Goal: Task Accomplishment & Management: Manage account settings

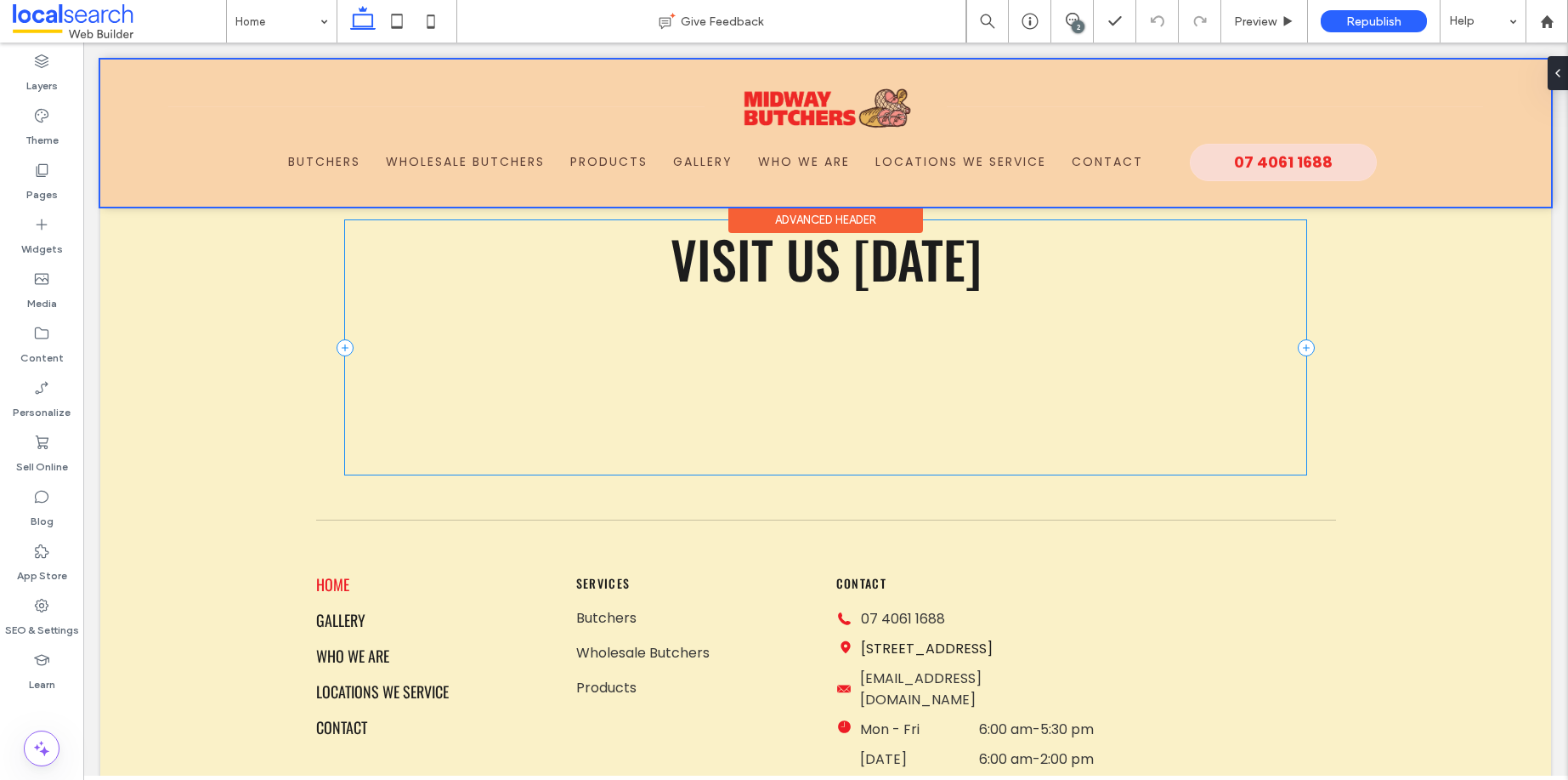
scroll to position [4774, 0]
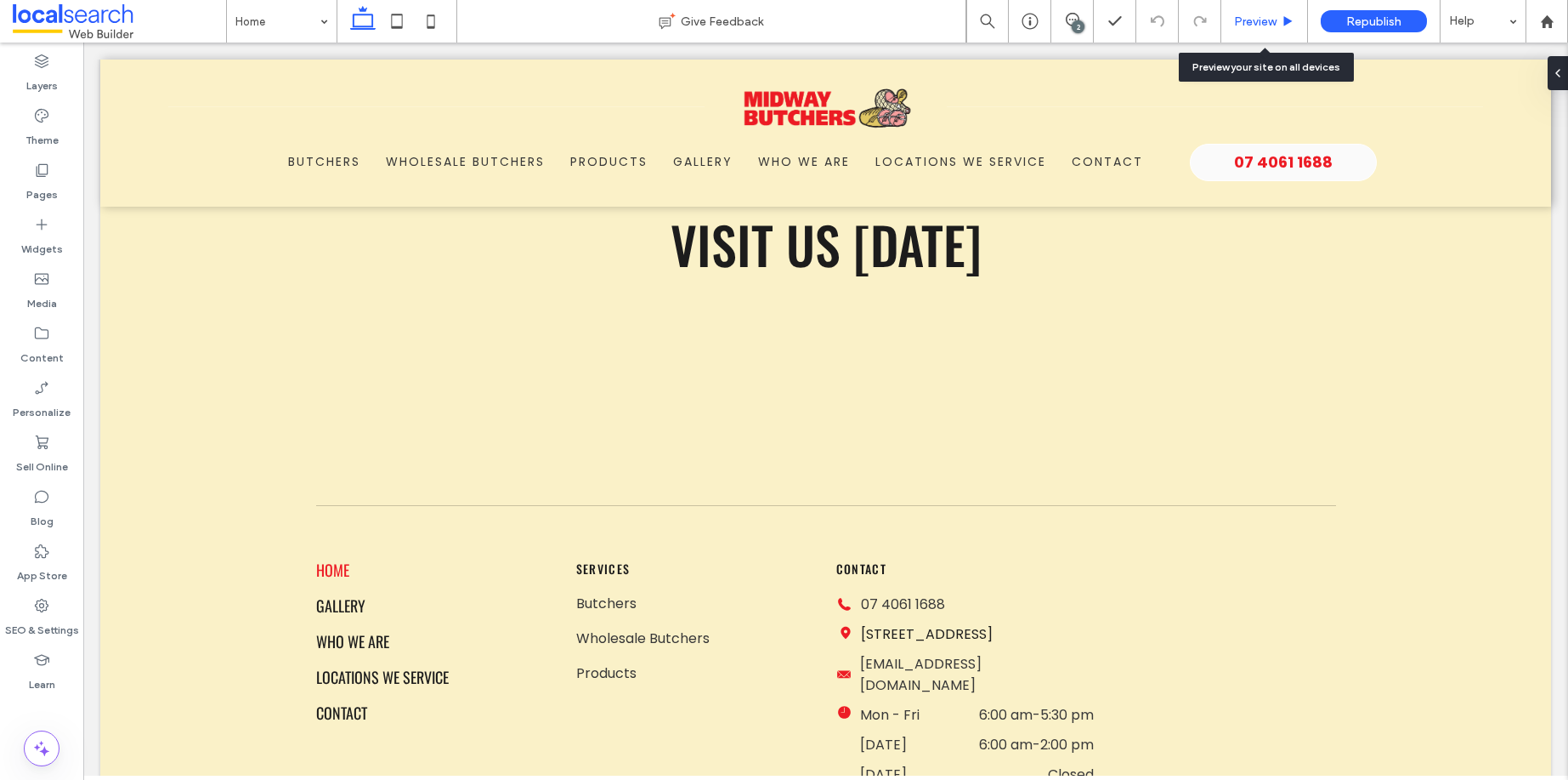
click at [1258, 31] on div "Preview" at bounding box center [1264, 21] width 87 height 43
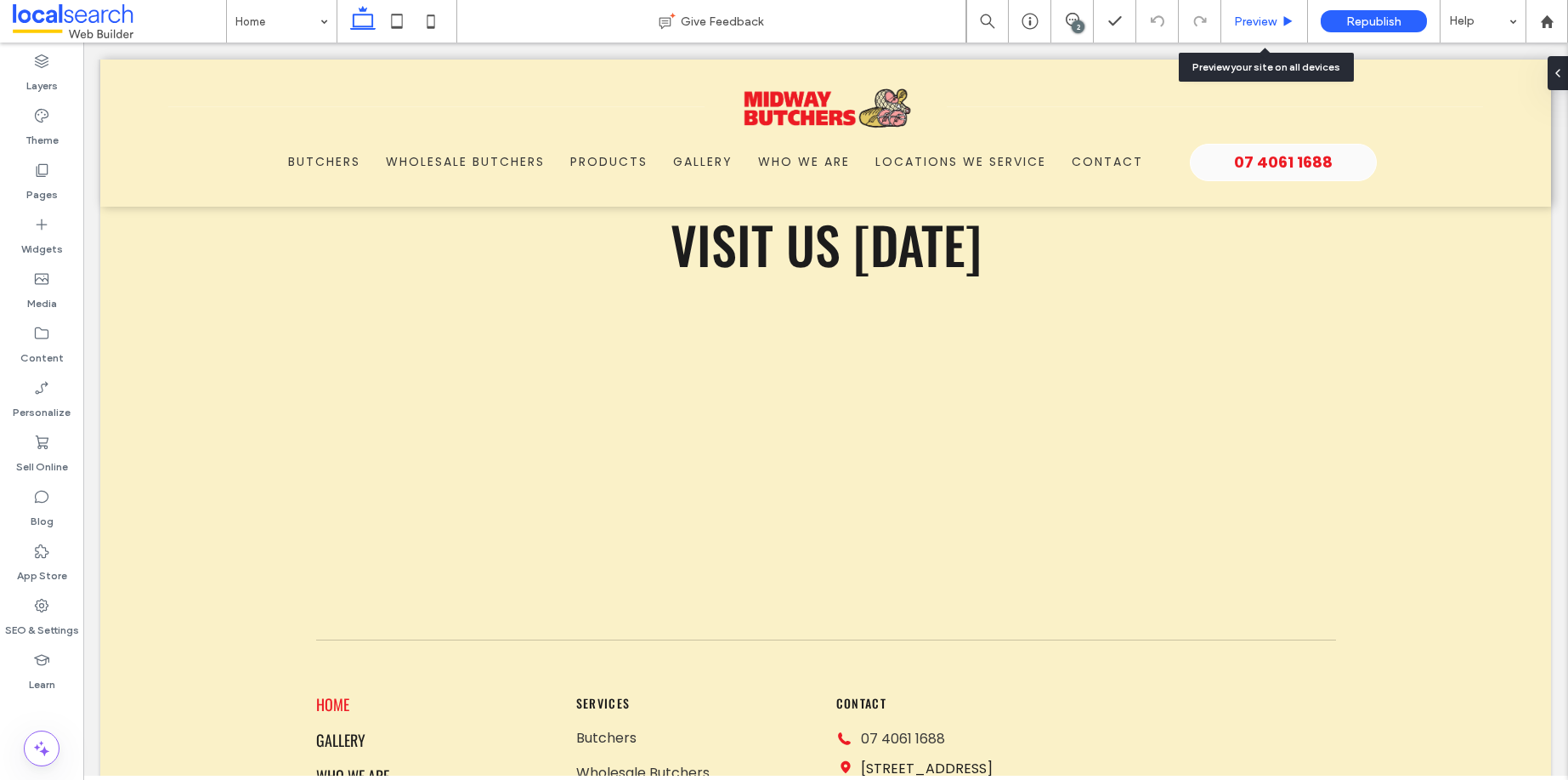
click at [1259, 17] on span "Preview" at bounding box center [1255, 22] width 43 height 15
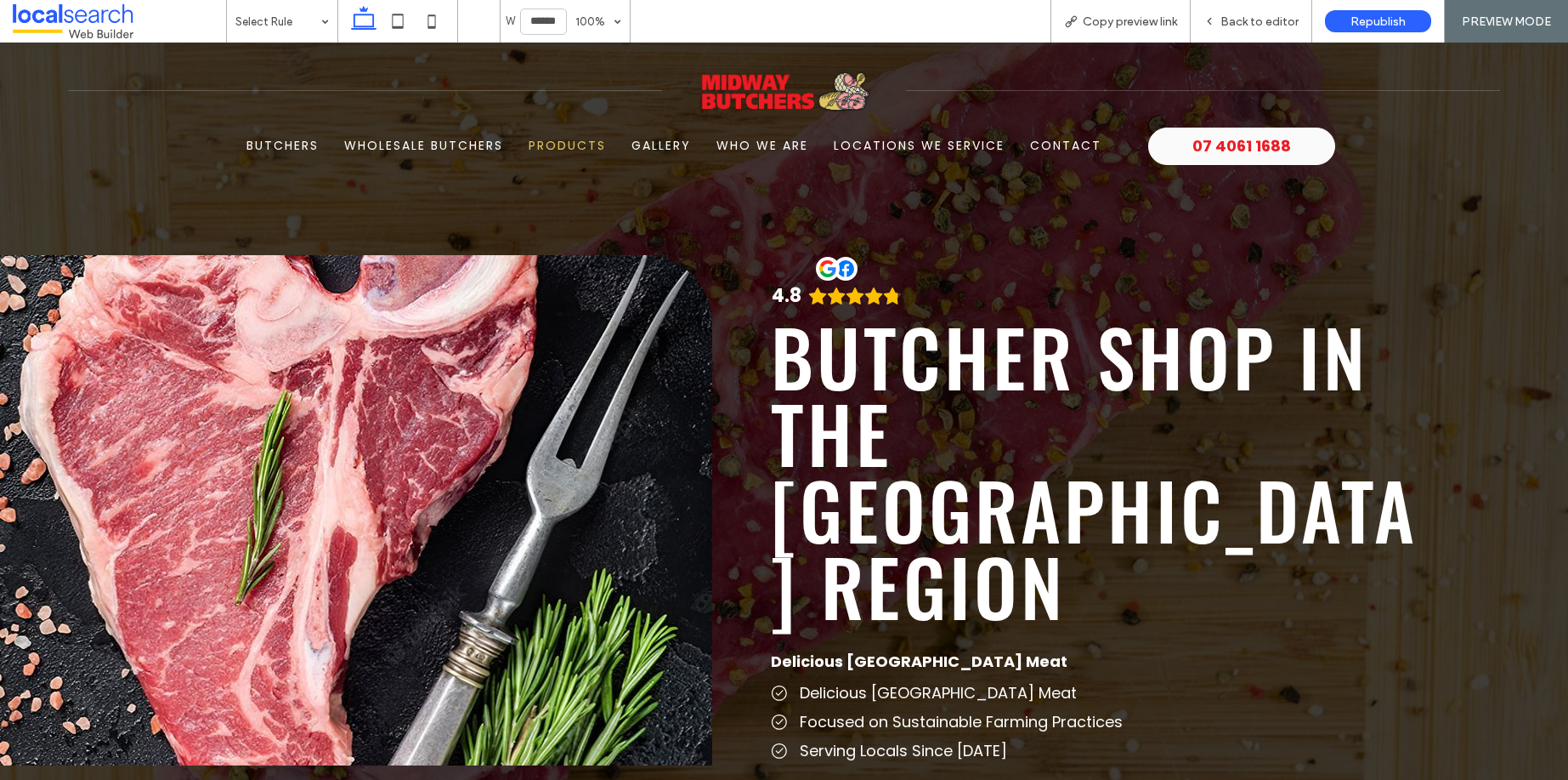
click at [557, 142] on span "Products" at bounding box center [567, 146] width 77 height 17
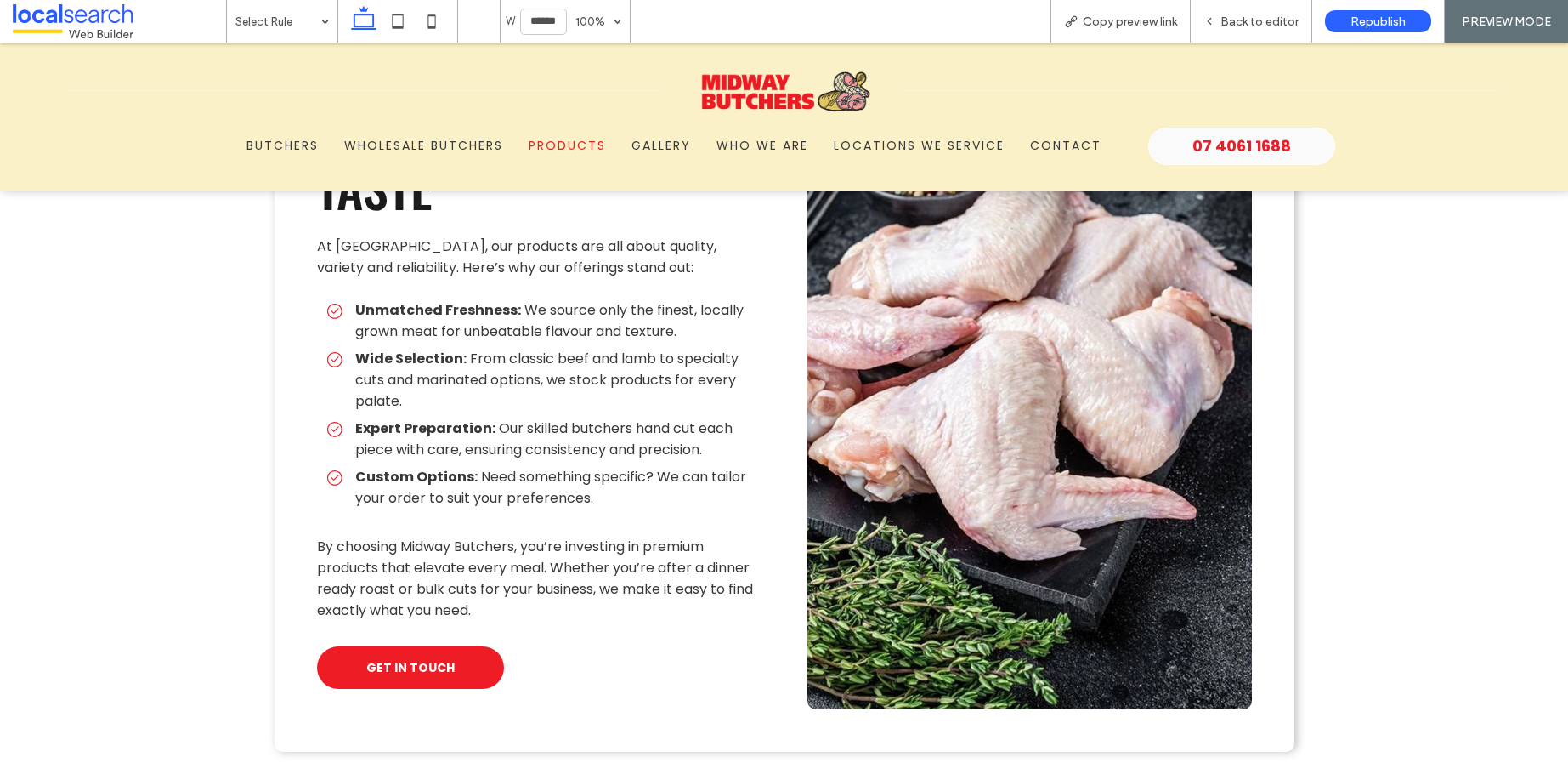
scroll to position [1480, 0]
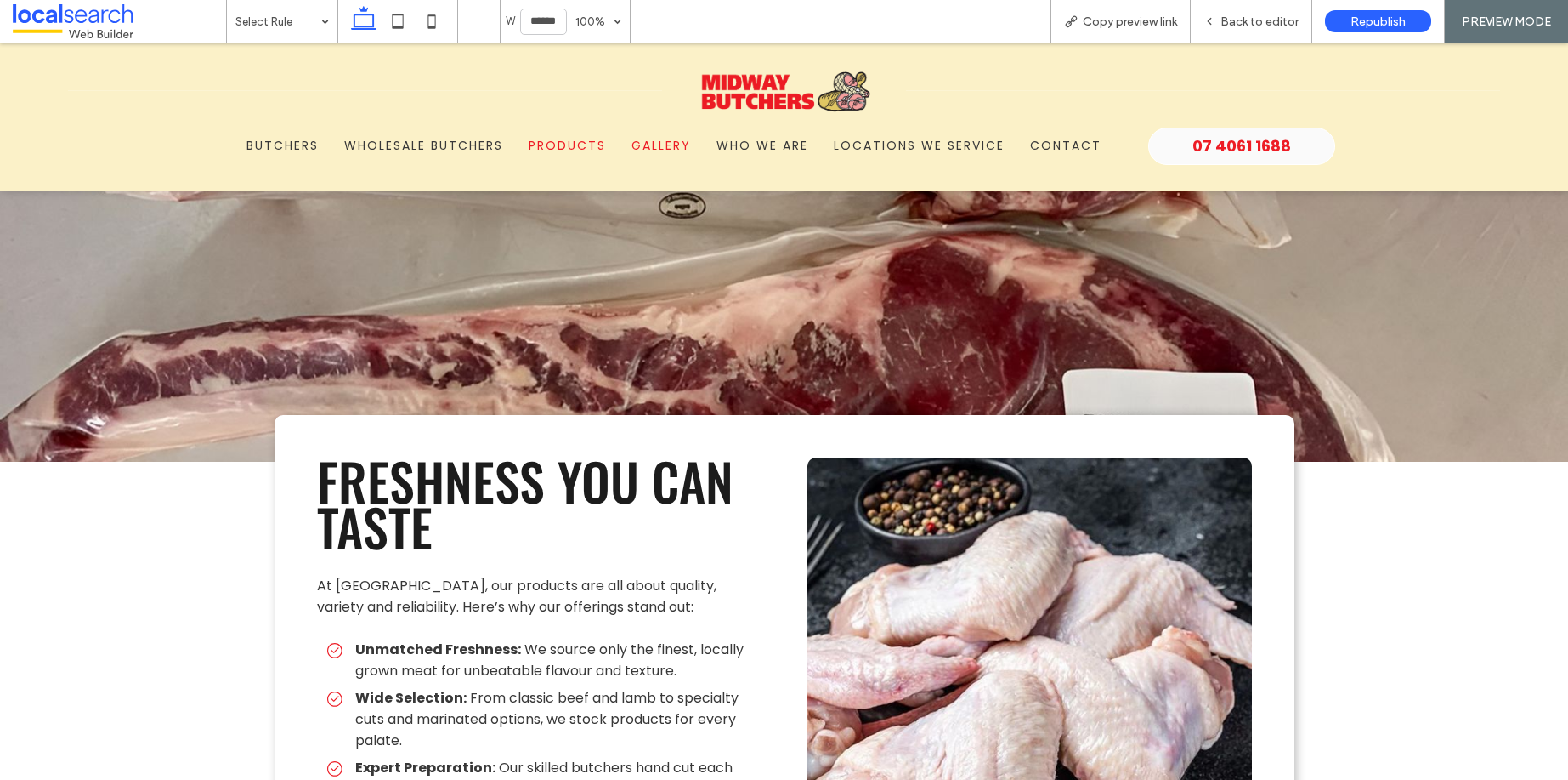
click at [654, 138] on span "Gallery" at bounding box center [661, 146] width 59 height 17
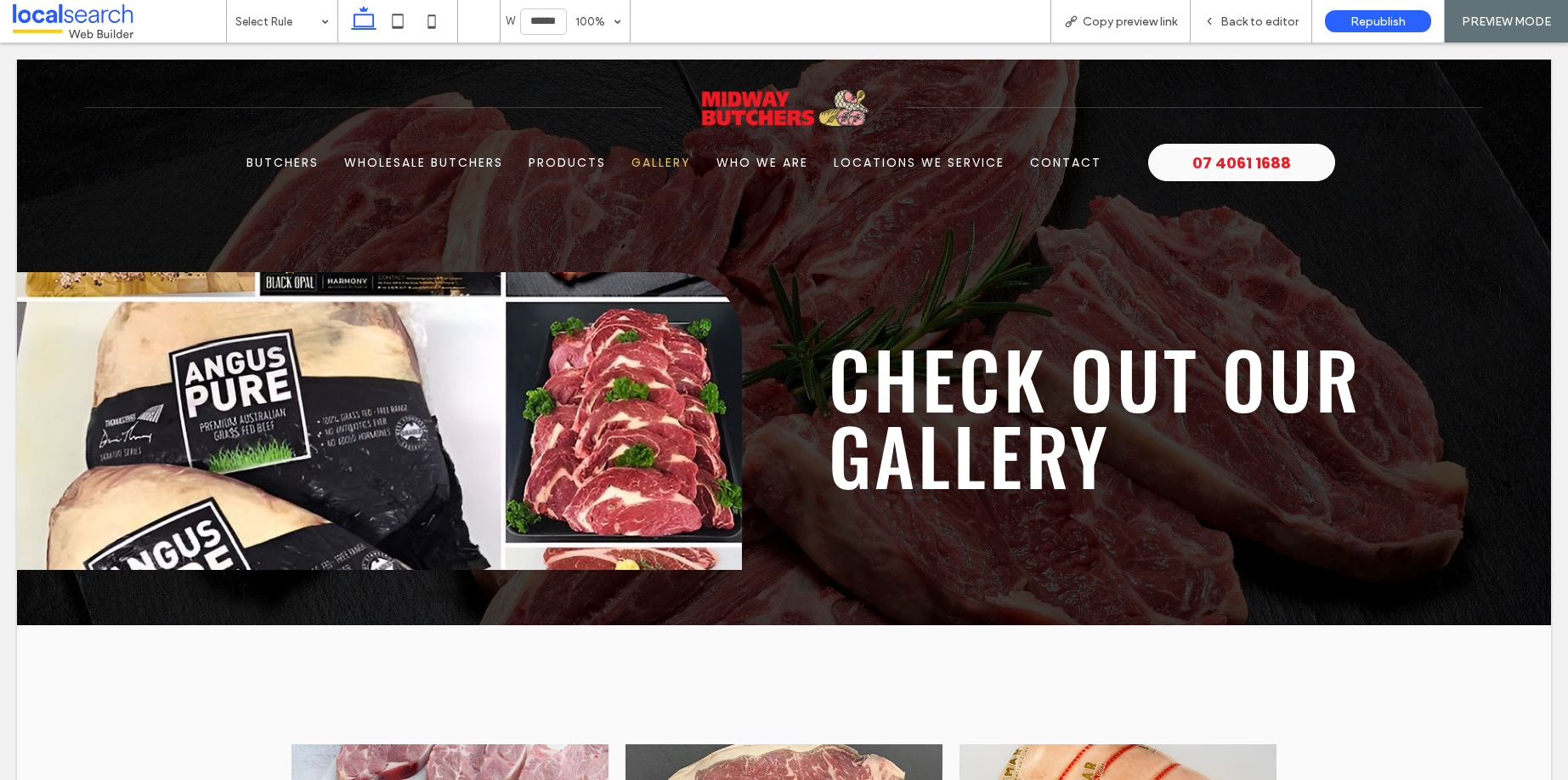
scroll to position [0, 0]
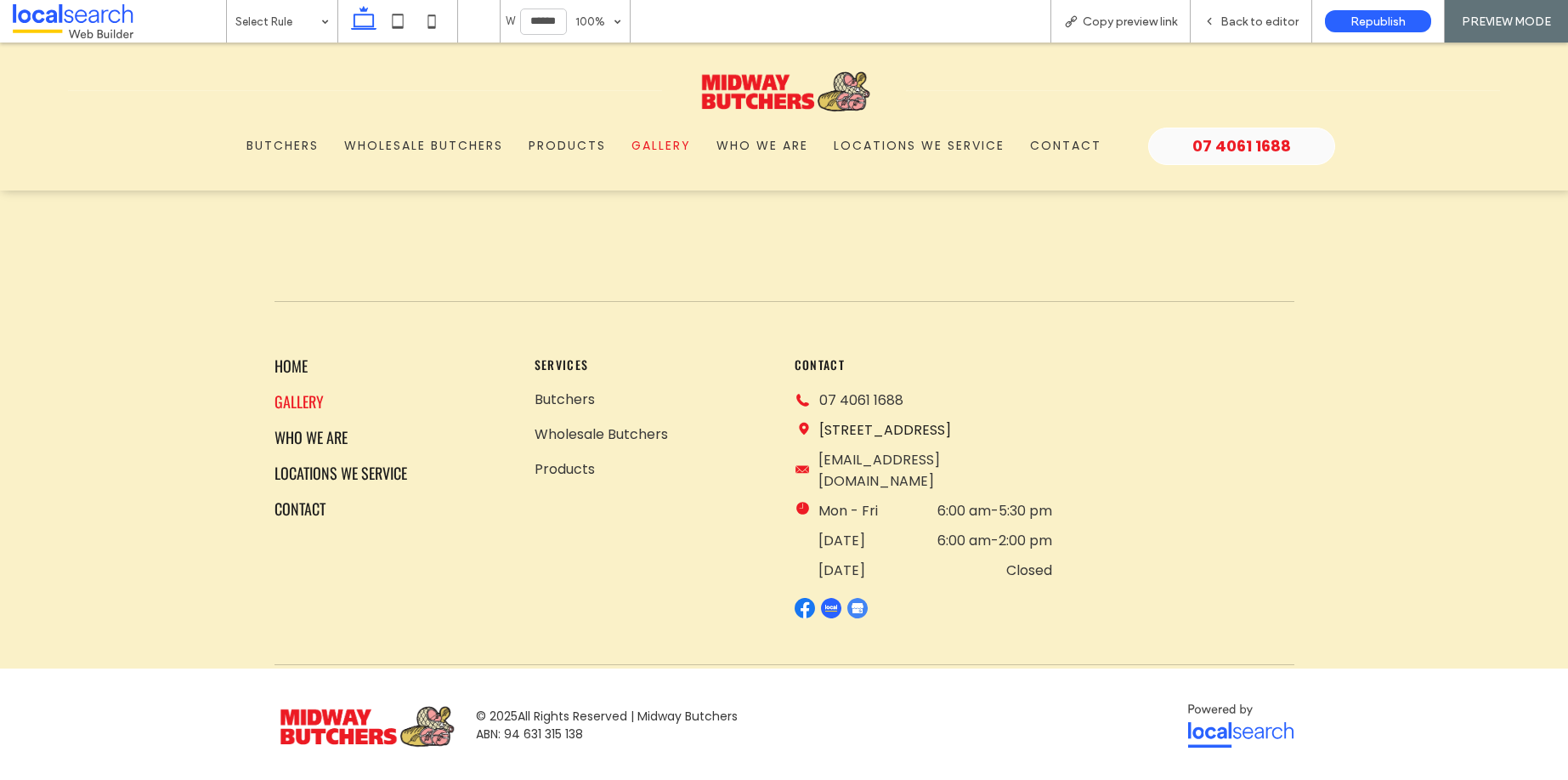
scroll to position [2384, 0]
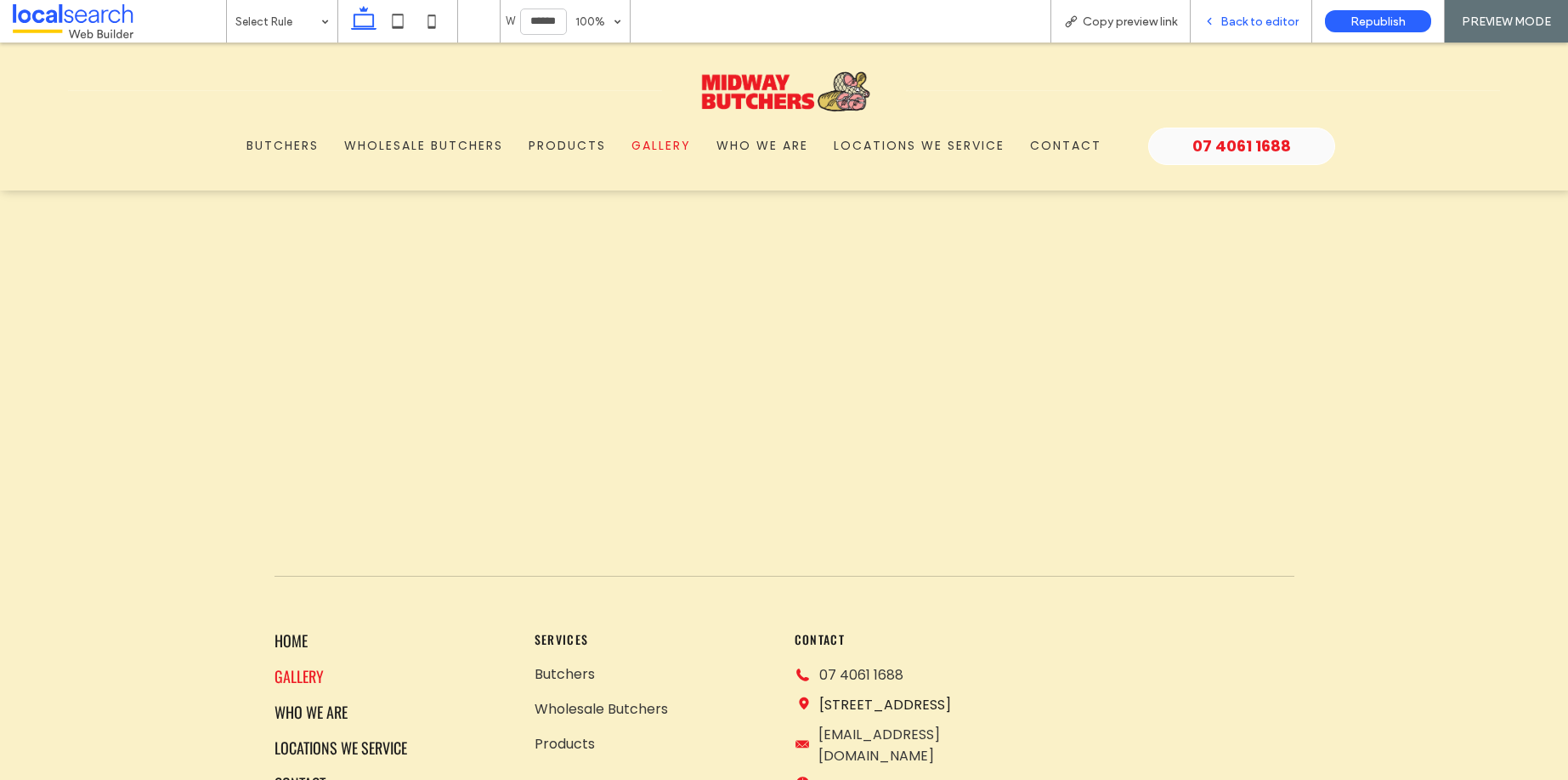
click at [1251, 18] on span "Back to editor" at bounding box center [1259, 22] width 78 height 15
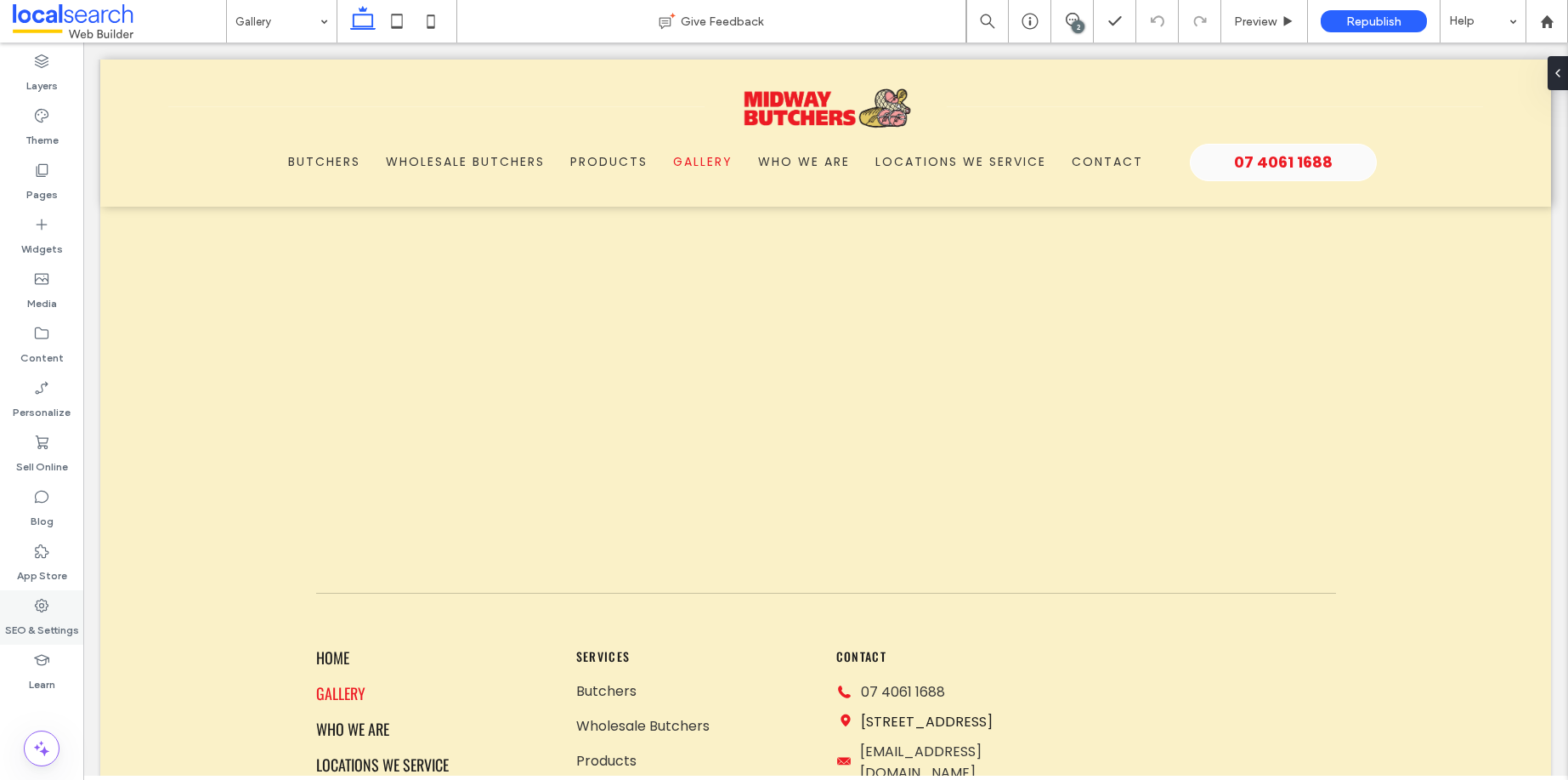
click at [45, 610] on icon at bounding box center [41, 605] width 17 height 17
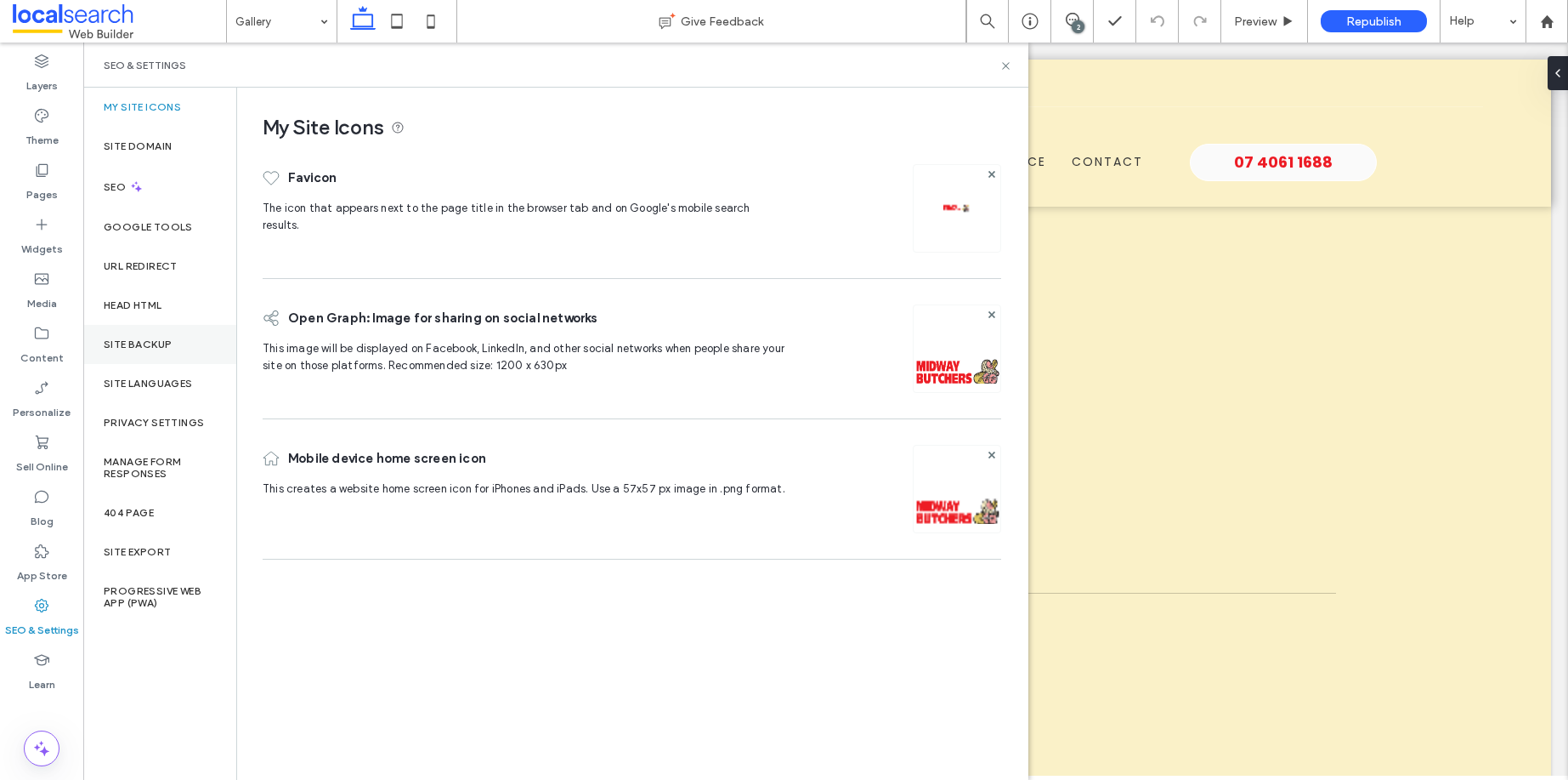
click at [151, 344] on label "Site Backup" at bounding box center [138, 345] width 68 height 12
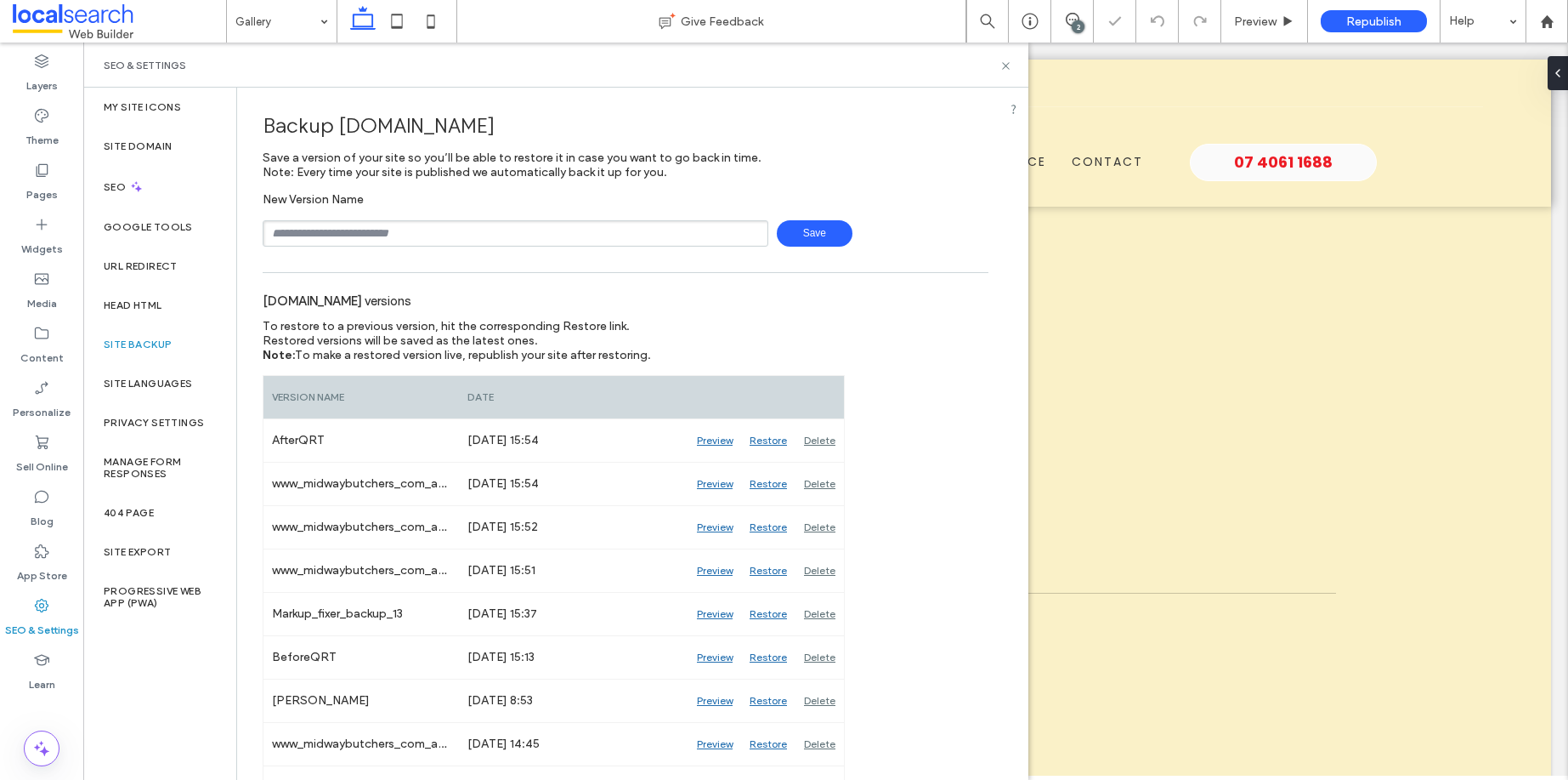
click at [435, 237] on input "text" at bounding box center [515, 233] width 506 height 26
type input "*"
type input "**********"
click at [786, 226] on span "Save" at bounding box center [815, 233] width 76 height 26
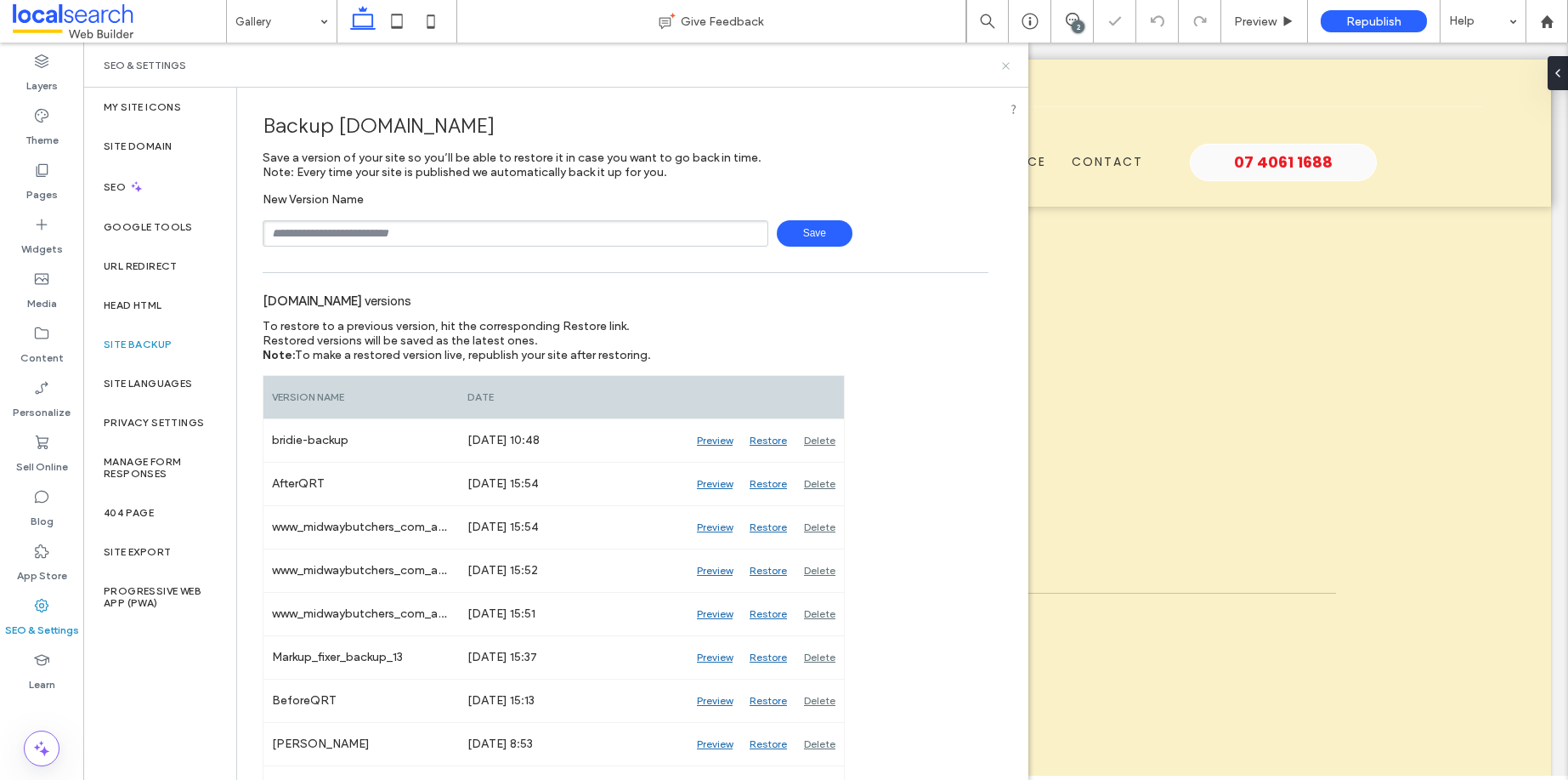
click at [1006, 59] on icon at bounding box center [1005, 66] width 13 height 13
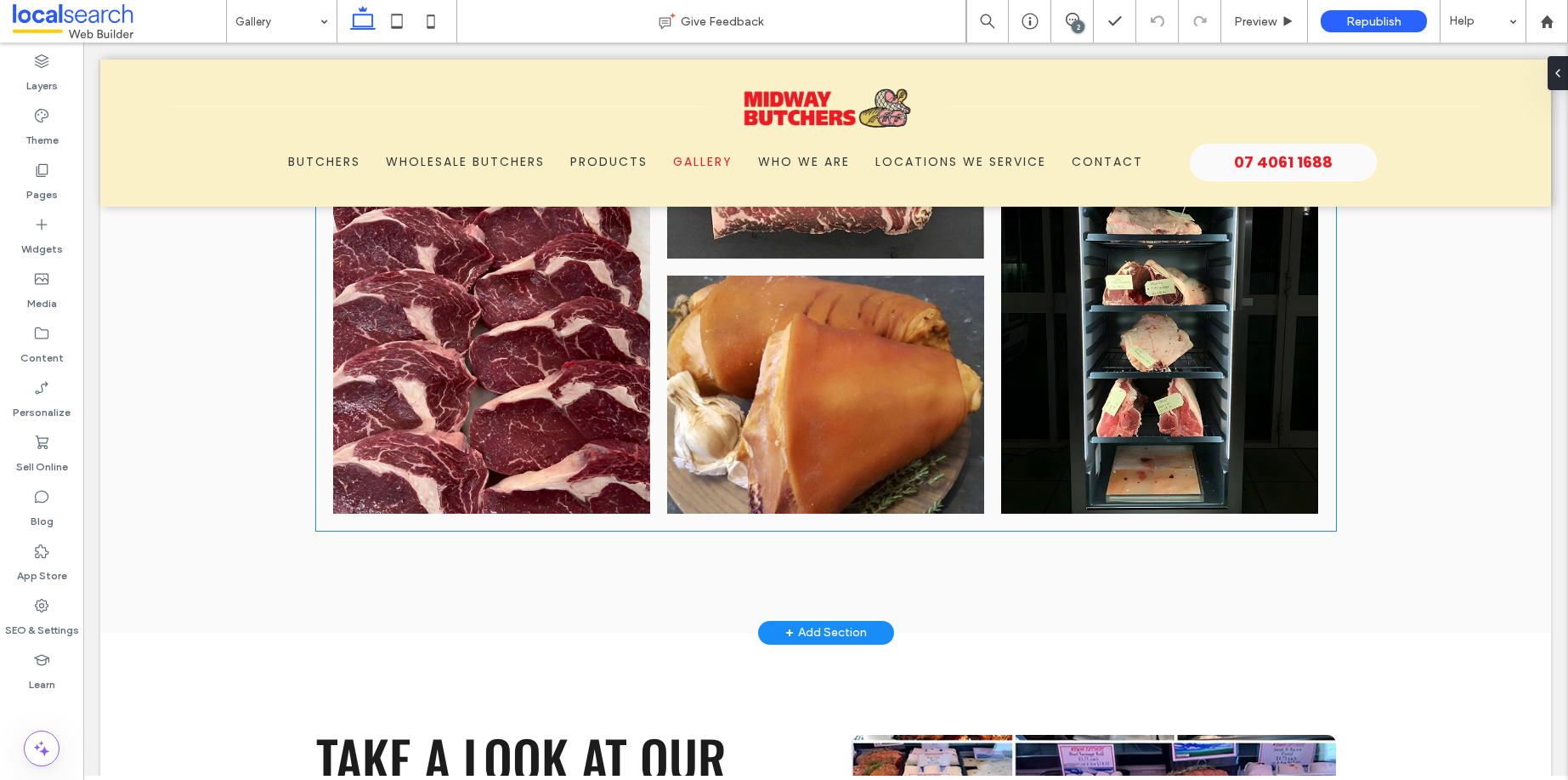
scroll to position [923, 0]
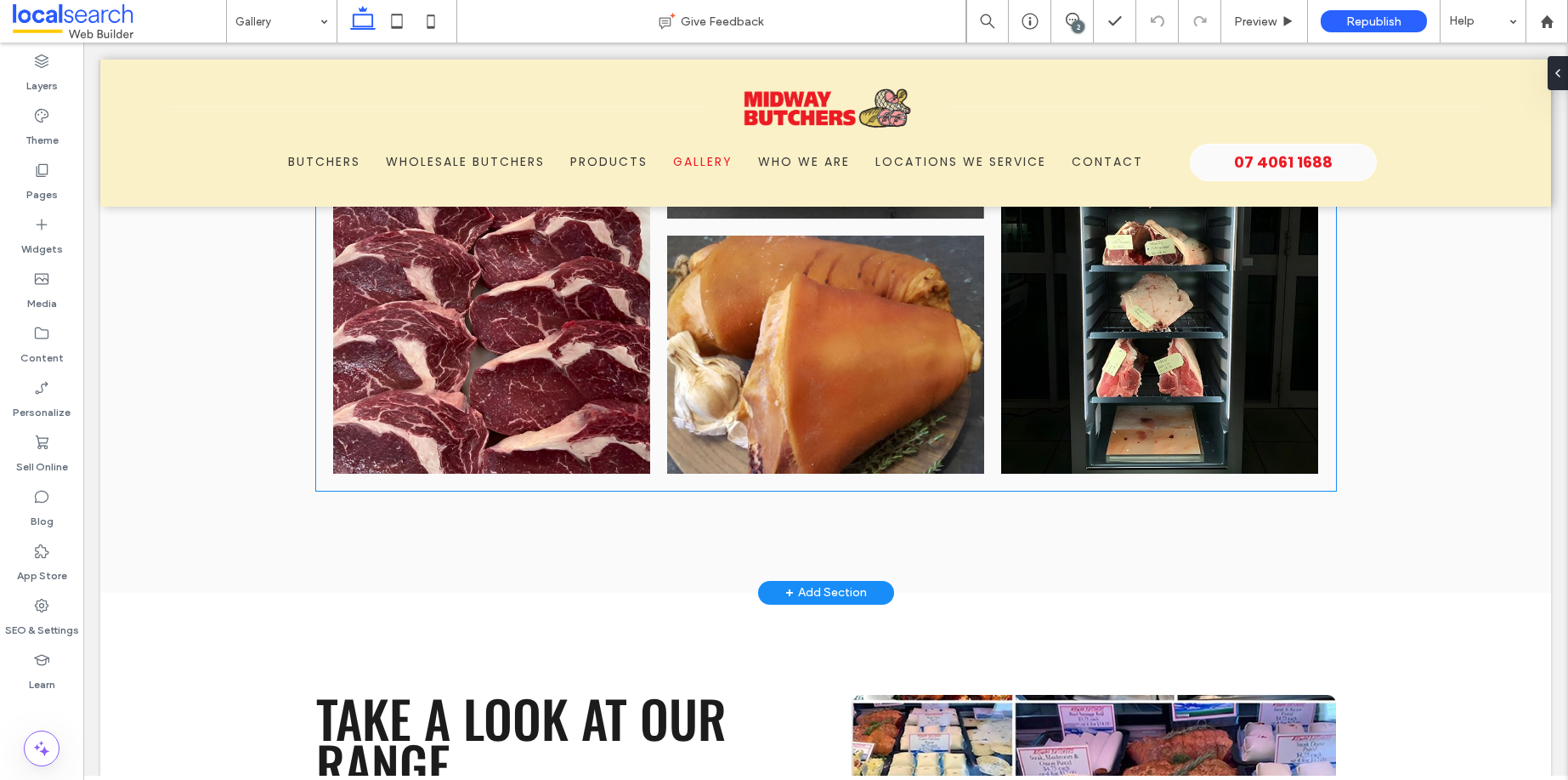
click at [806, 409] on link at bounding box center [825, 354] width 317 height 238
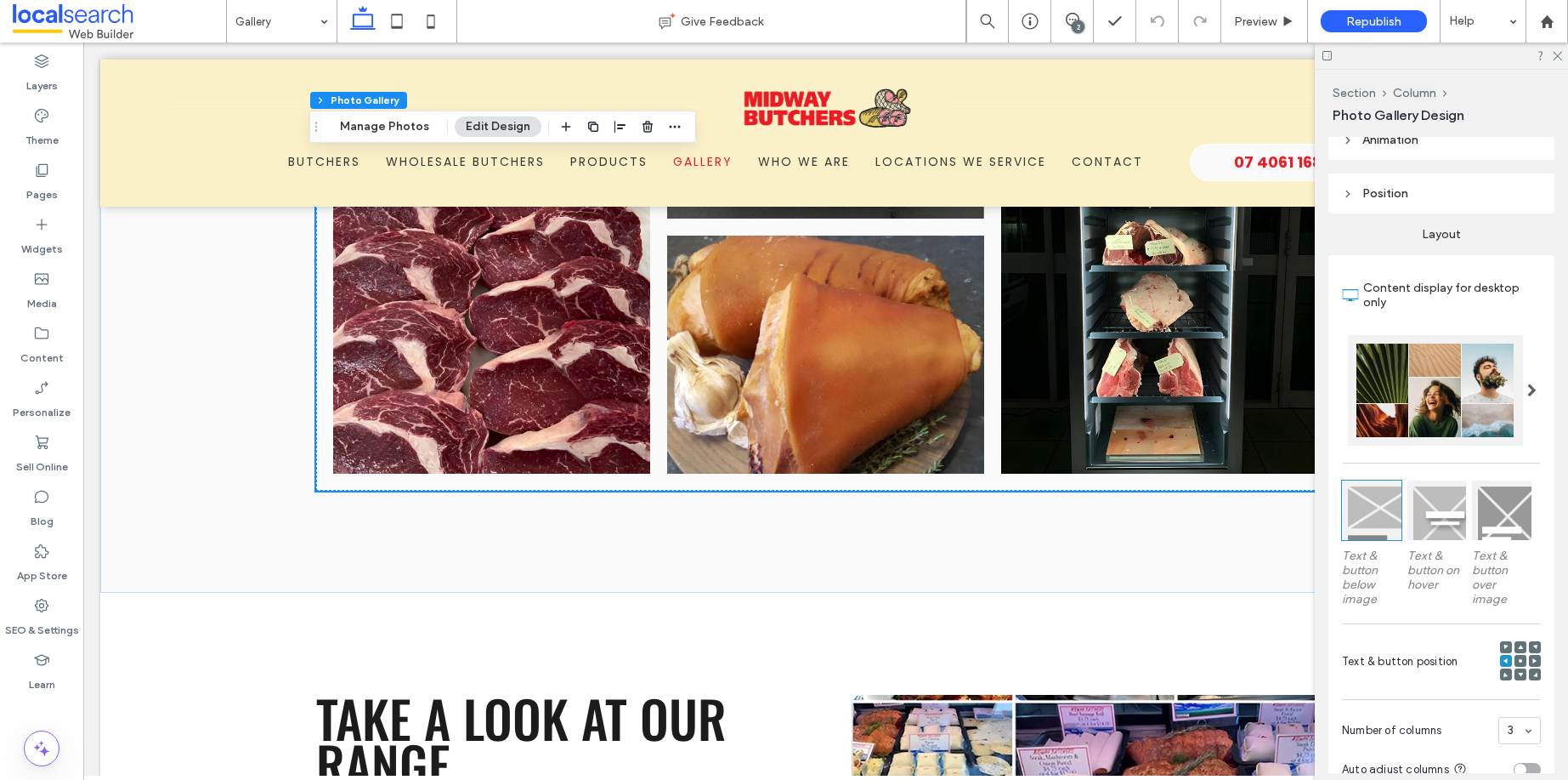
scroll to position [155, 0]
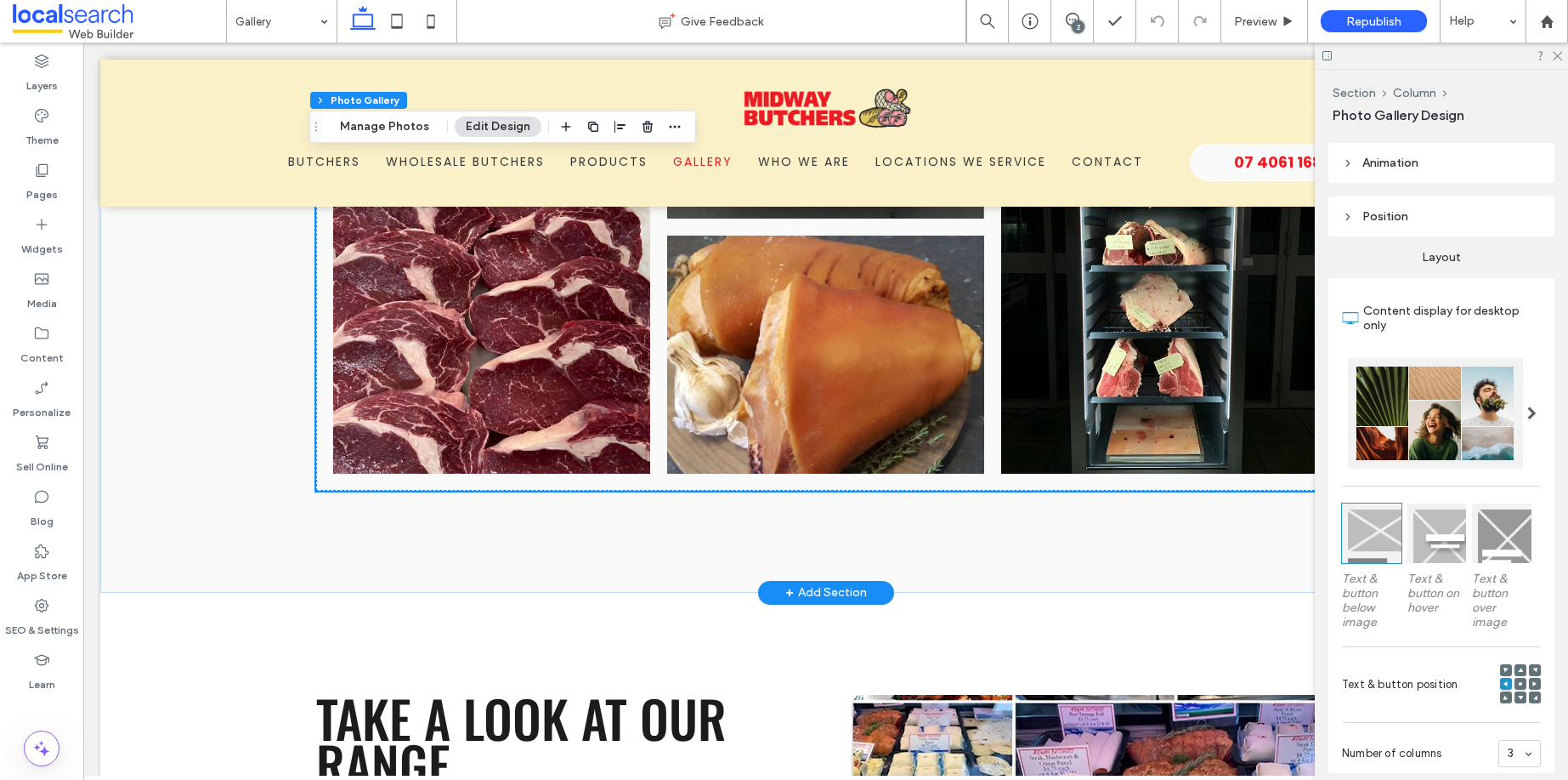
click at [815, 363] on link at bounding box center [825, 354] width 317 height 238
click at [393, 125] on button "Manage Photos" at bounding box center [384, 126] width 111 height 20
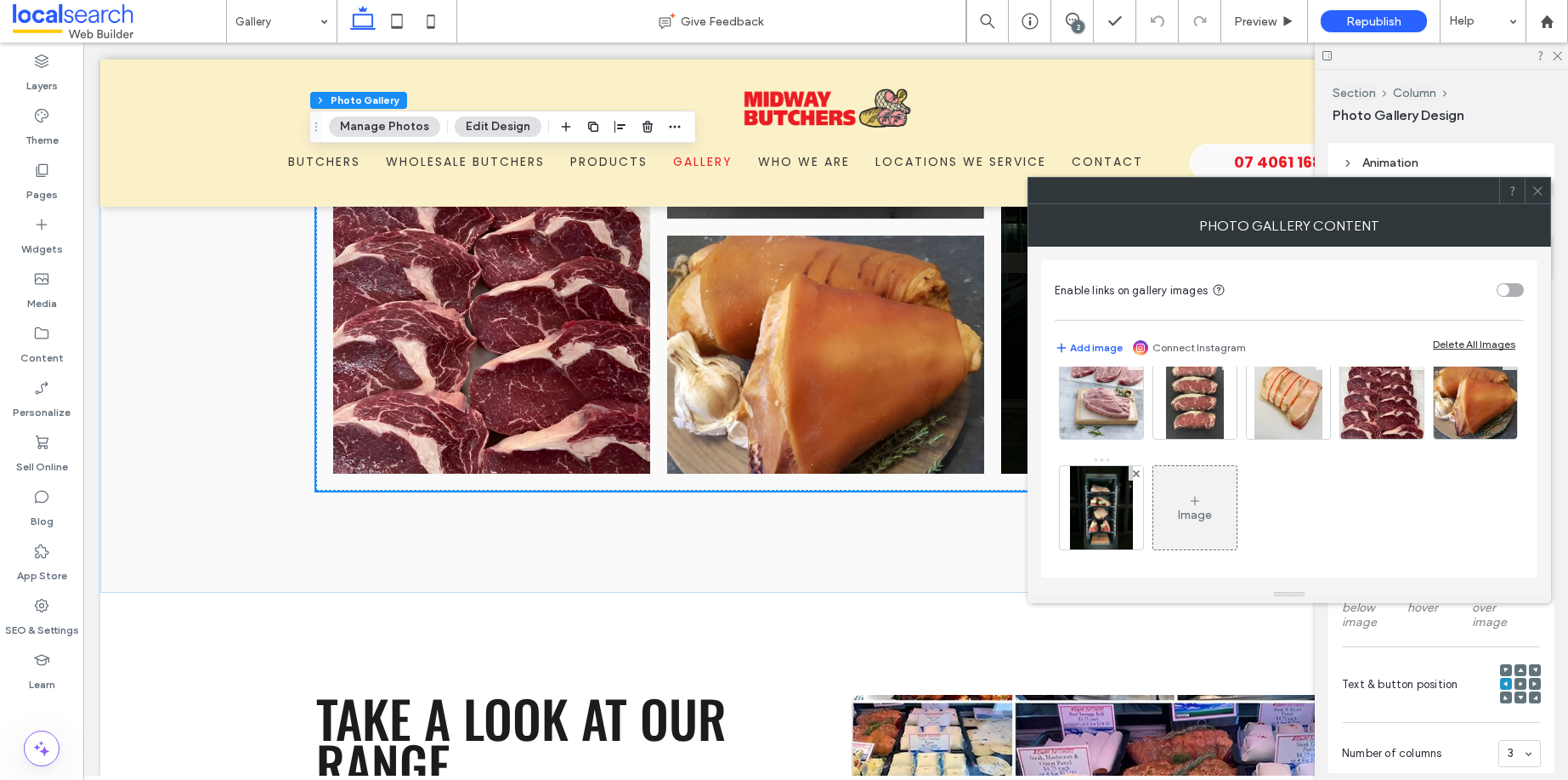
scroll to position [38, 0]
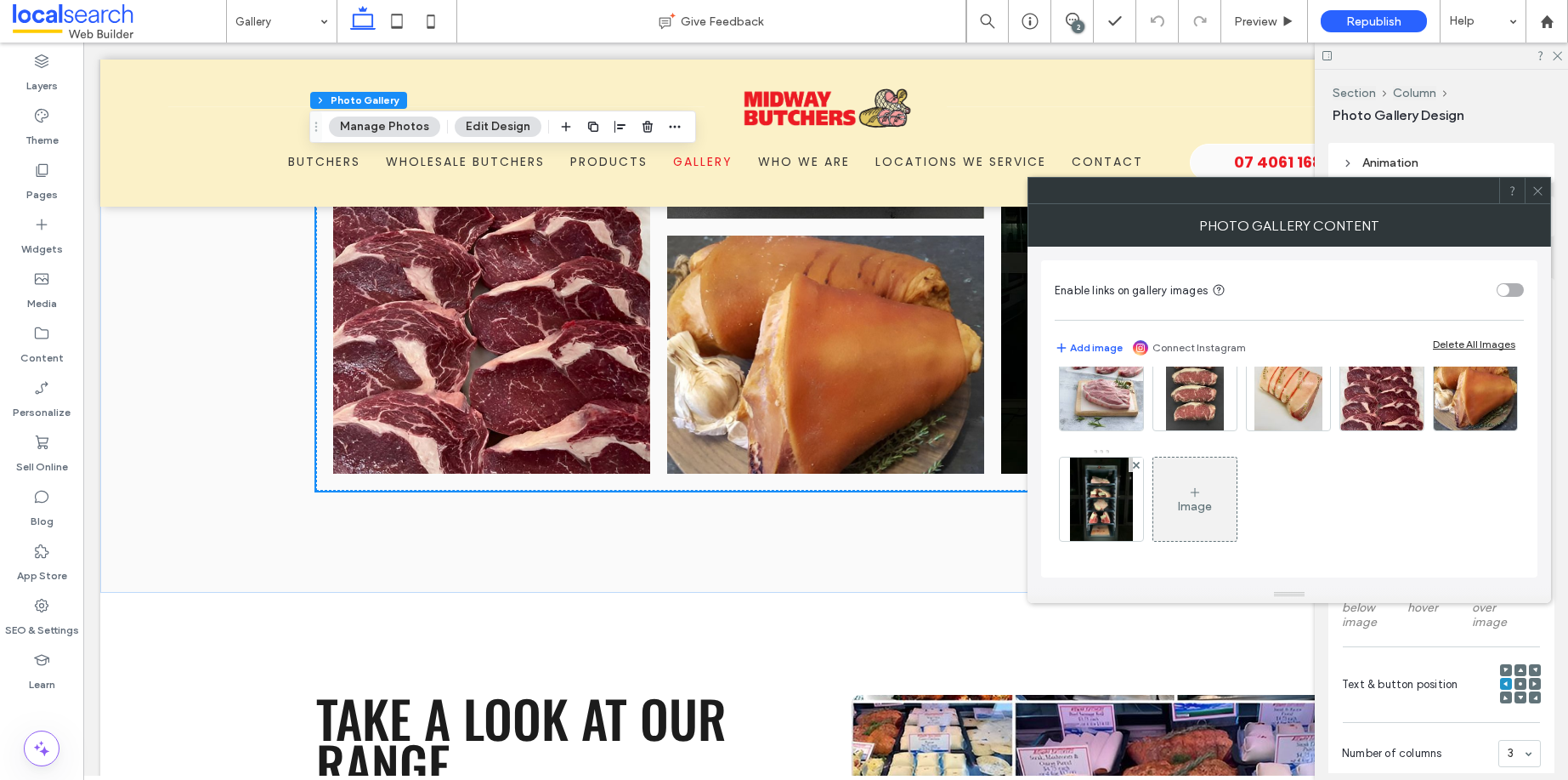
click at [1237, 483] on div "Image" at bounding box center [1194, 498] width 83 height 80
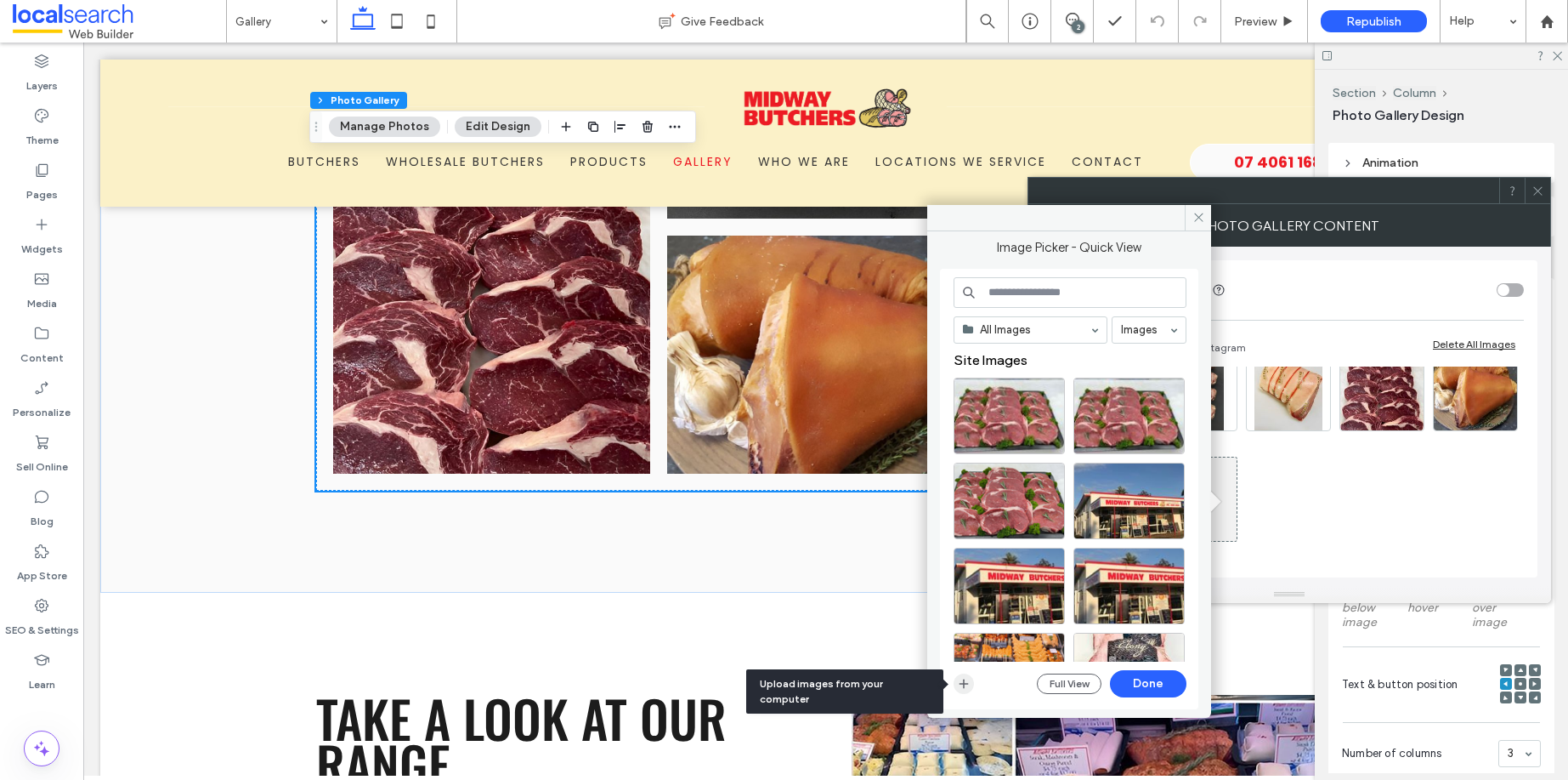
click at [967, 684] on icon "button" at bounding box center [964, 684] width 14 height 14
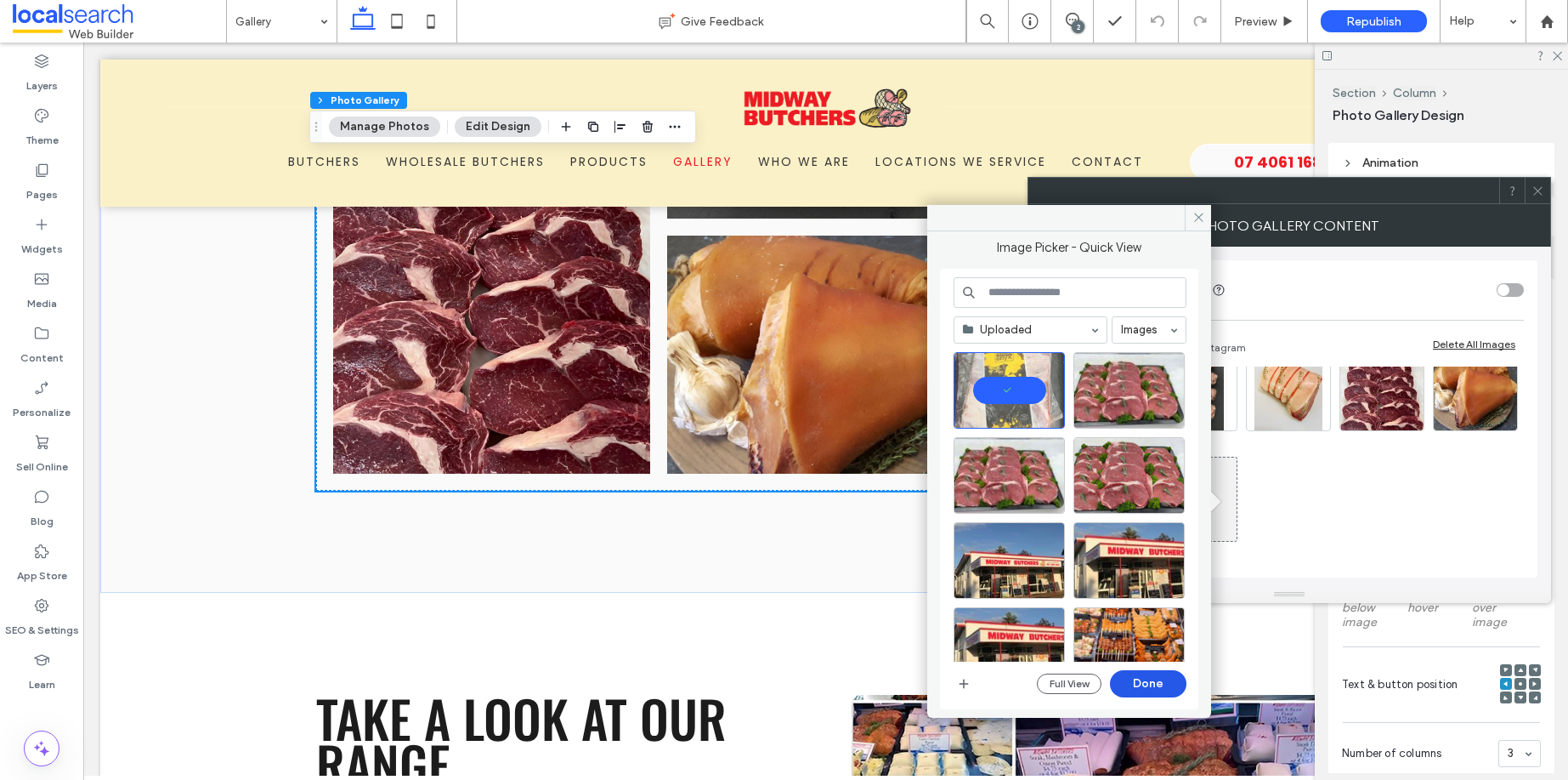
click at [1169, 673] on button "Done" at bounding box center [1148, 683] width 77 height 27
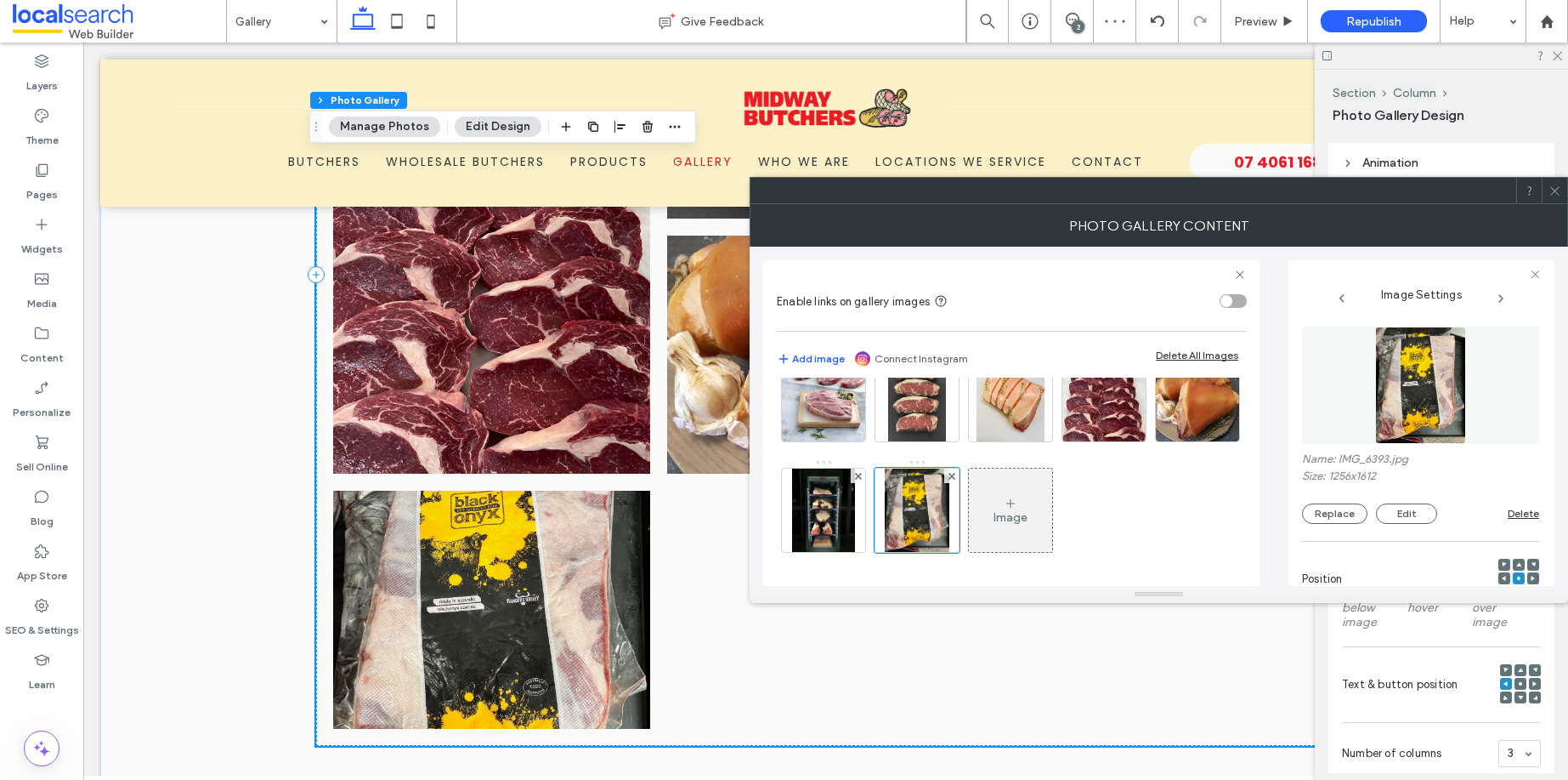
click at [1028, 516] on div "Image" at bounding box center [1010, 517] width 34 height 15
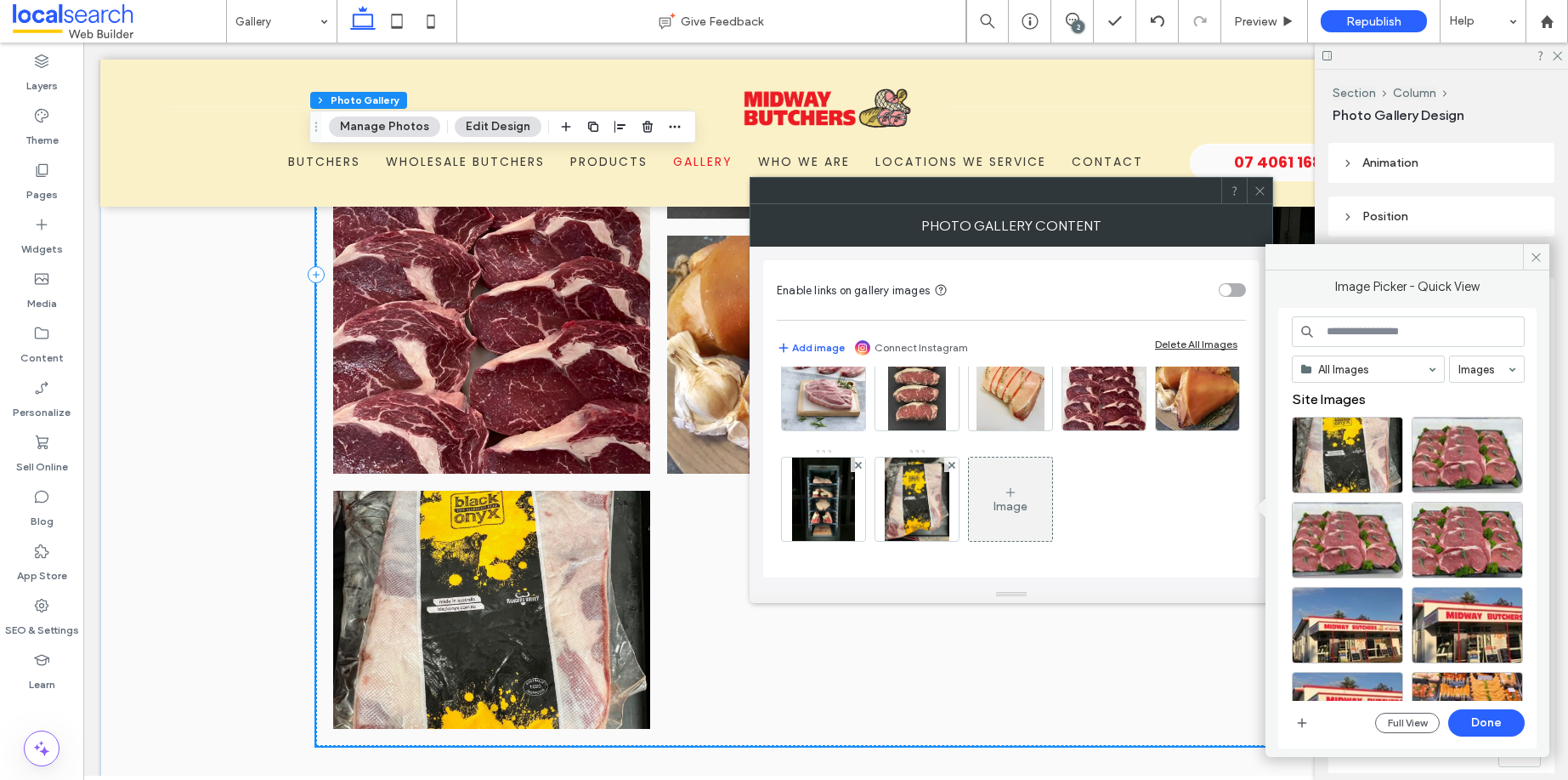
click at [1052, 489] on div "Image" at bounding box center [1009, 498] width 83 height 80
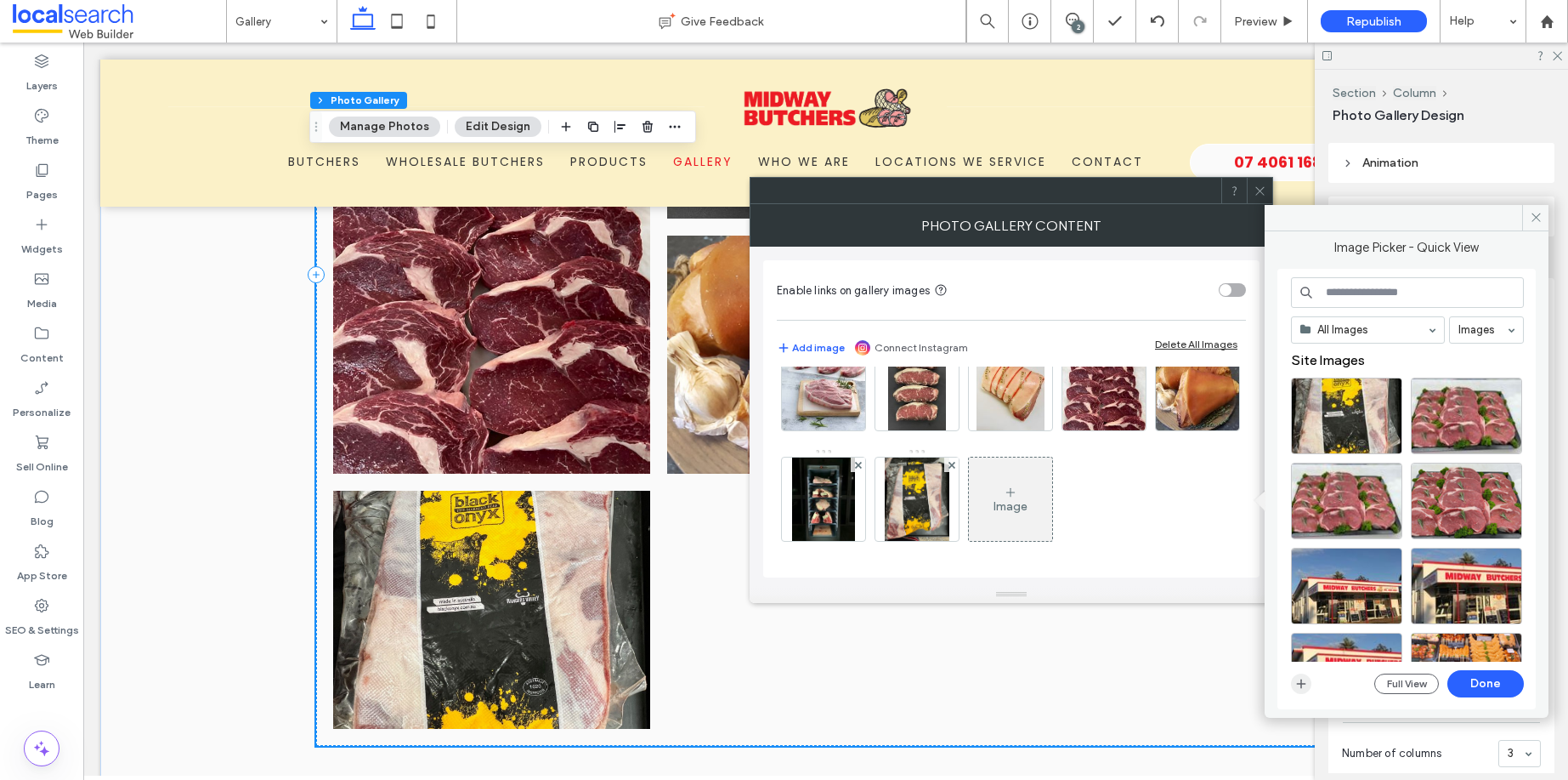
click at [1298, 690] on span "button" at bounding box center [1301, 683] width 20 height 20
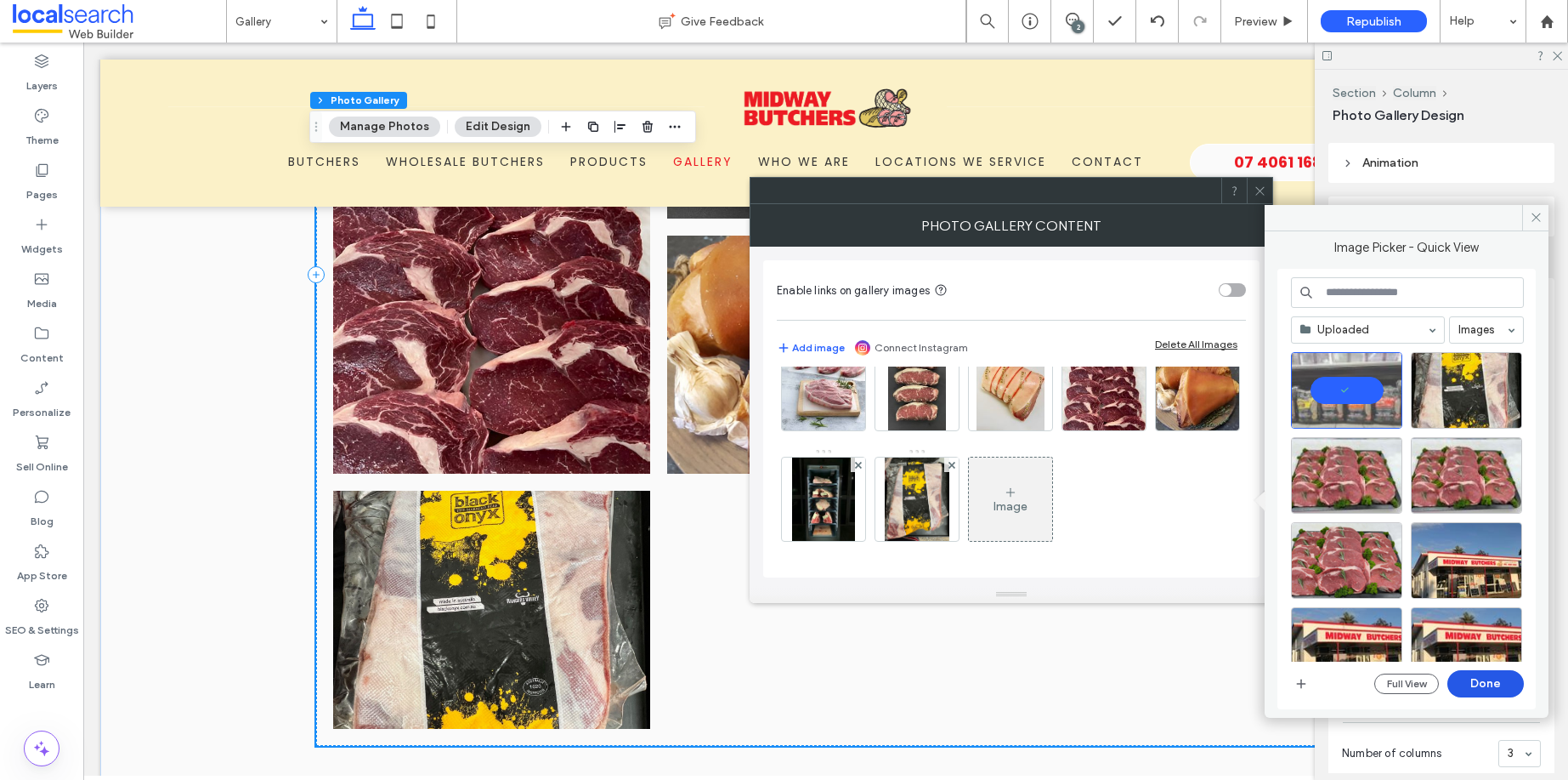
click at [1509, 687] on button "Done" at bounding box center [1486, 683] width 77 height 27
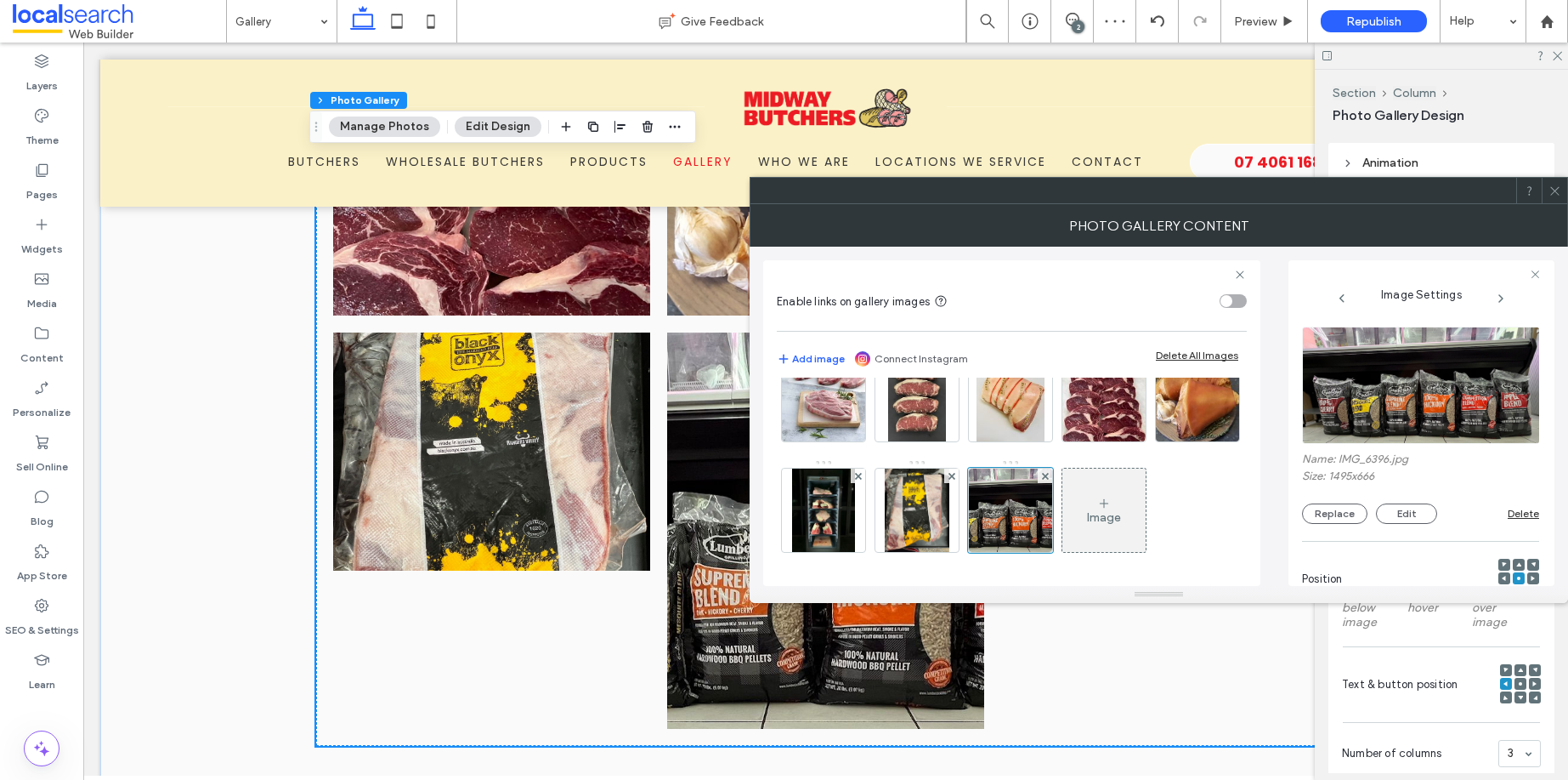
scroll to position [1241, 0]
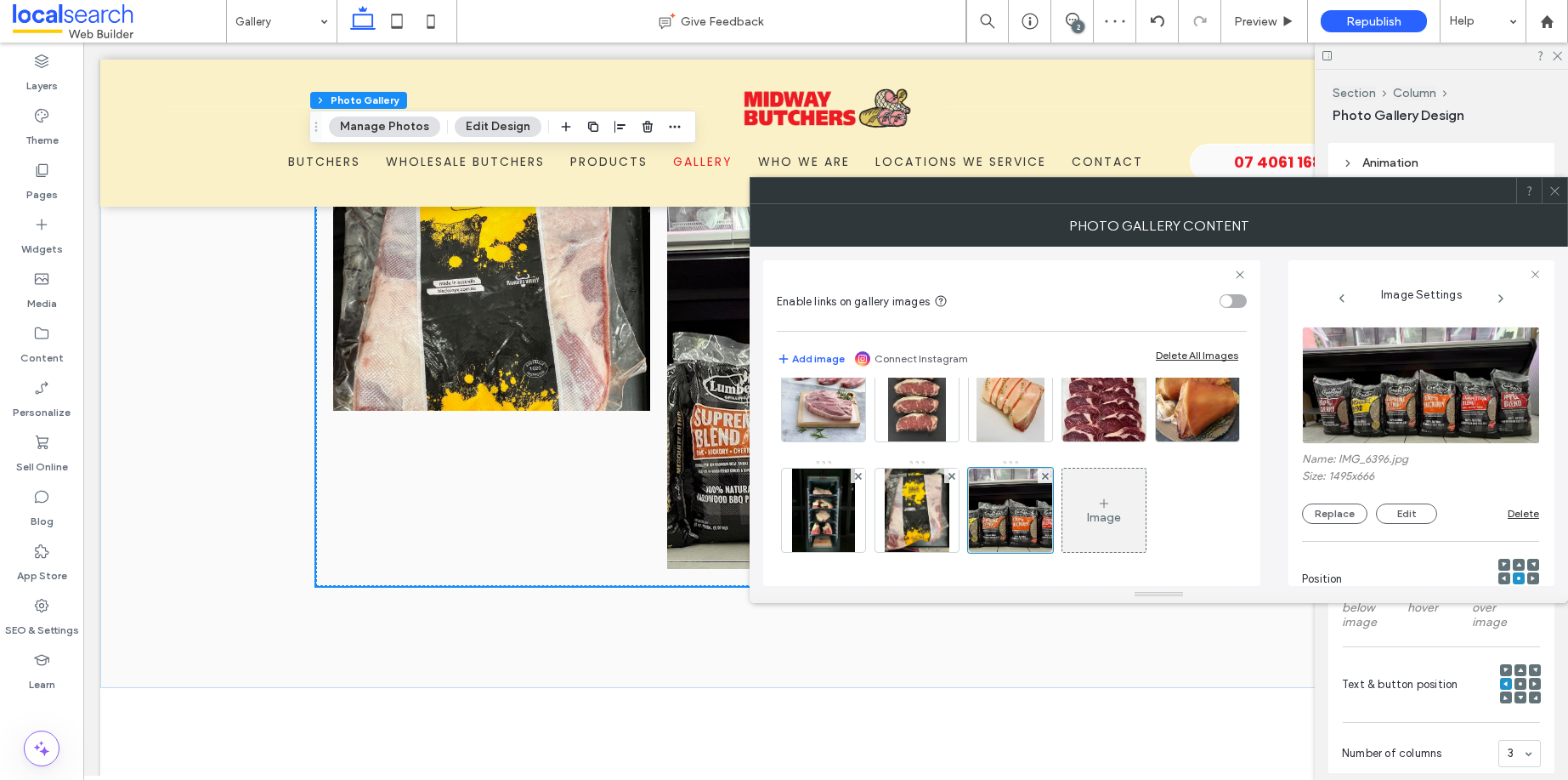
click at [1554, 204] on div "Photo Gallery Content" at bounding box center [1159, 225] width 818 height 43
click at [1550, 194] on icon at bounding box center [1555, 191] width 13 height 13
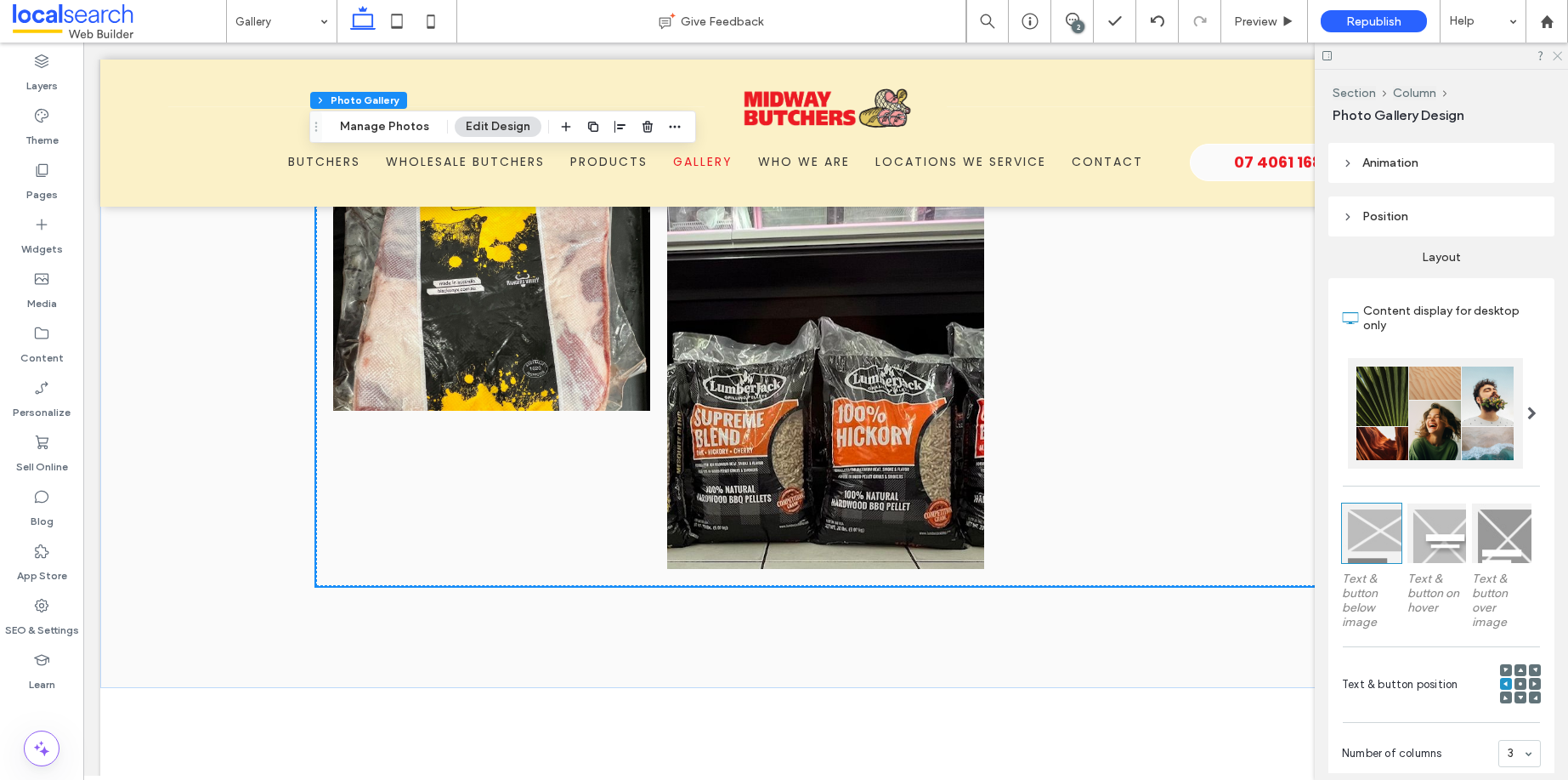
click at [1561, 53] on icon at bounding box center [1556, 54] width 11 height 11
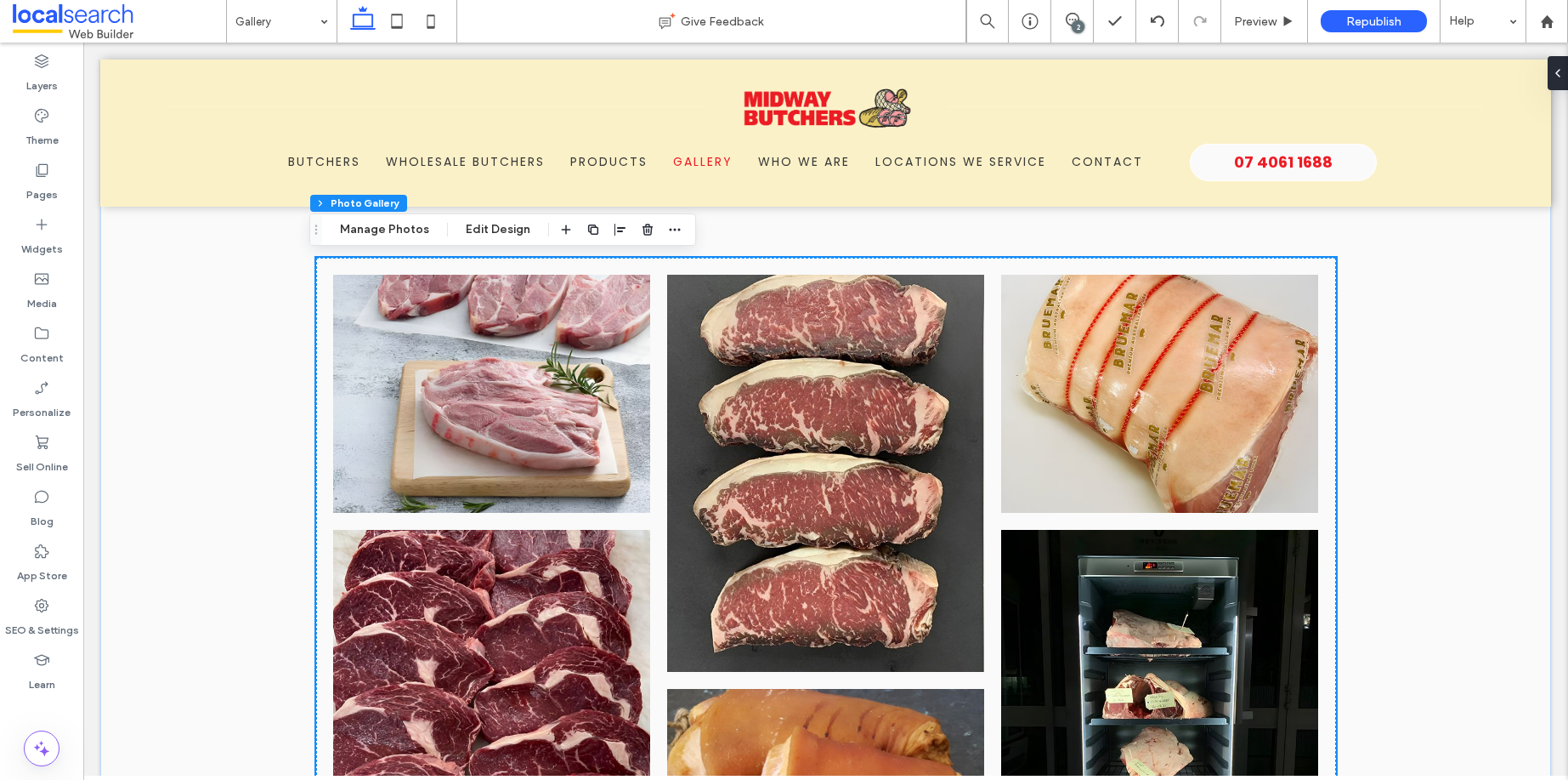
scroll to position [505, 0]
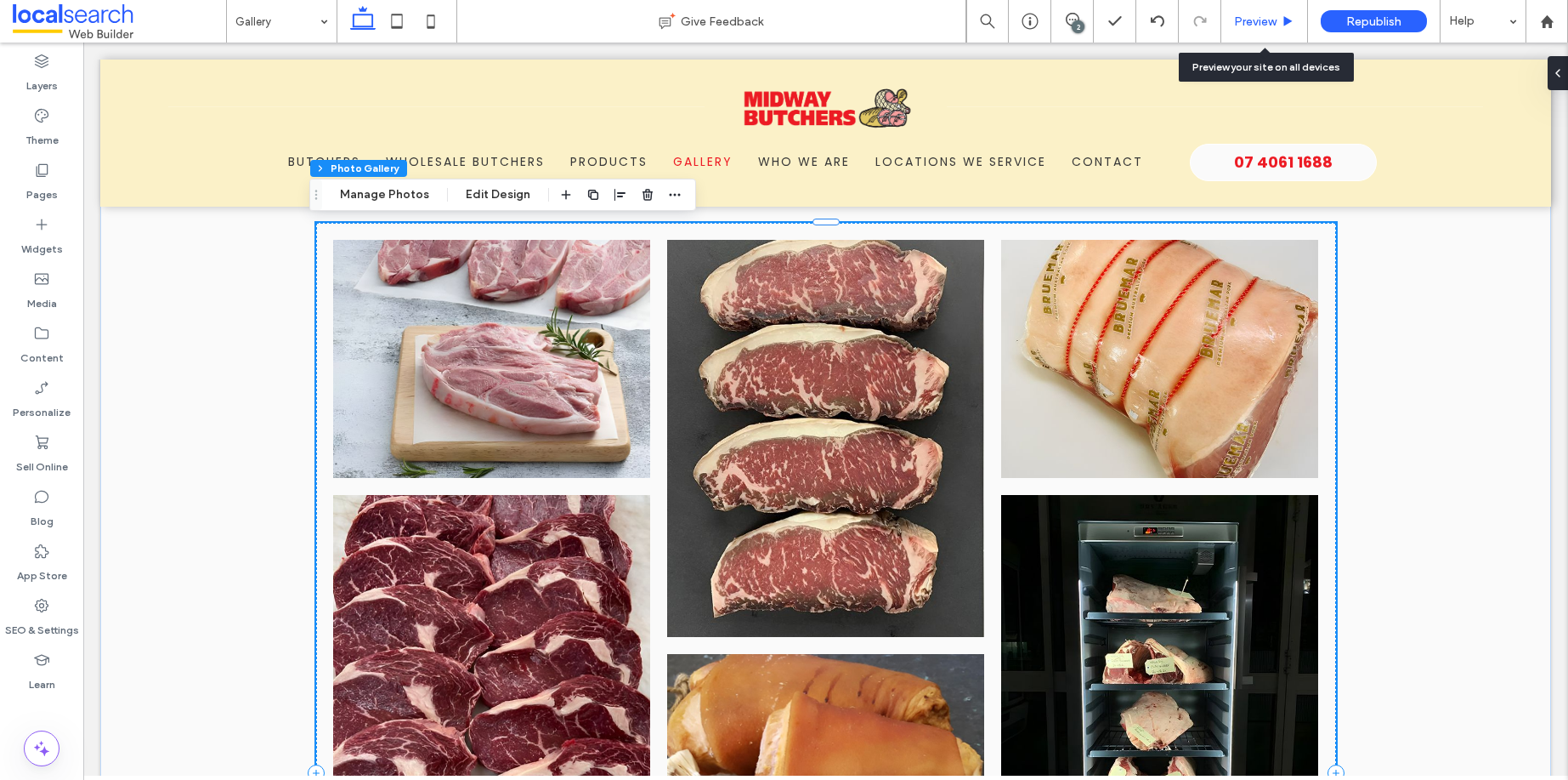
click at [1292, 26] on icon at bounding box center [1287, 22] width 13 height 13
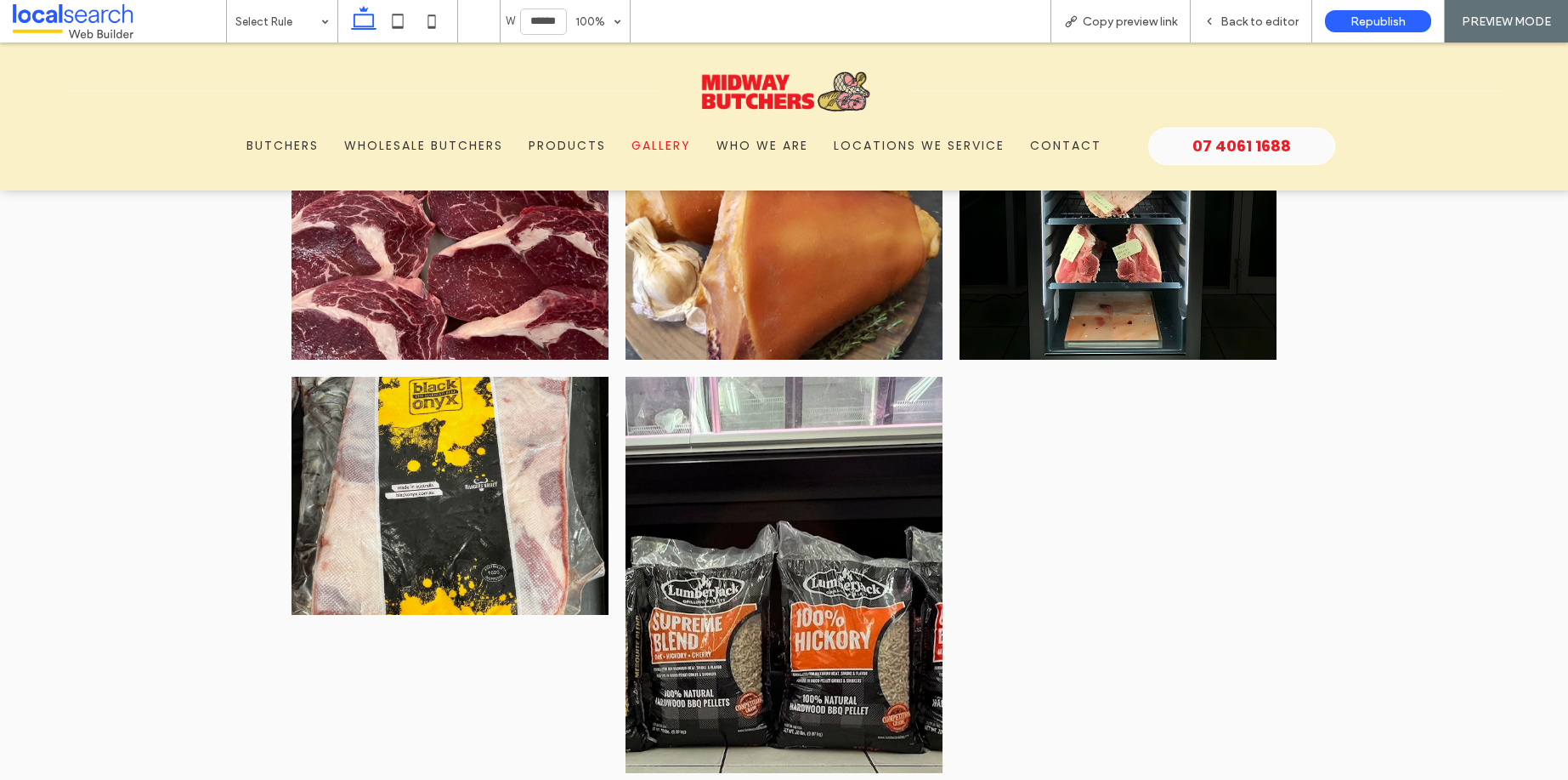
scroll to position [1029, 0]
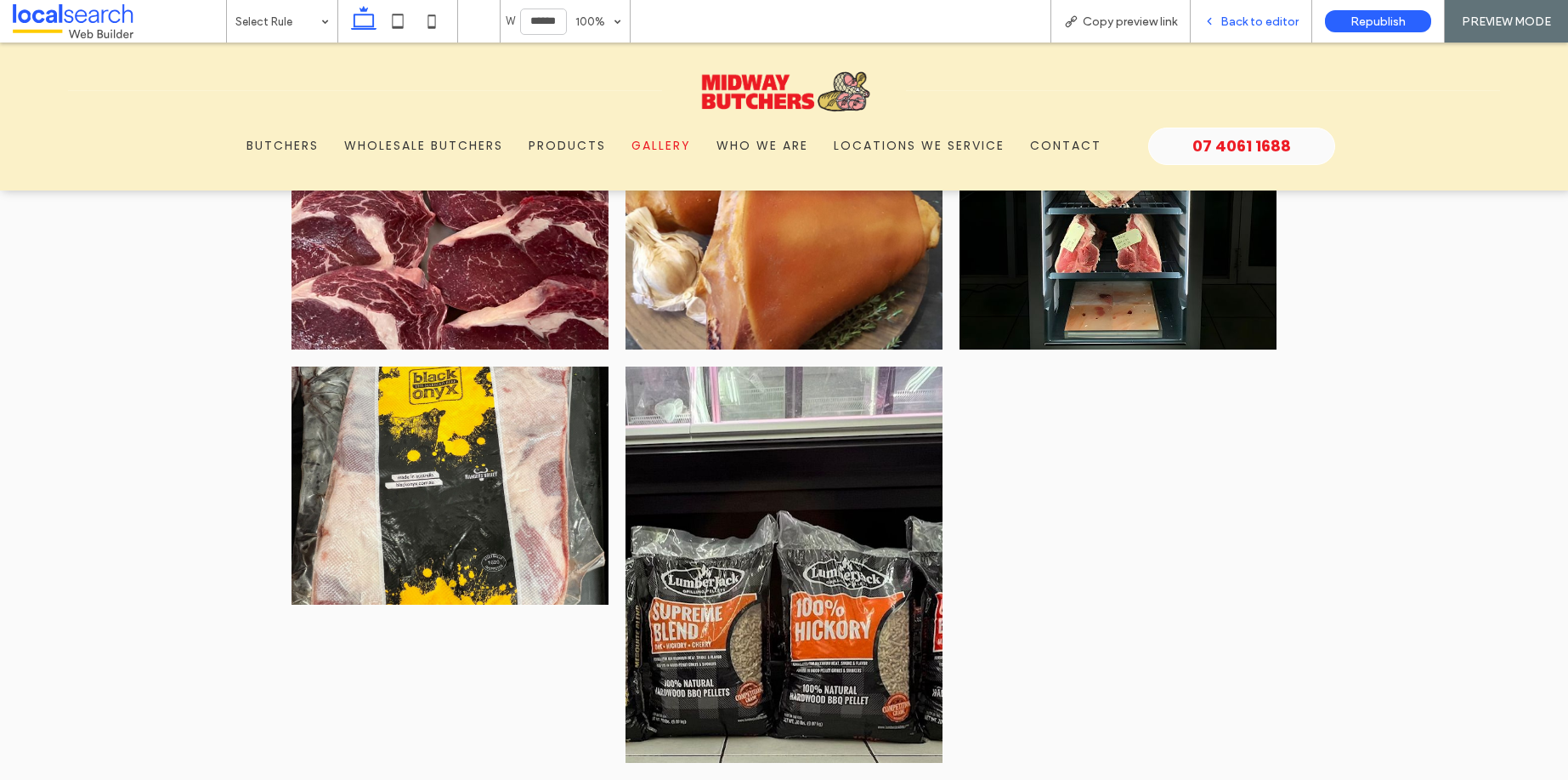
click at [1296, 26] on span "Back to editor" at bounding box center [1259, 22] width 78 height 15
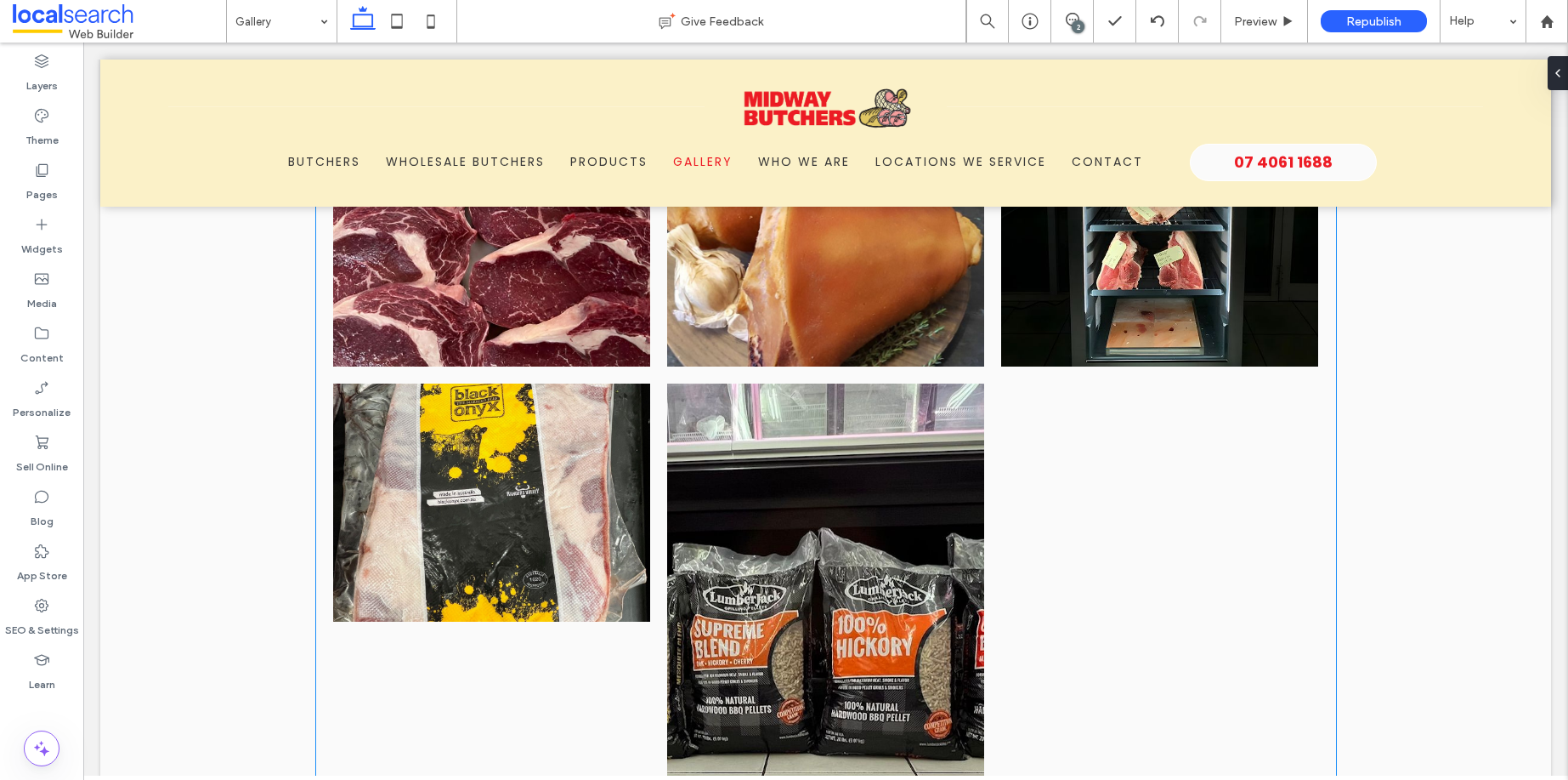
click at [904, 311] on link at bounding box center [825, 247] width 317 height 238
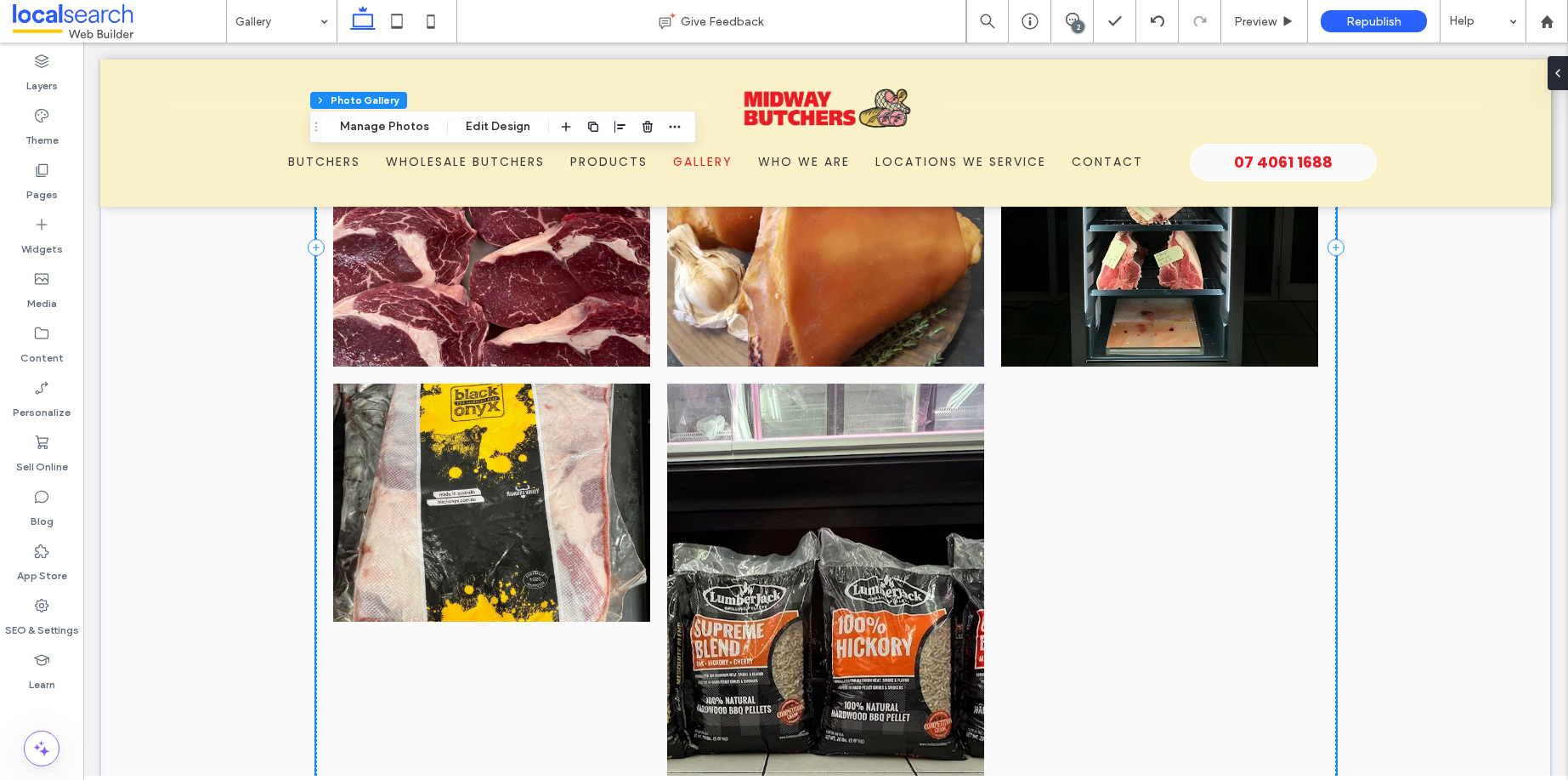
click at [352, 114] on div "Section Column Photo Gallery Manage Photos Edit Design" at bounding box center [503, 126] width 386 height 32
click at [361, 118] on button "Manage Photos" at bounding box center [384, 126] width 111 height 20
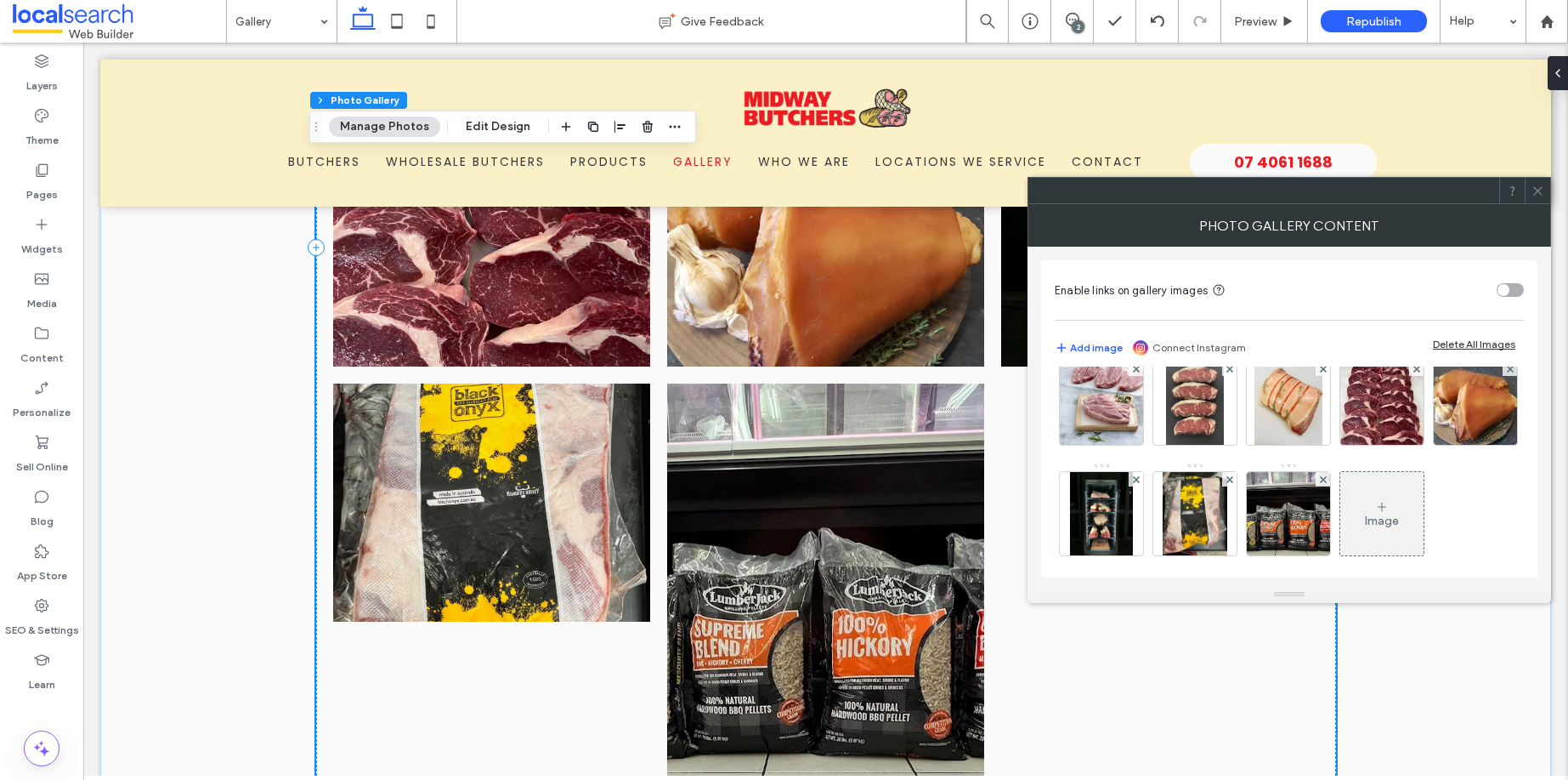
scroll to position [97, 0]
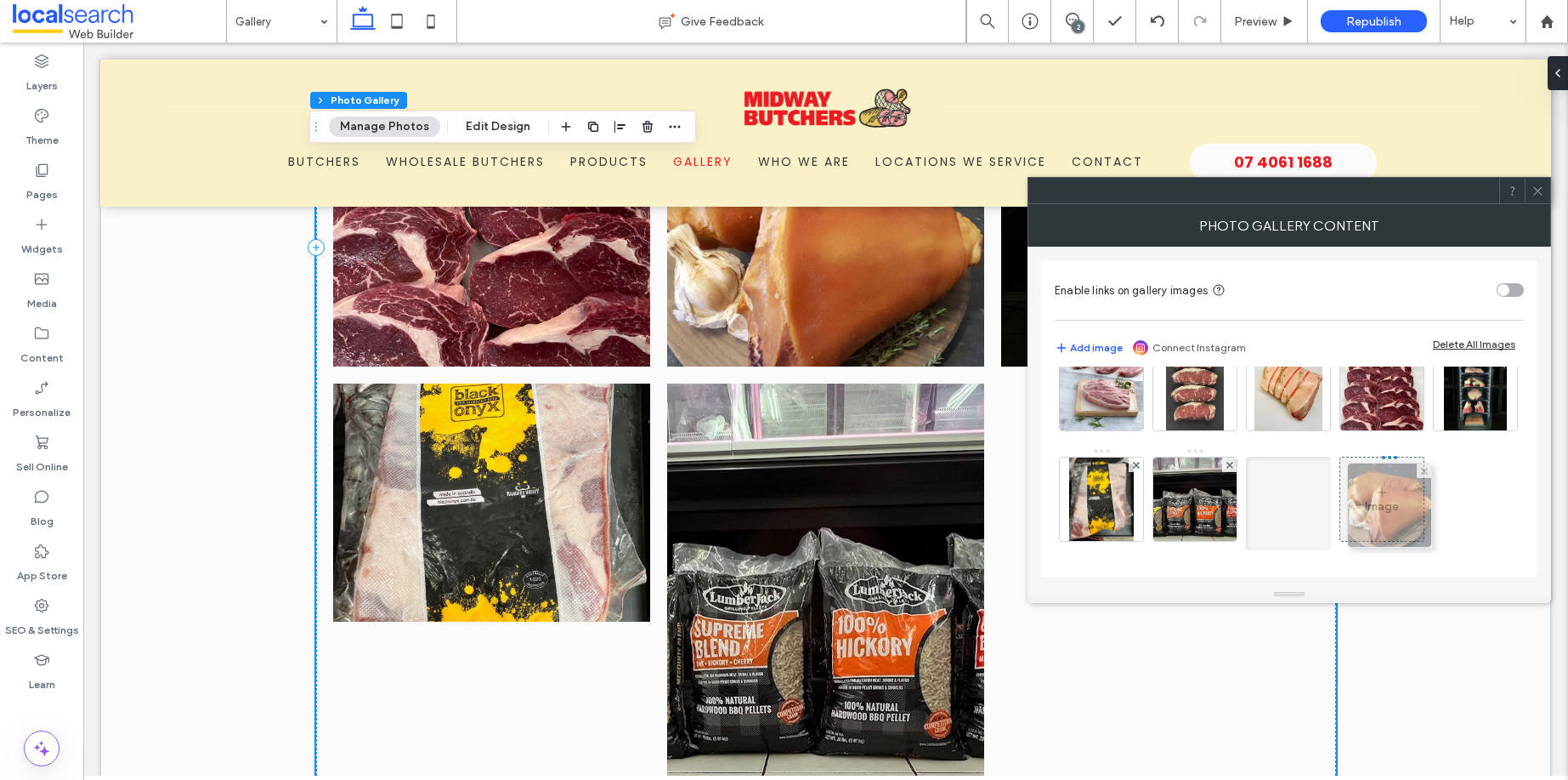
drag, startPoint x: 1093, startPoint y: 442, endPoint x: 1377, endPoint y: 447, distance: 284.0
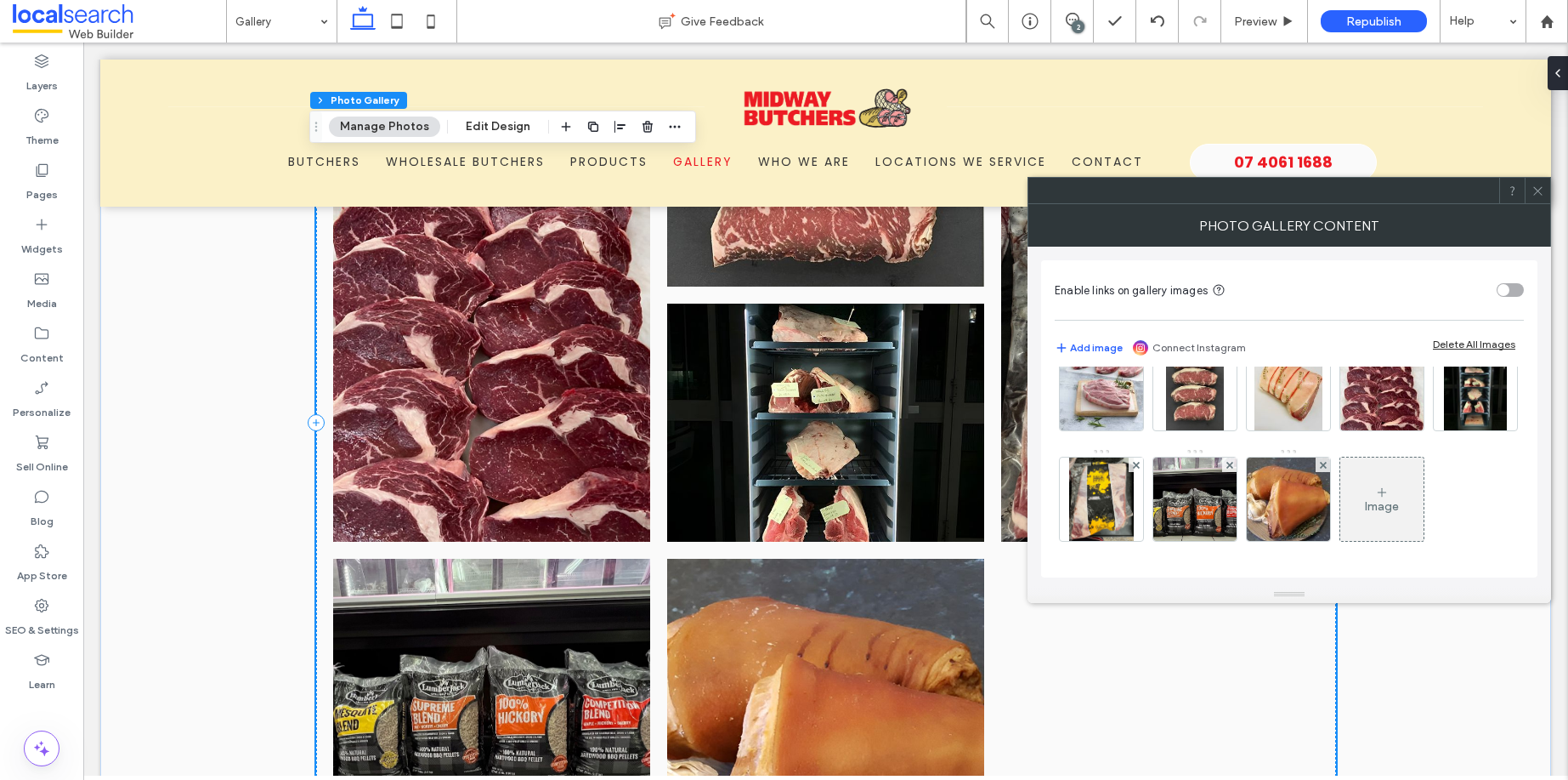
scroll to position [858, 0]
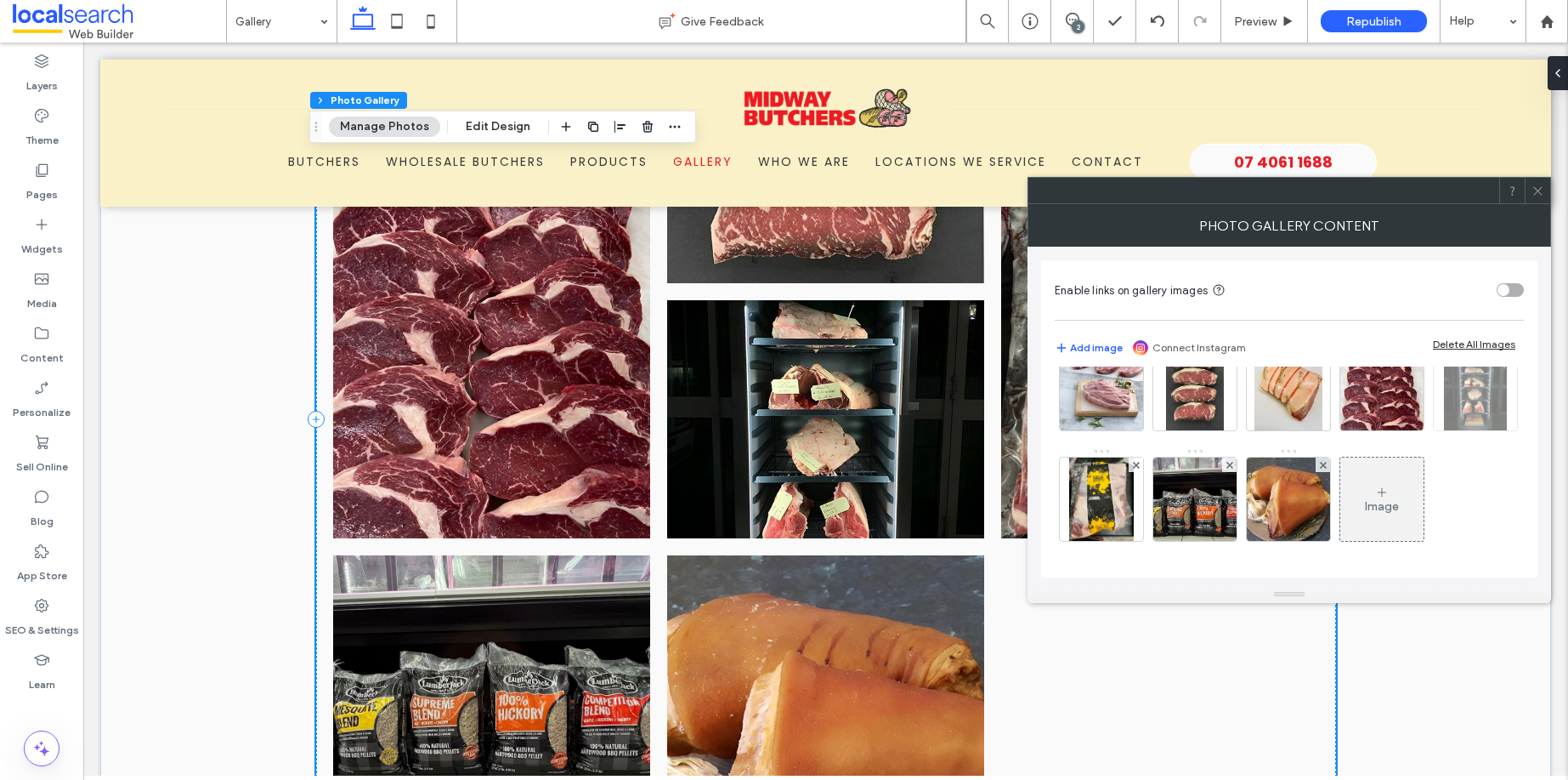
click at [1444, 430] on img at bounding box center [1475, 388] width 63 height 83
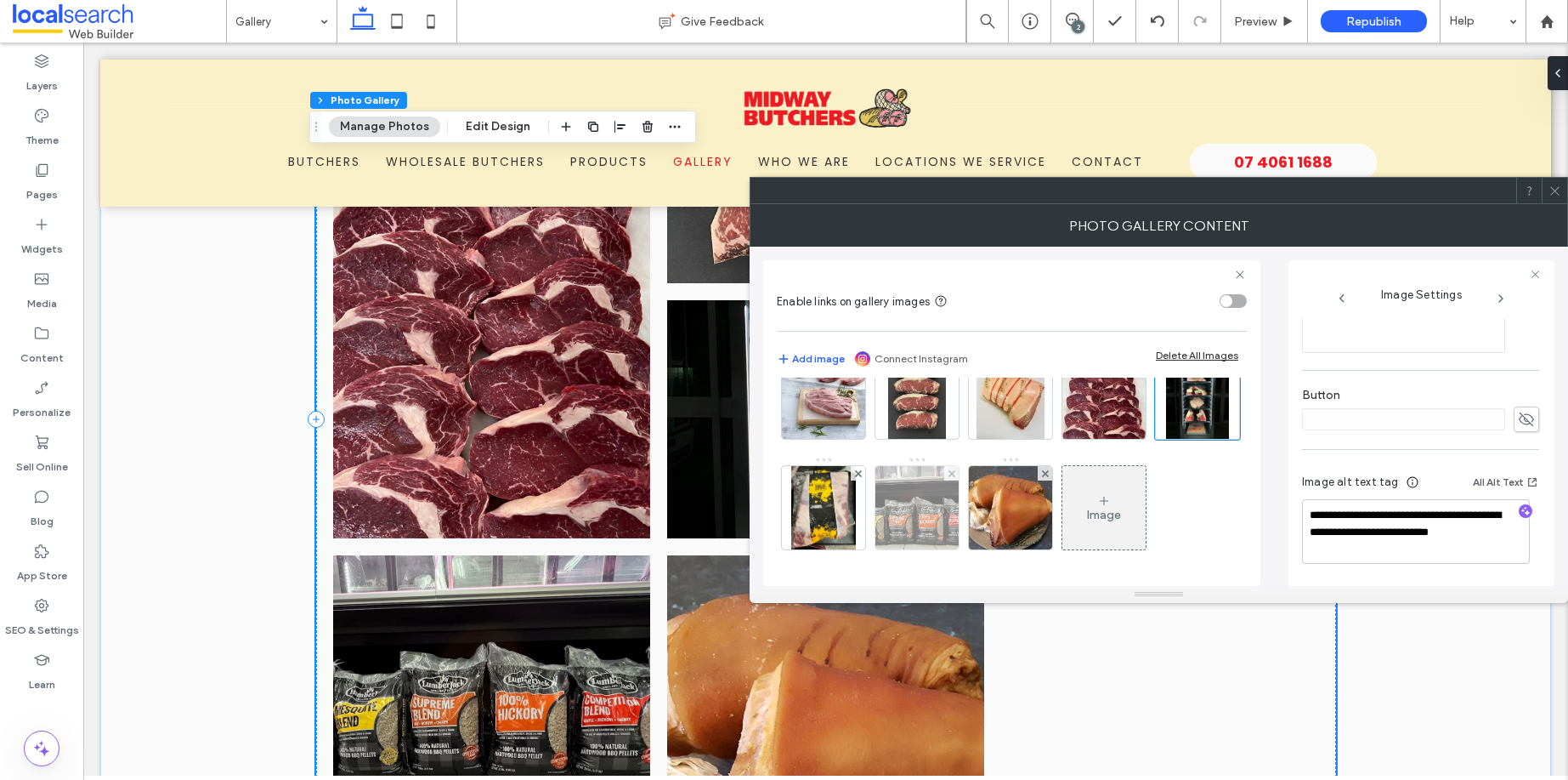
scroll to position [87, 0]
click at [1554, 199] on span at bounding box center [1555, 190] width 13 height 25
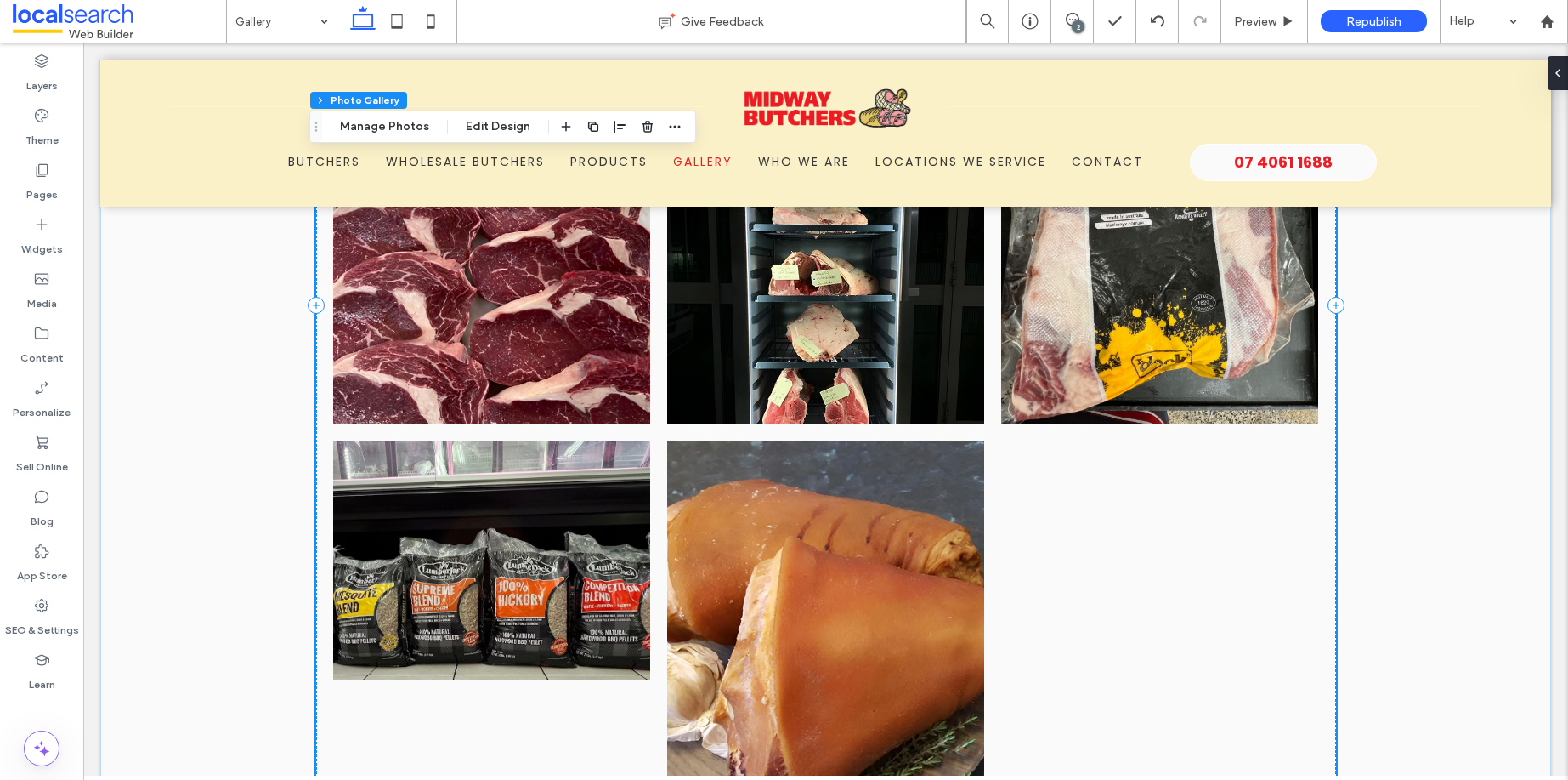
scroll to position [943, 0]
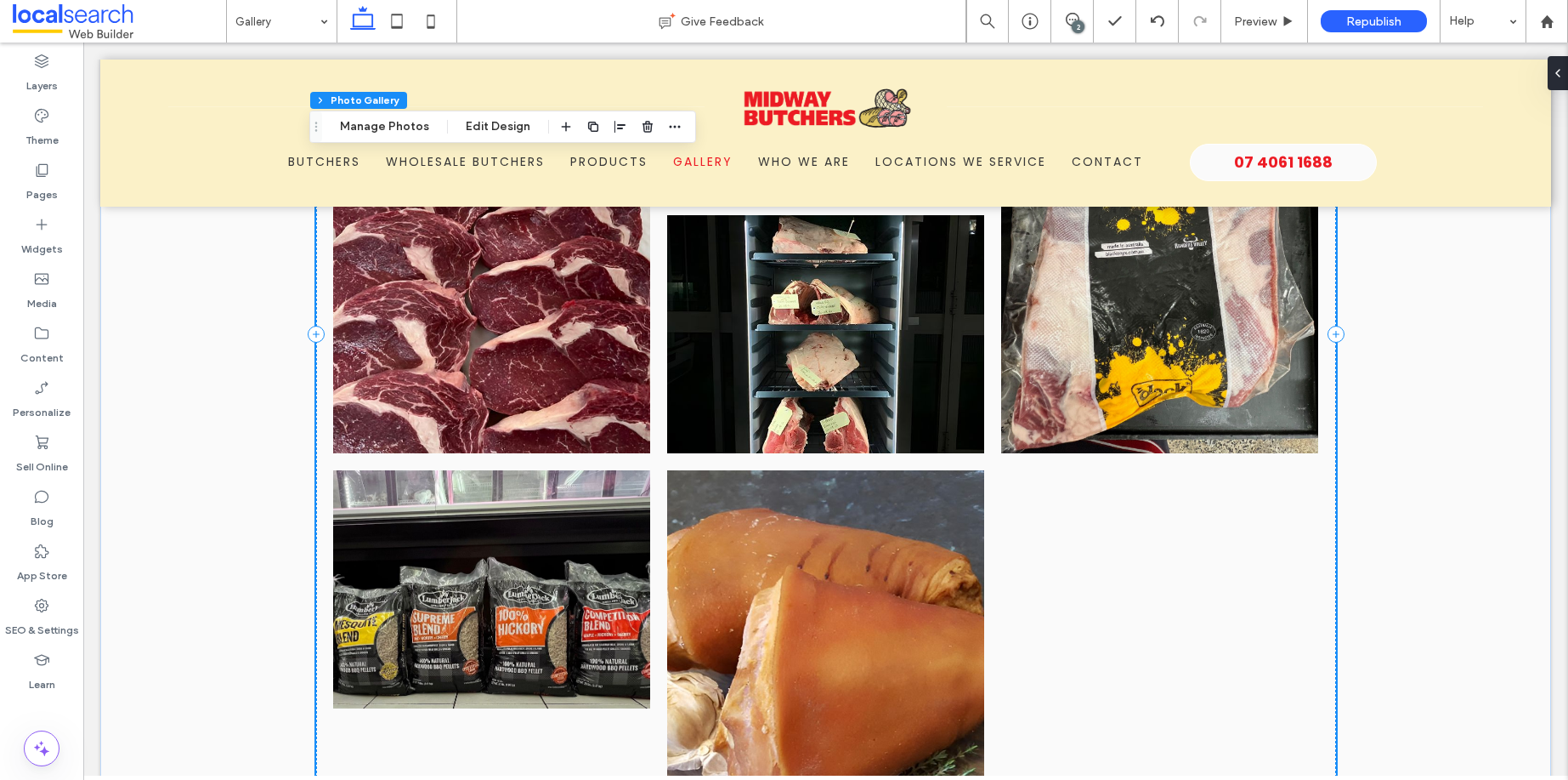
click at [800, 595] on link at bounding box center [825, 669] width 317 height 397
click at [411, 128] on button "Manage Photos" at bounding box center [384, 126] width 111 height 20
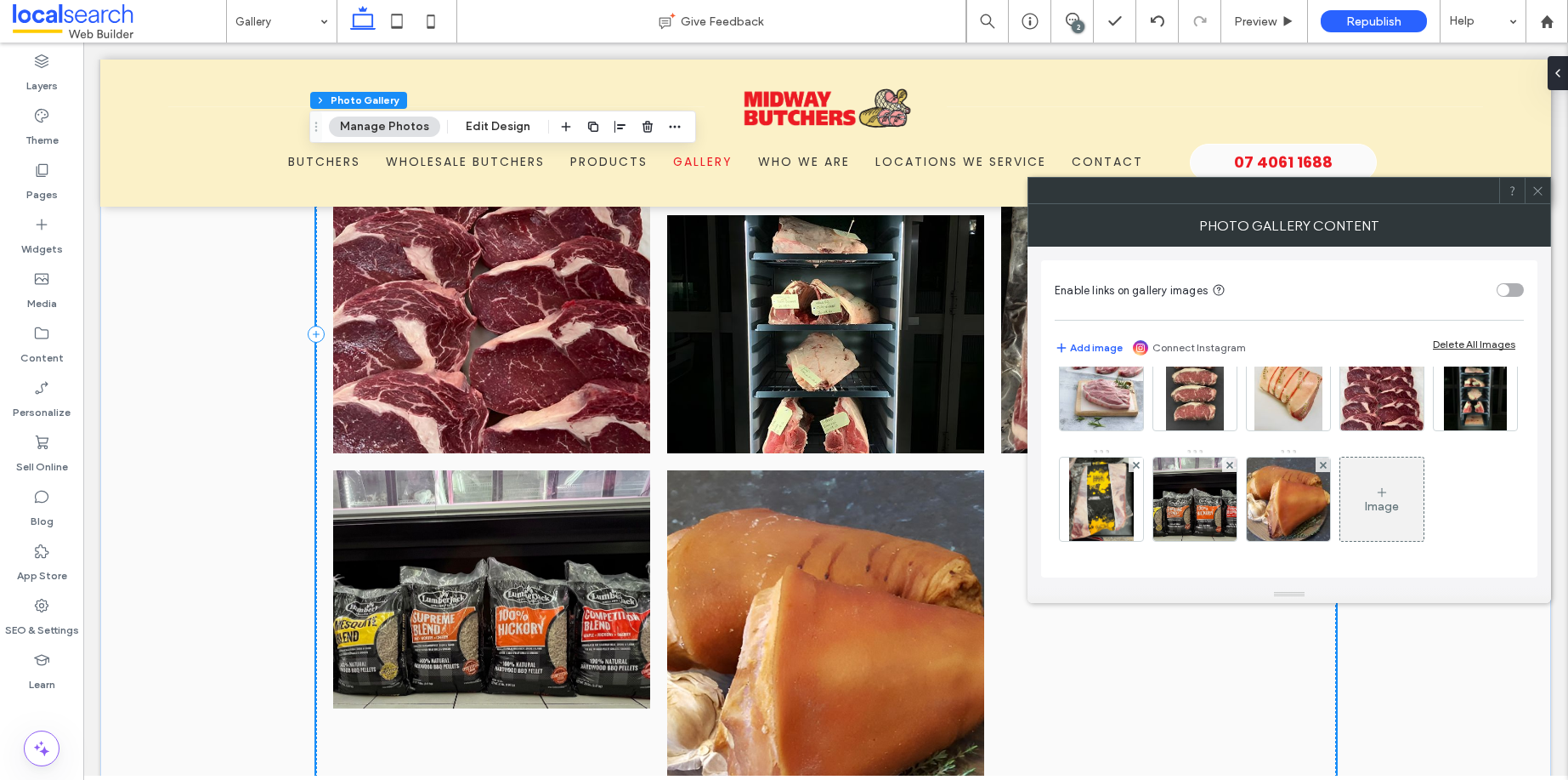
scroll to position [38, 0]
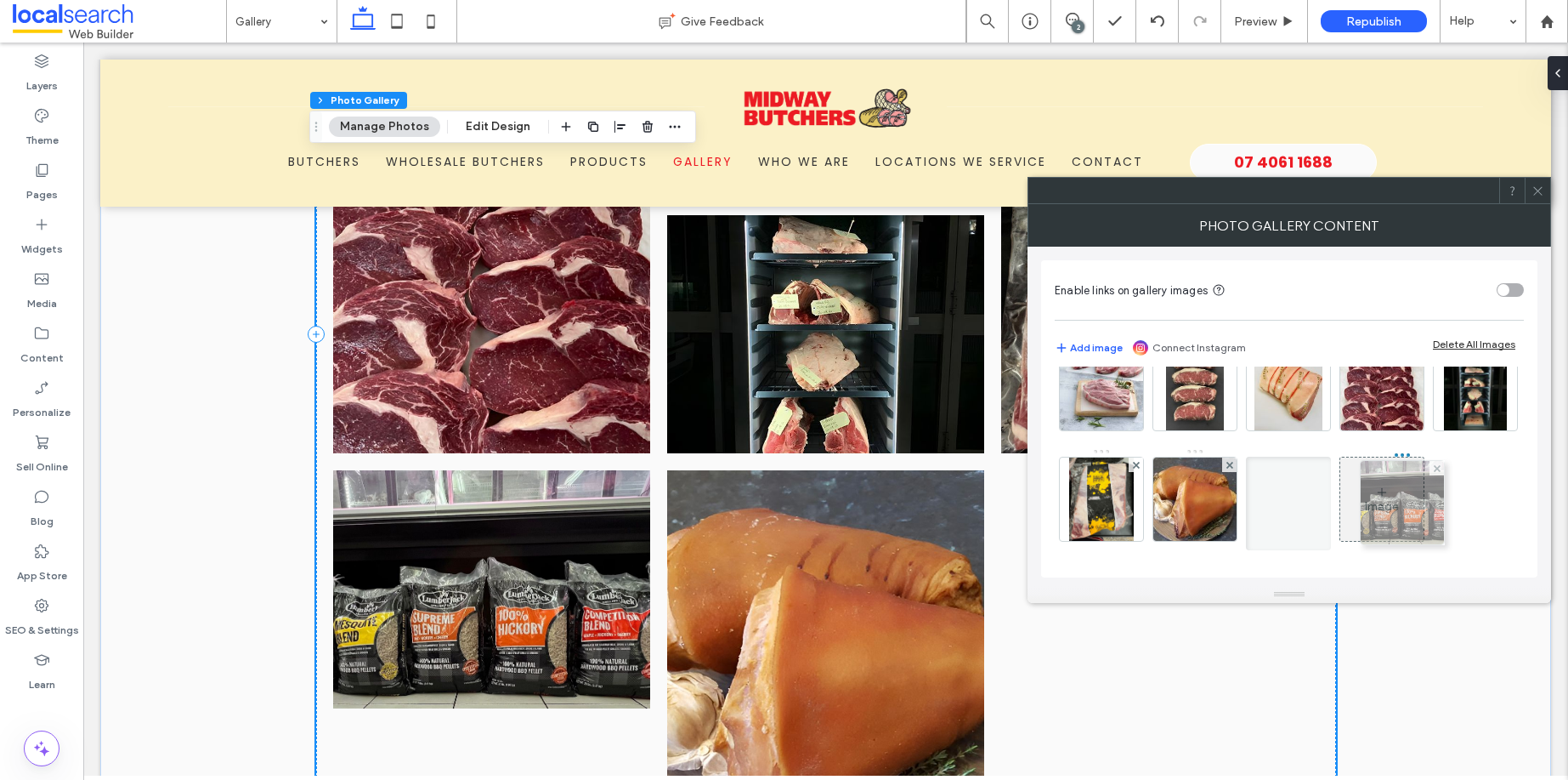
drag, startPoint x: 1305, startPoint y: 493, endPoint x: 1409, endPoint y: 497, distance: 104.1
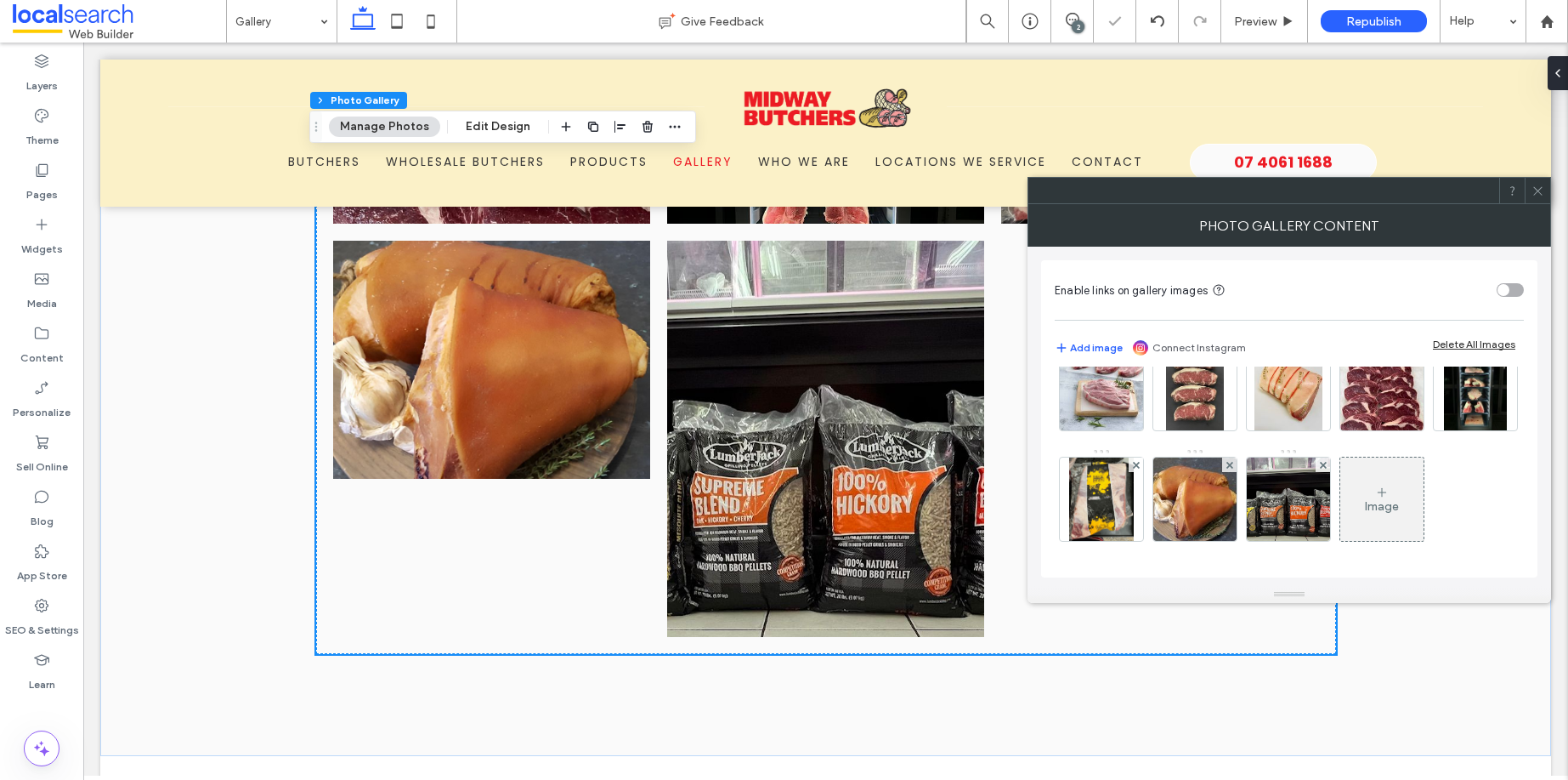
scroll to position [1163, 0]
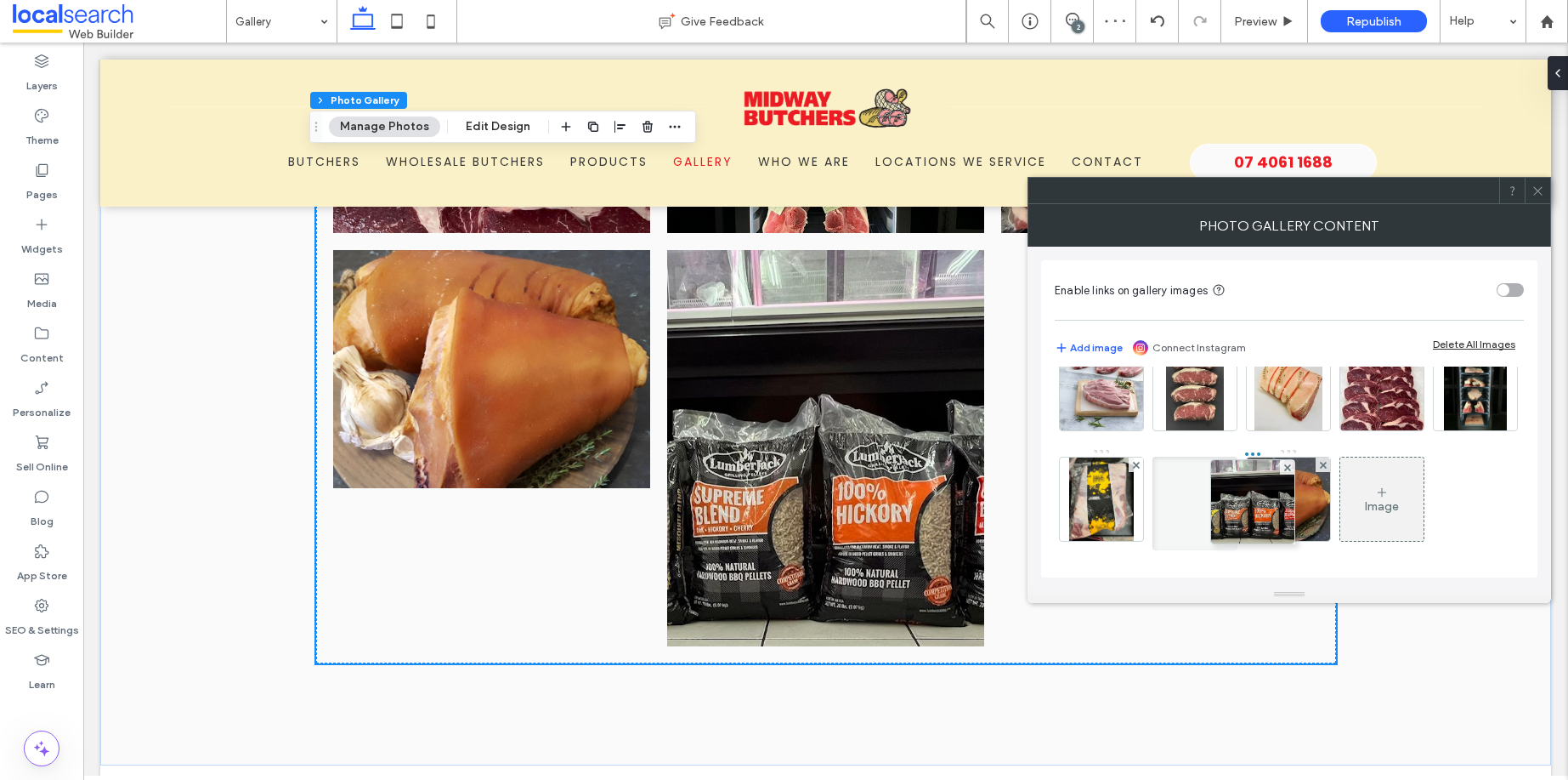
drag, startPoint x: 1384, startPoint y: 509, endPoint x: 1252, endPoint y: 510, distance: 132.0
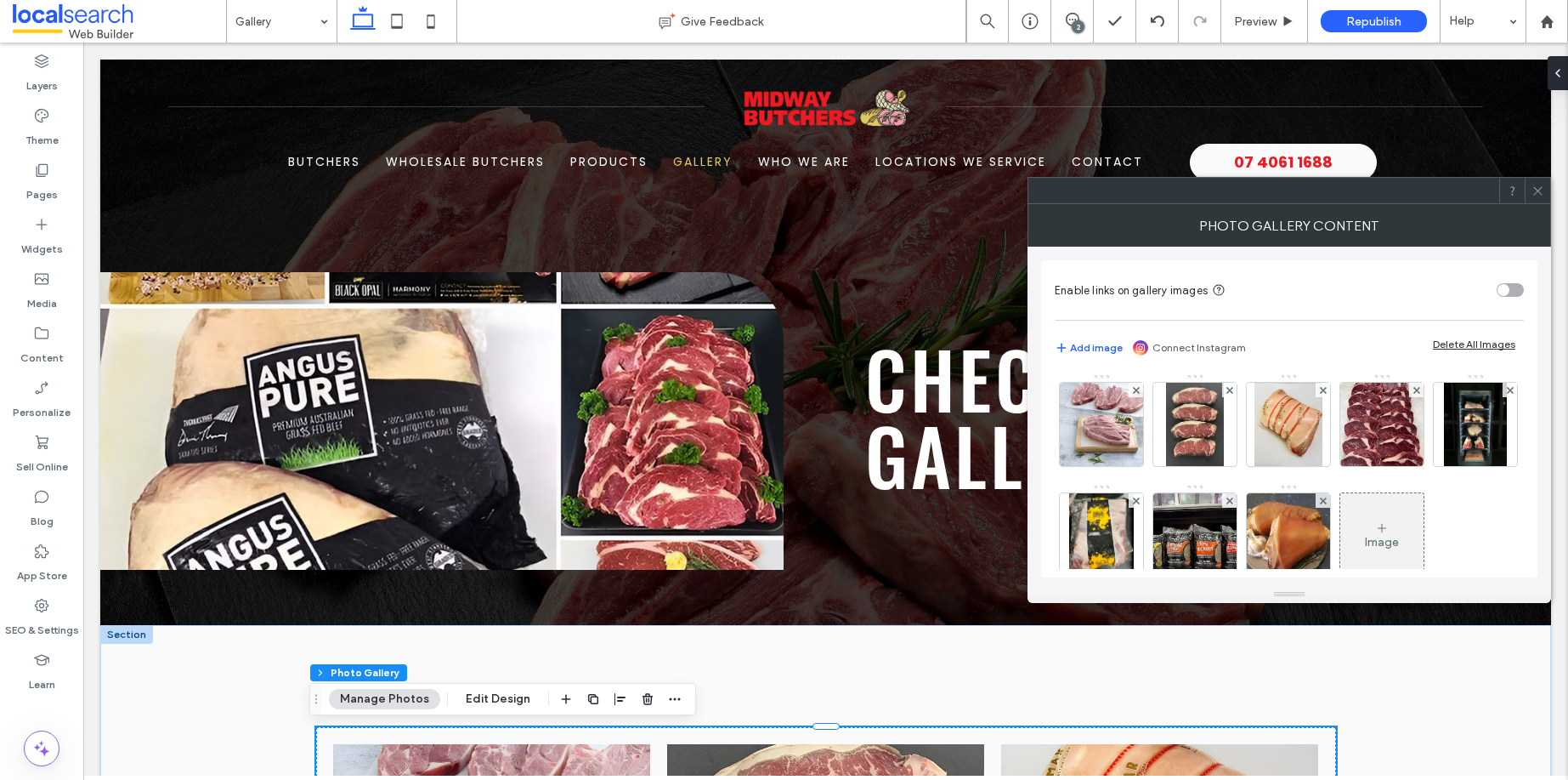
scroll to position [0, 0]
click at [1539, 185] on icon at bounding box center [1537, 191] width 13 height 13
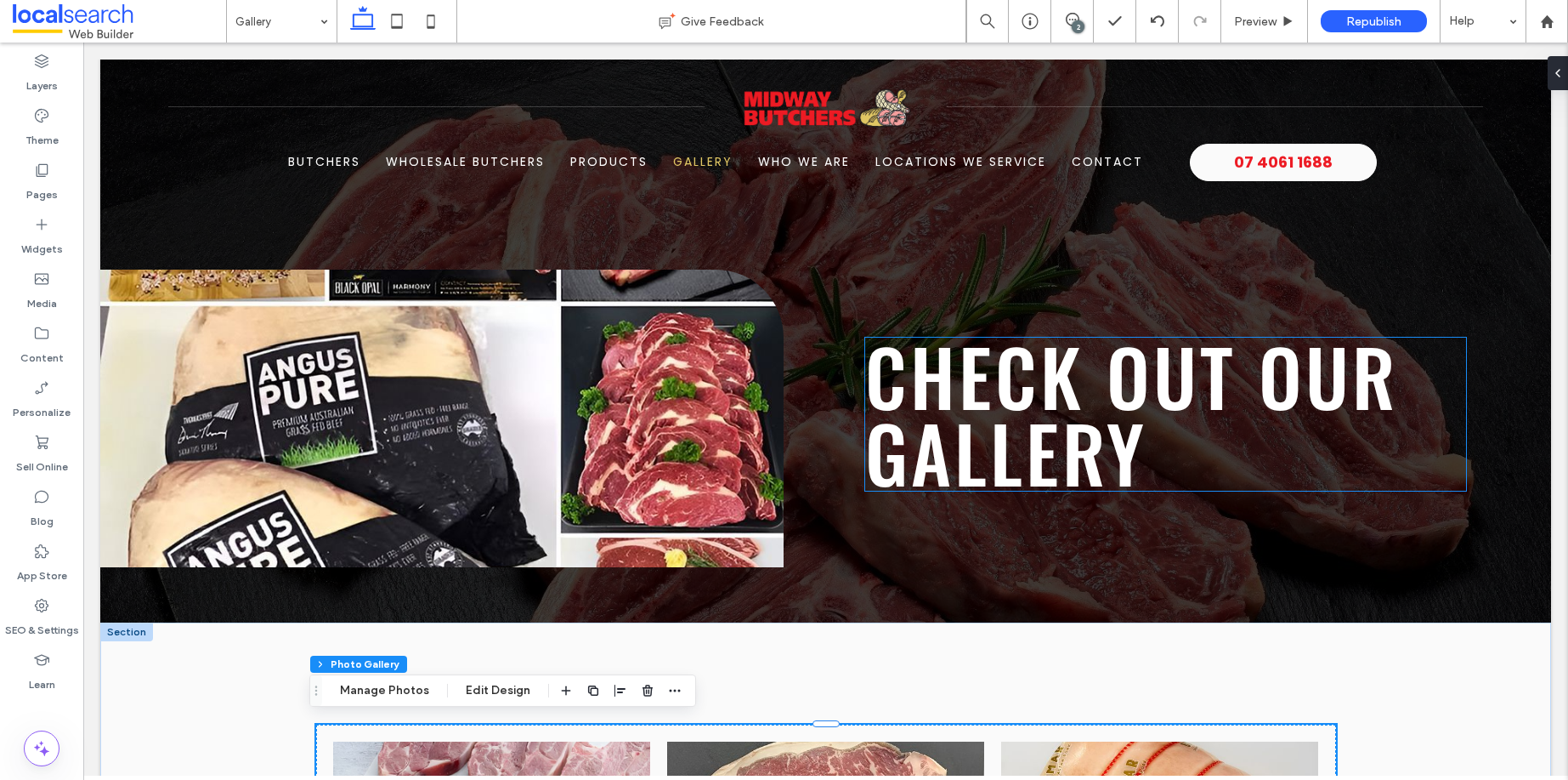
scroll to position [157, 0]
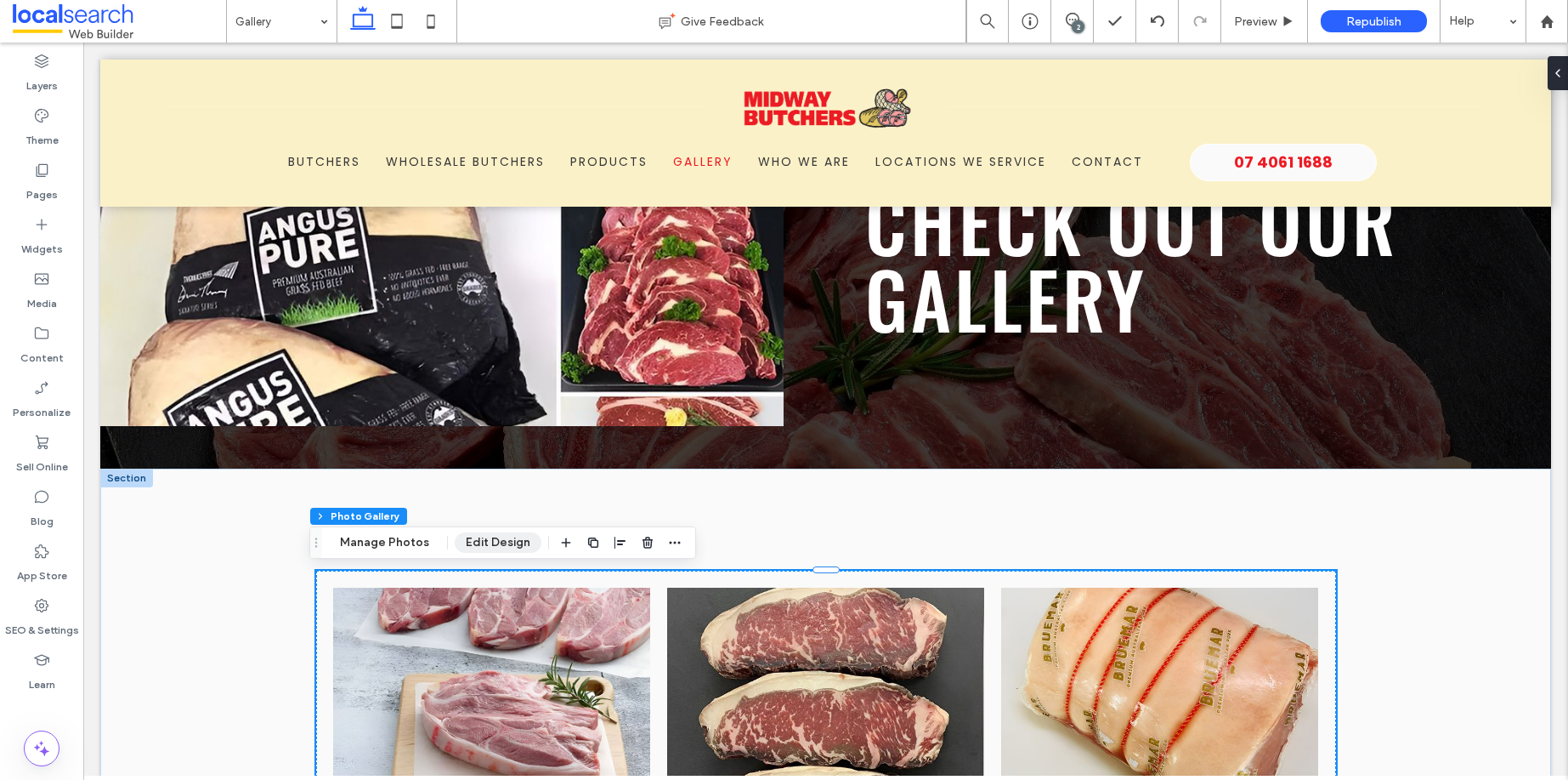
click at [498, 540] on button "Edit Design" at bounding box center [497, 542] width 87 height 20
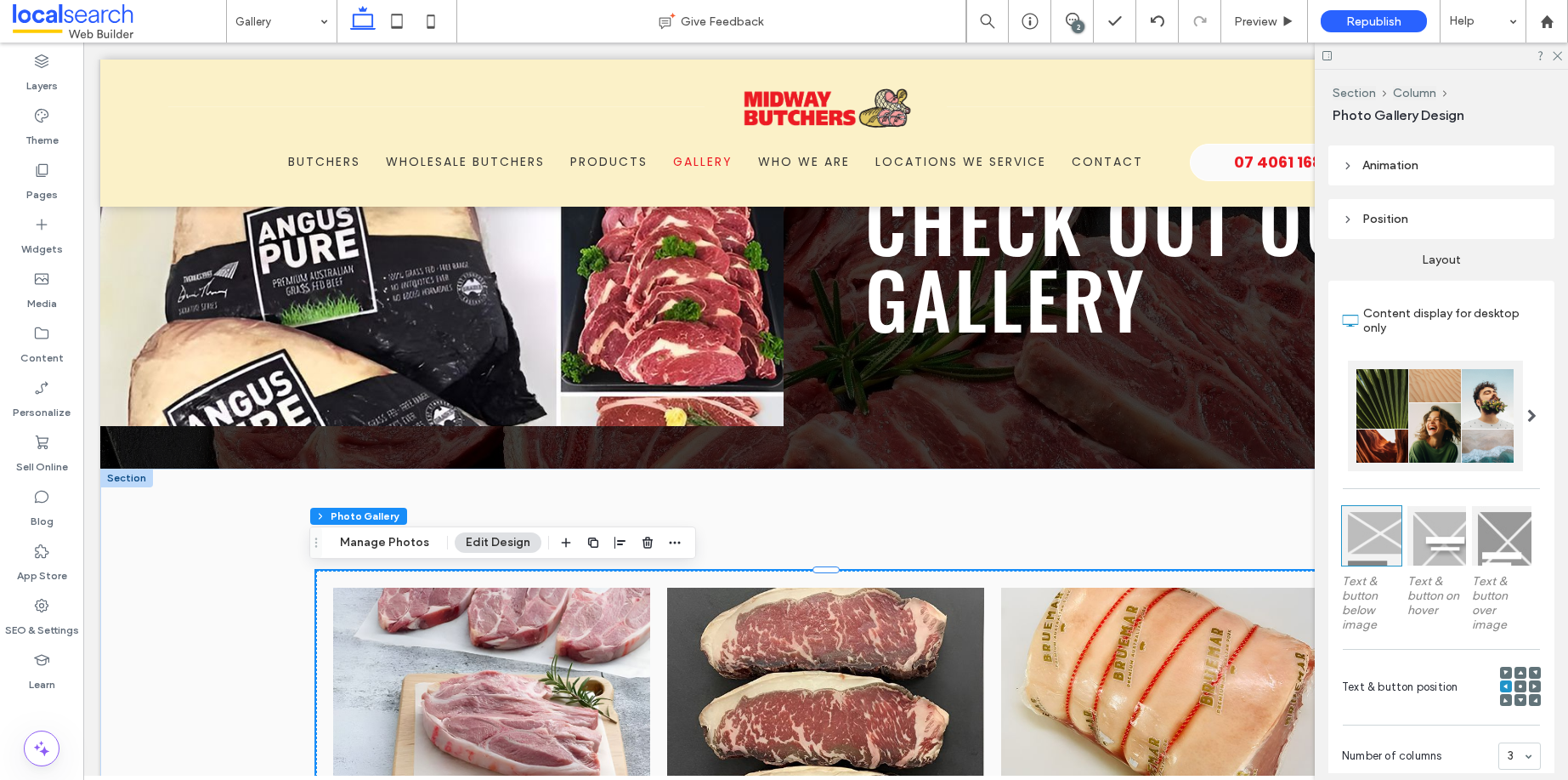
scroll to position [326, 0]
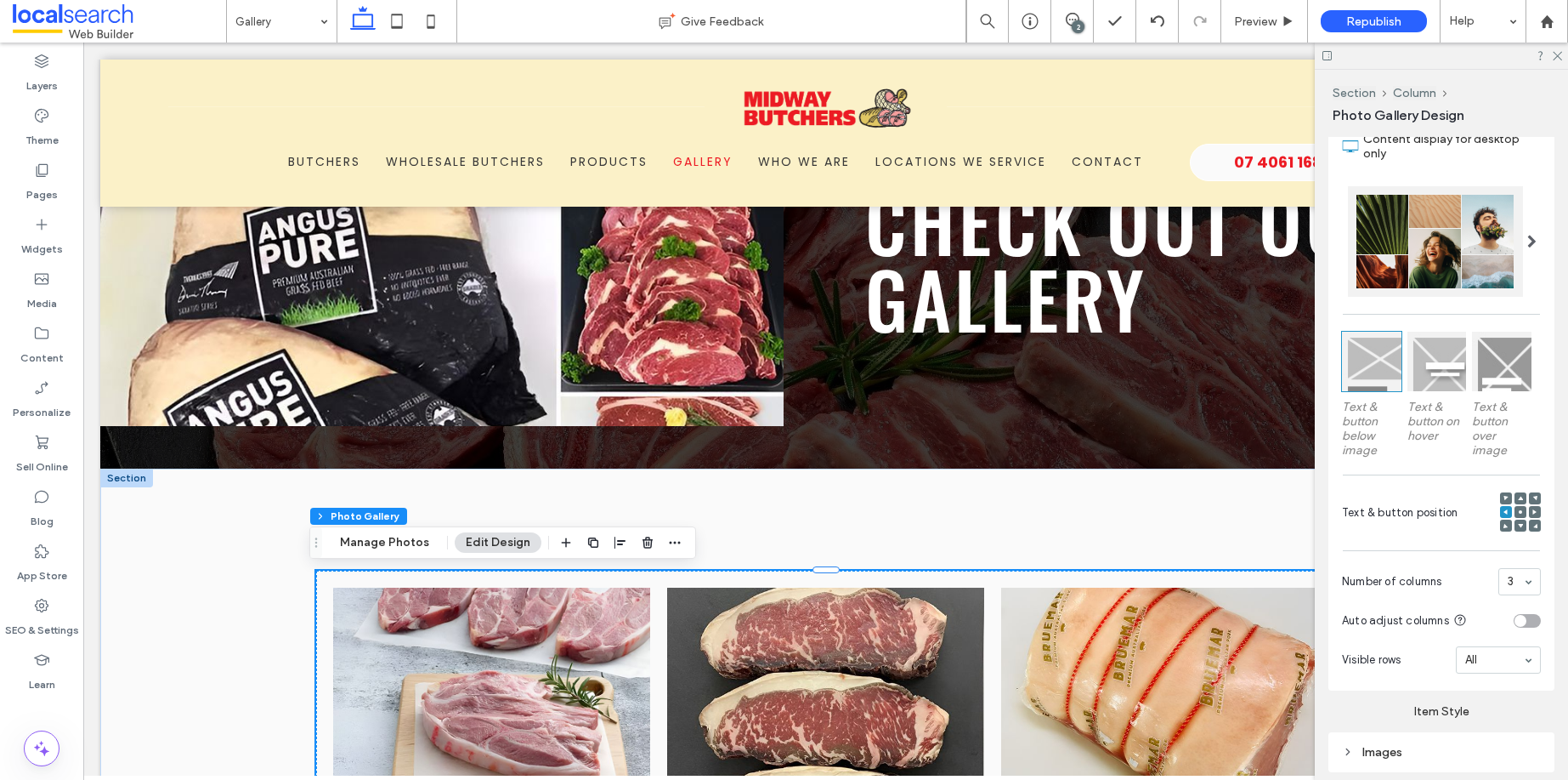
click at [1527, 240] on span at bounding box center [1531, 241] width 10 height 14
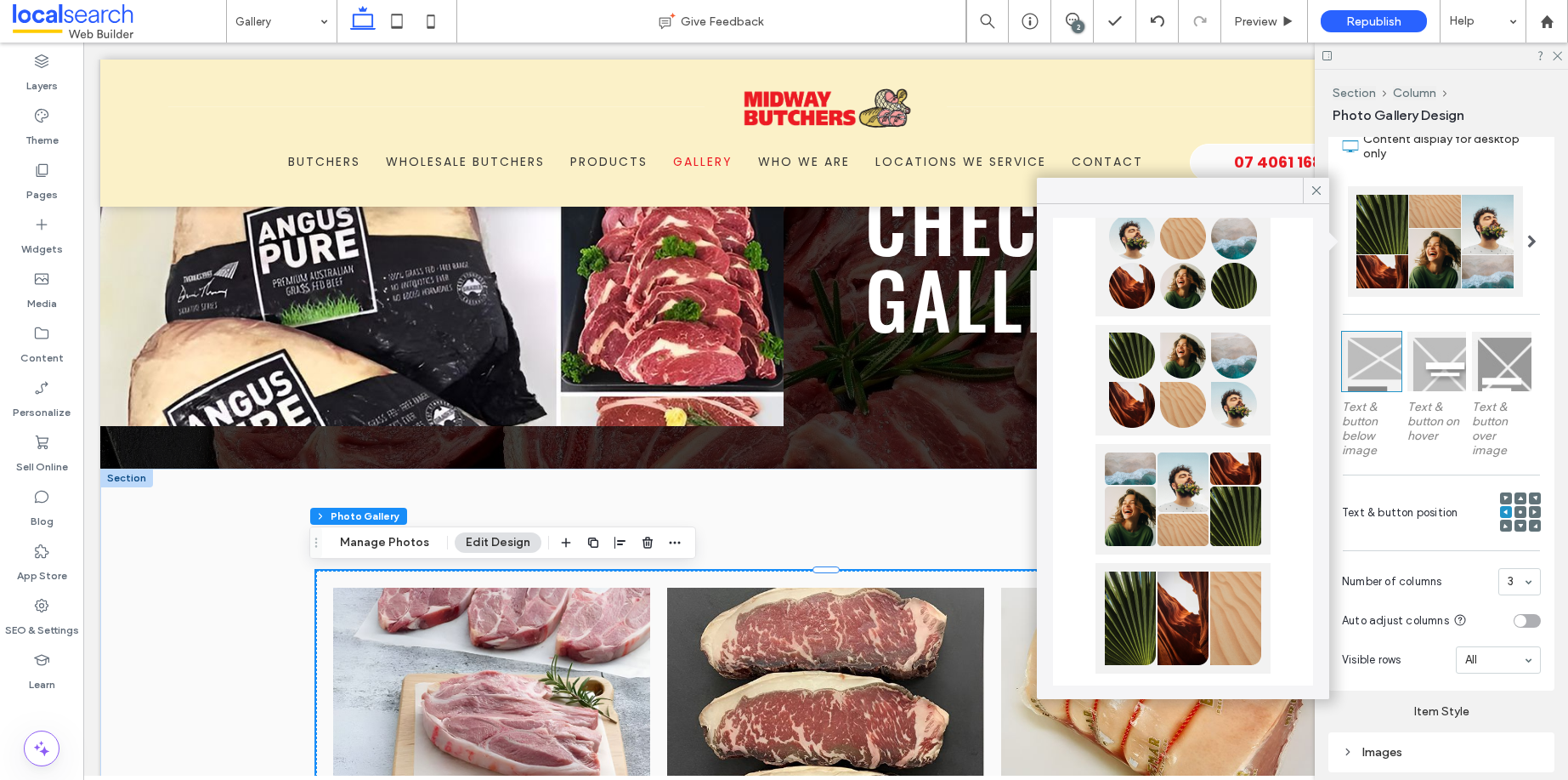
scroll to position [797, 0]
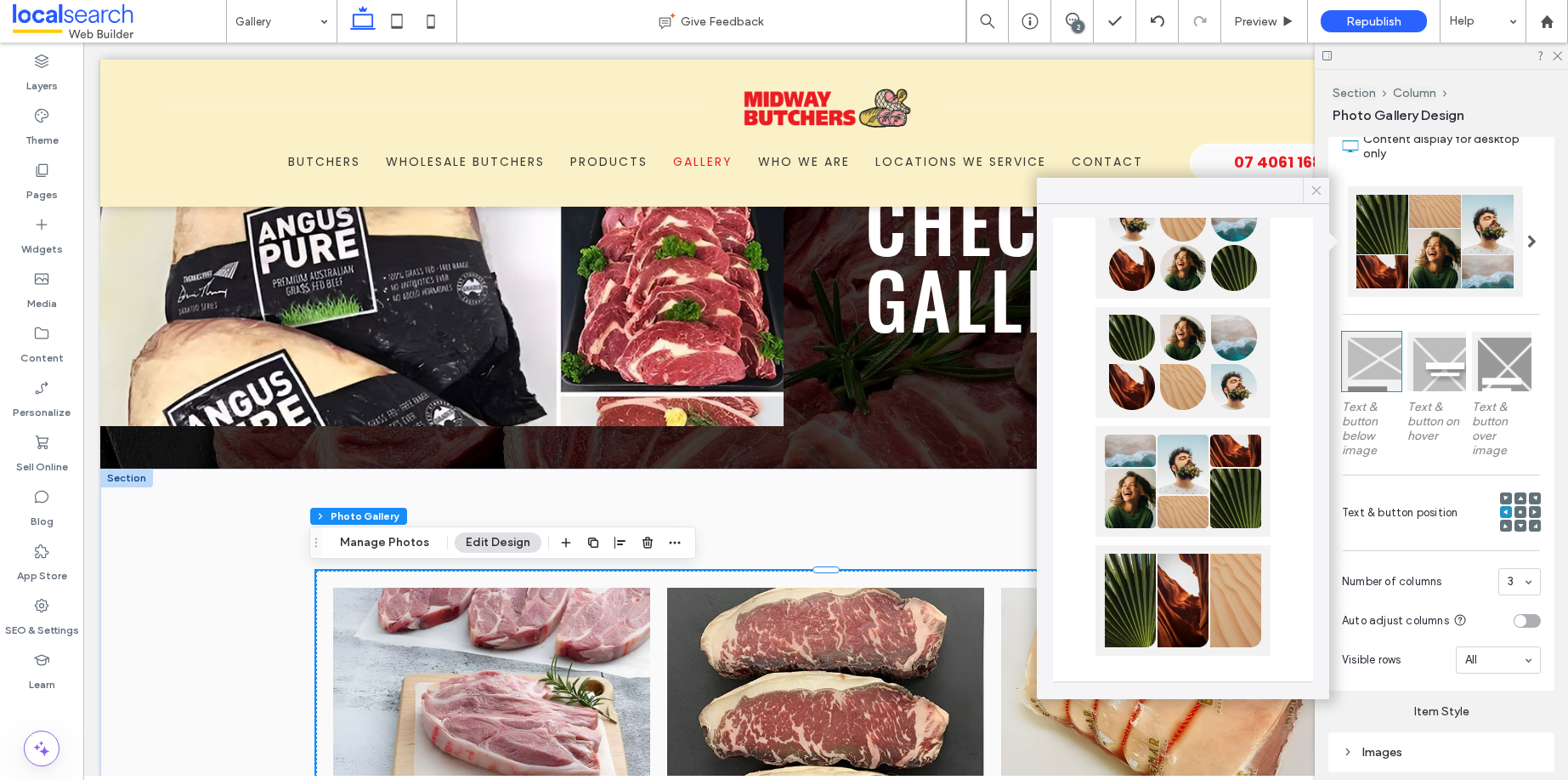
click at [1320, 191] on icon at bounding box center [1316, 191] width 16 height 16
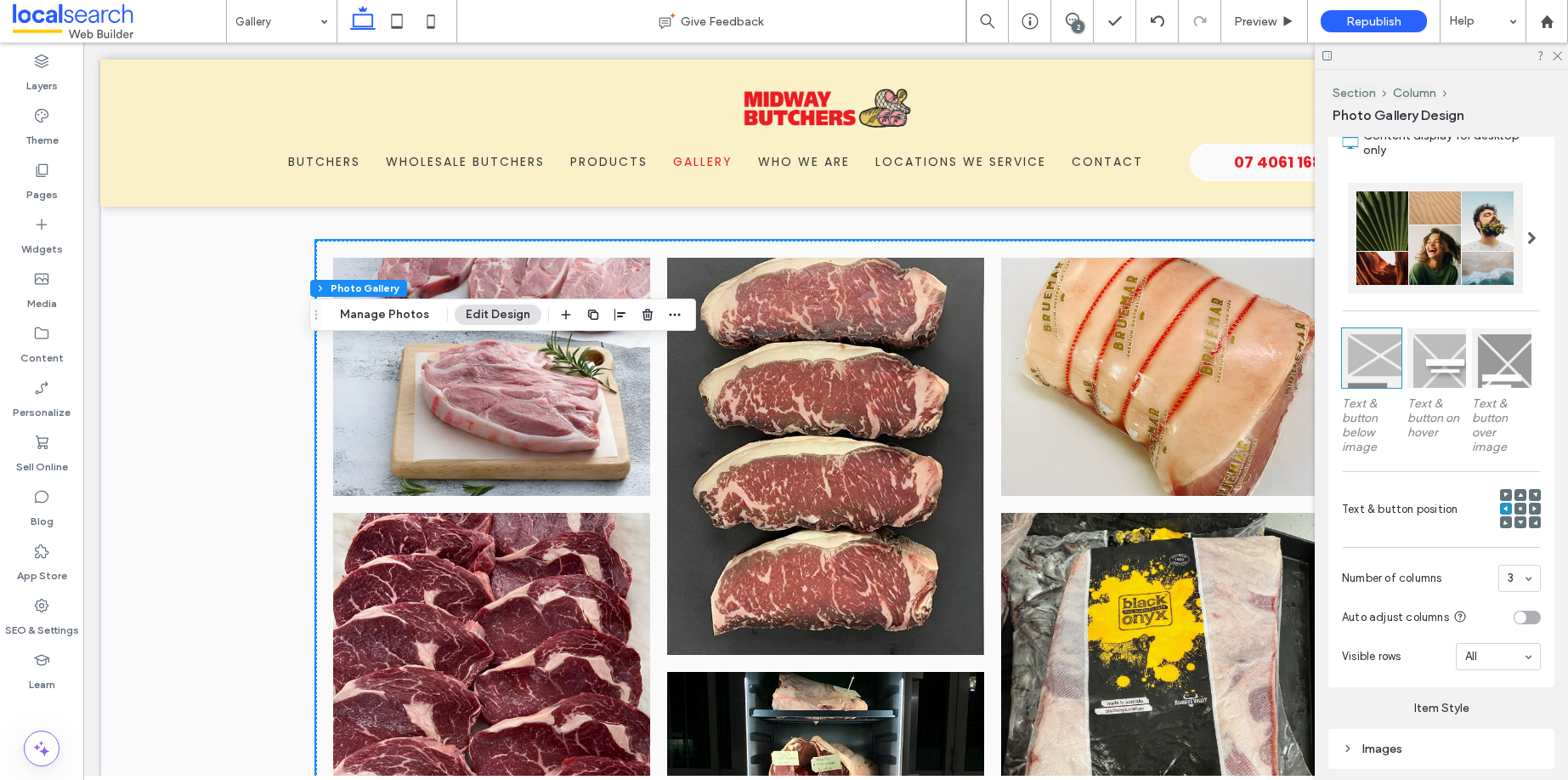
scroll to position [506, 0]
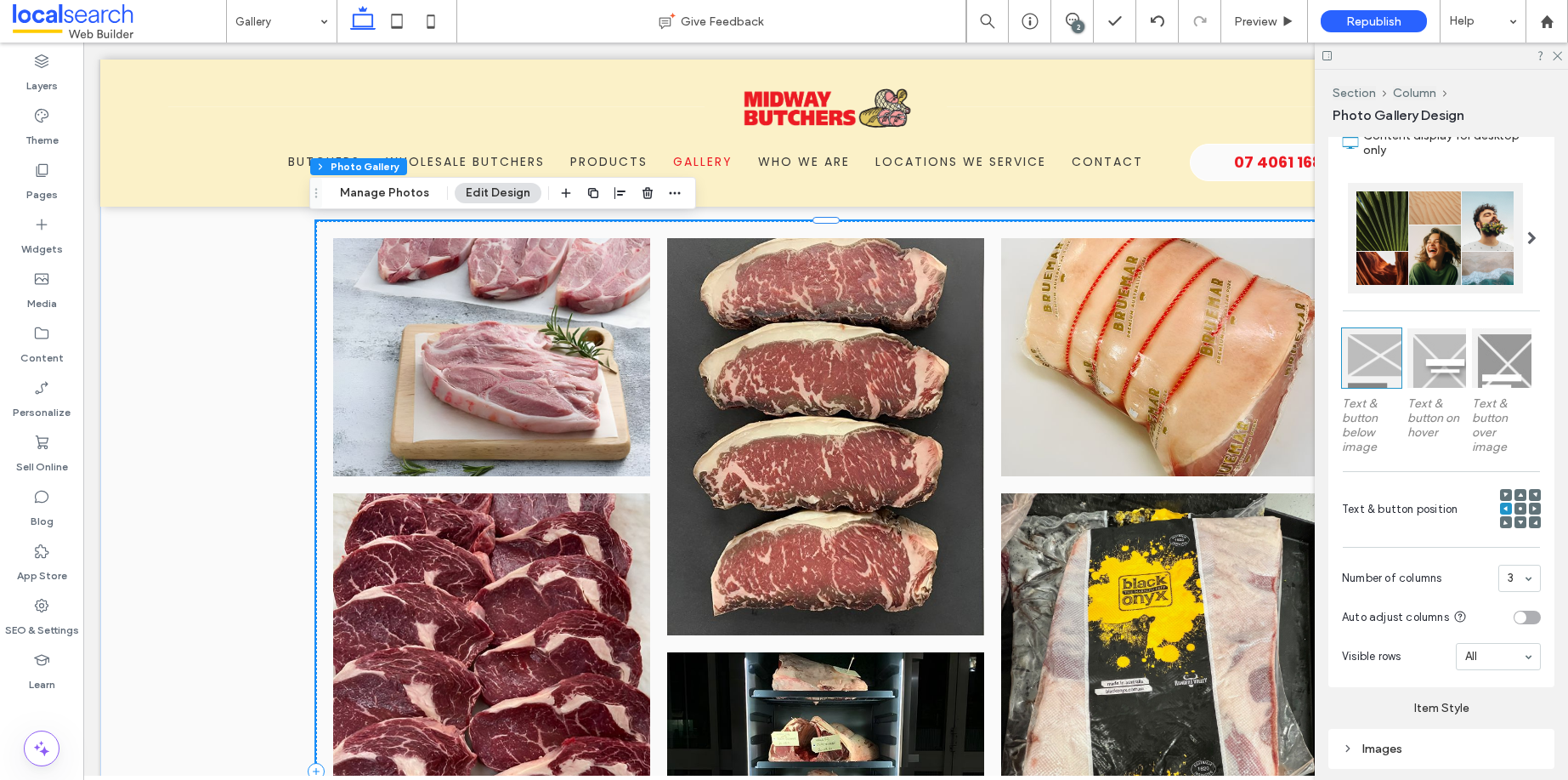
click at [1517, 615] on div "toggle" at bounding box center [1527, 617] width 27 height 14
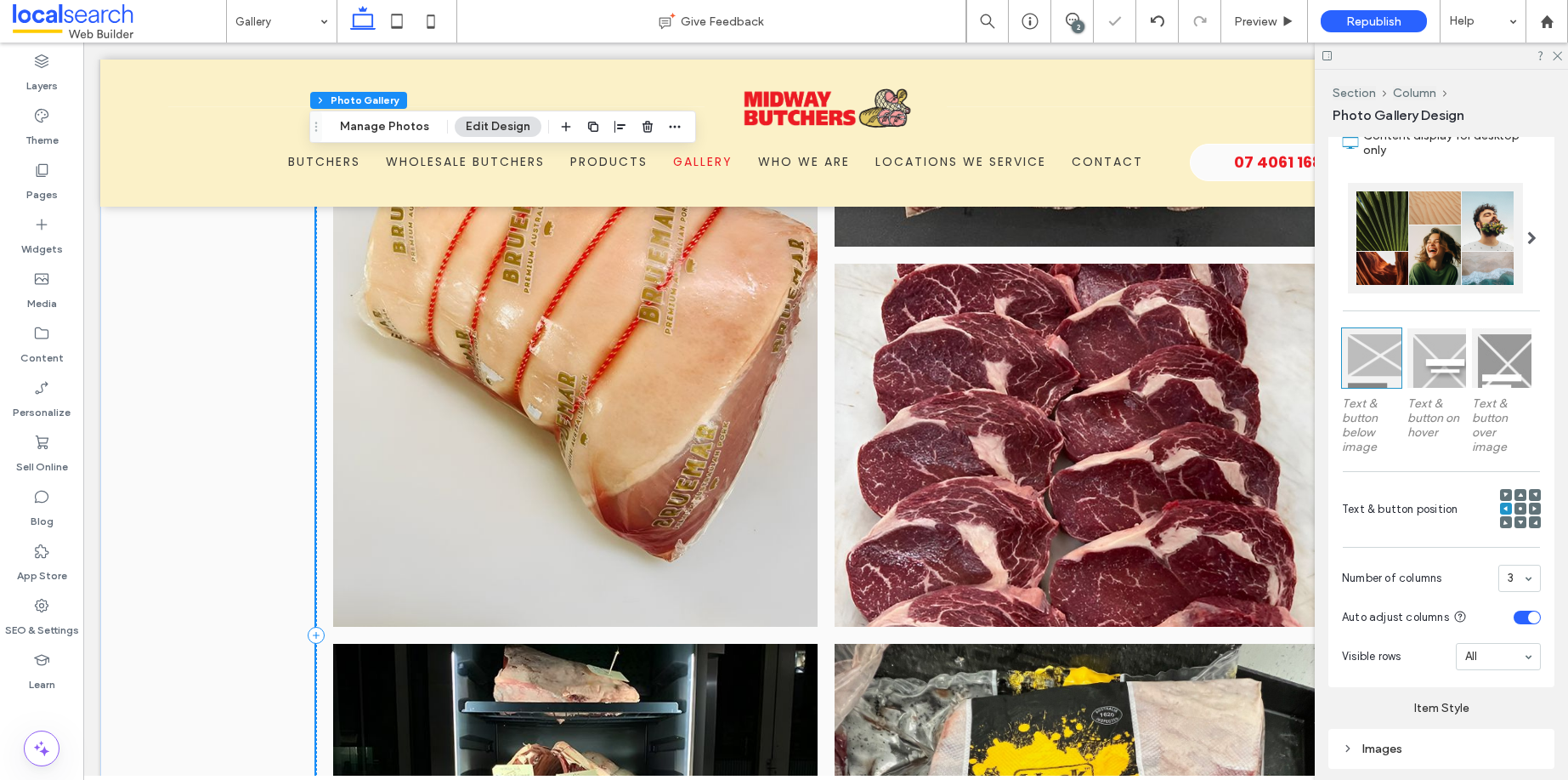
scroll to position [1424, 0]
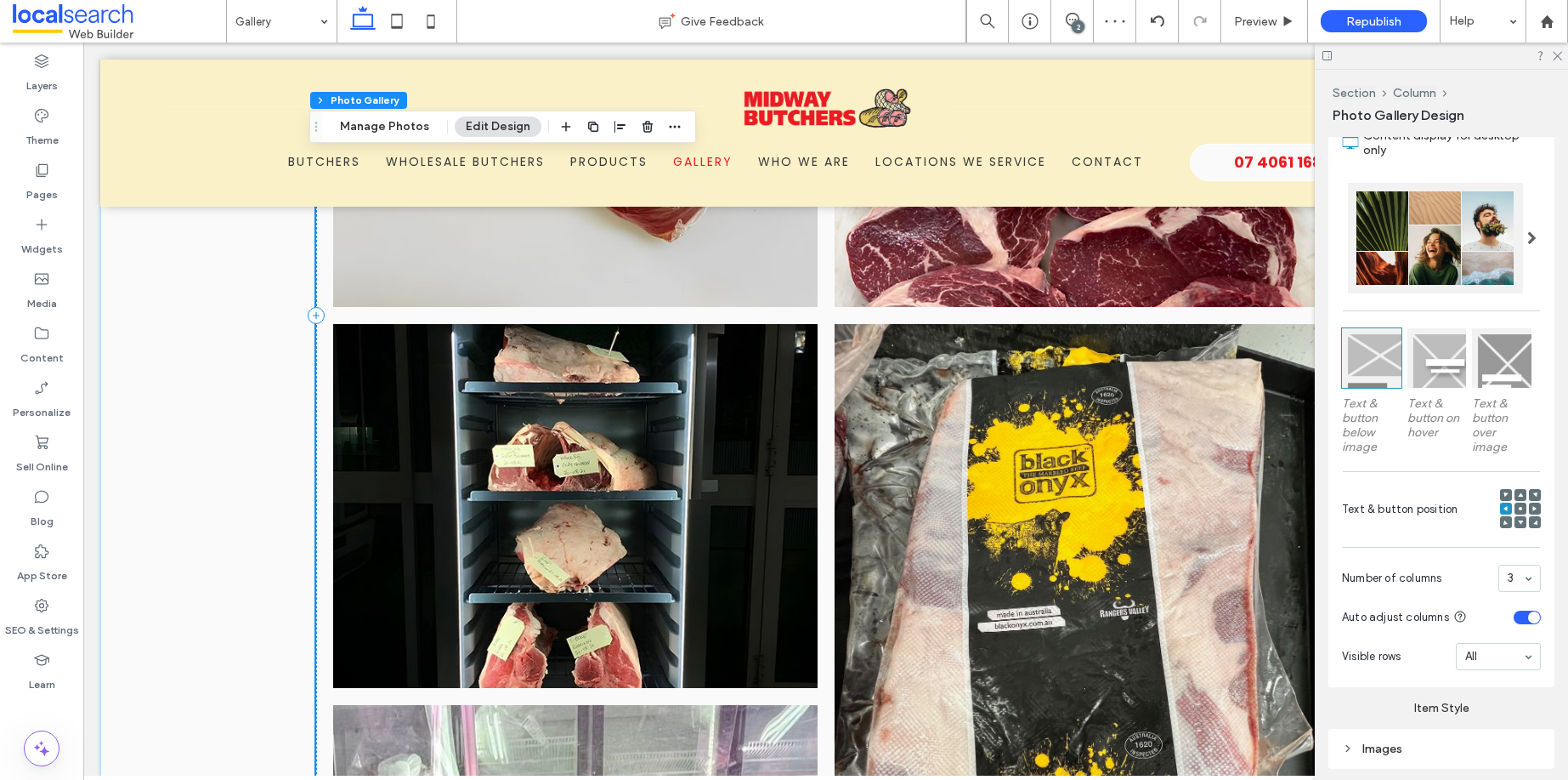
click at [1519, 606] on section "Auto adjust columns" at bounding box center [1441, 616] width 199 height 34
click at [1528, 611] on div "toggle" at bounding box center [1534, 617] width 12 height 12
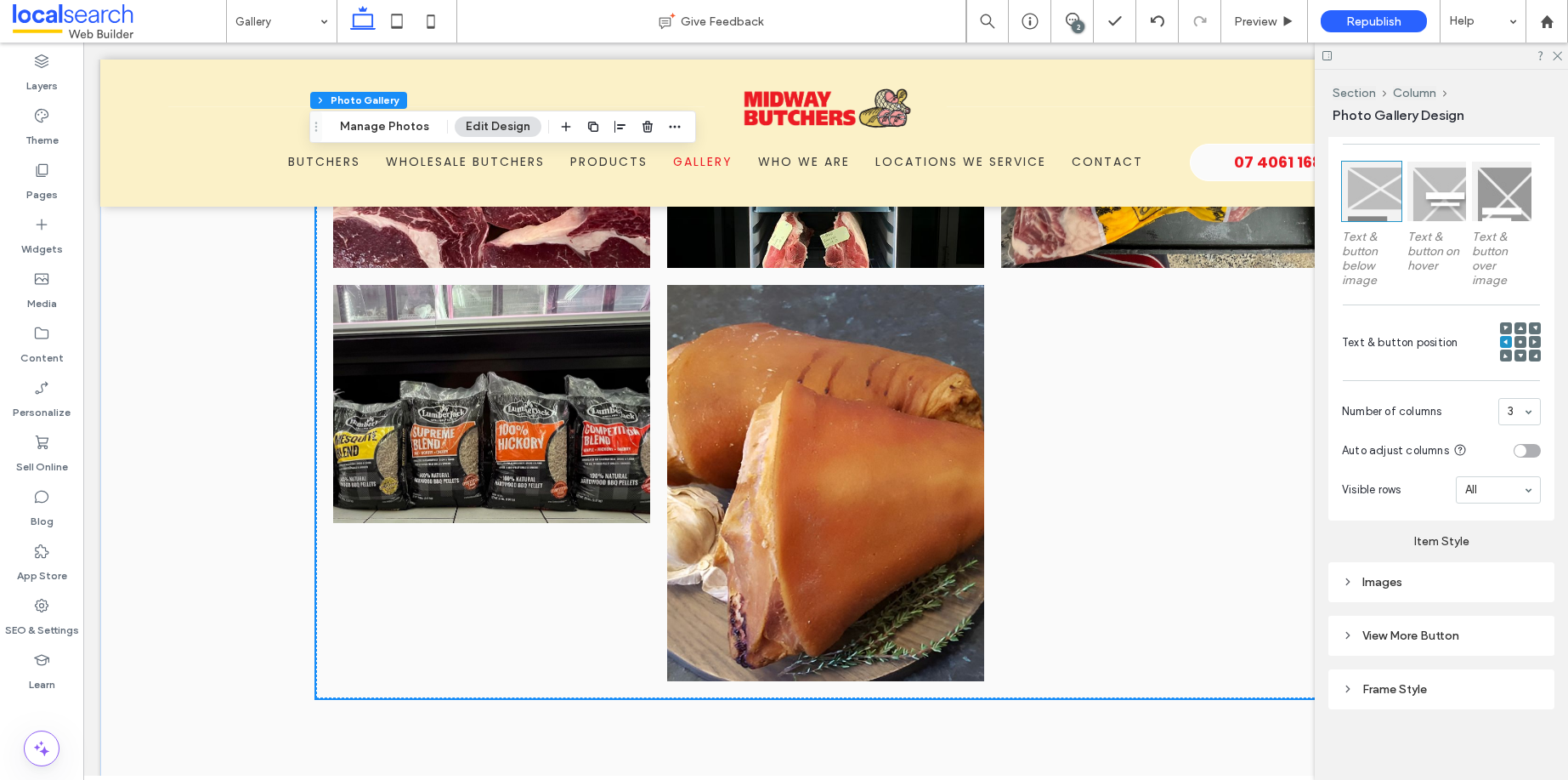
scroll to position [498, 0]
drag, startPoint x: 1558, startPoint y: 59, endPoint x: 1427, endPoint y: 2, distance: 142.9
click at [1558, 59] on icon at bounding box center [1556, 54] width 11 height 11
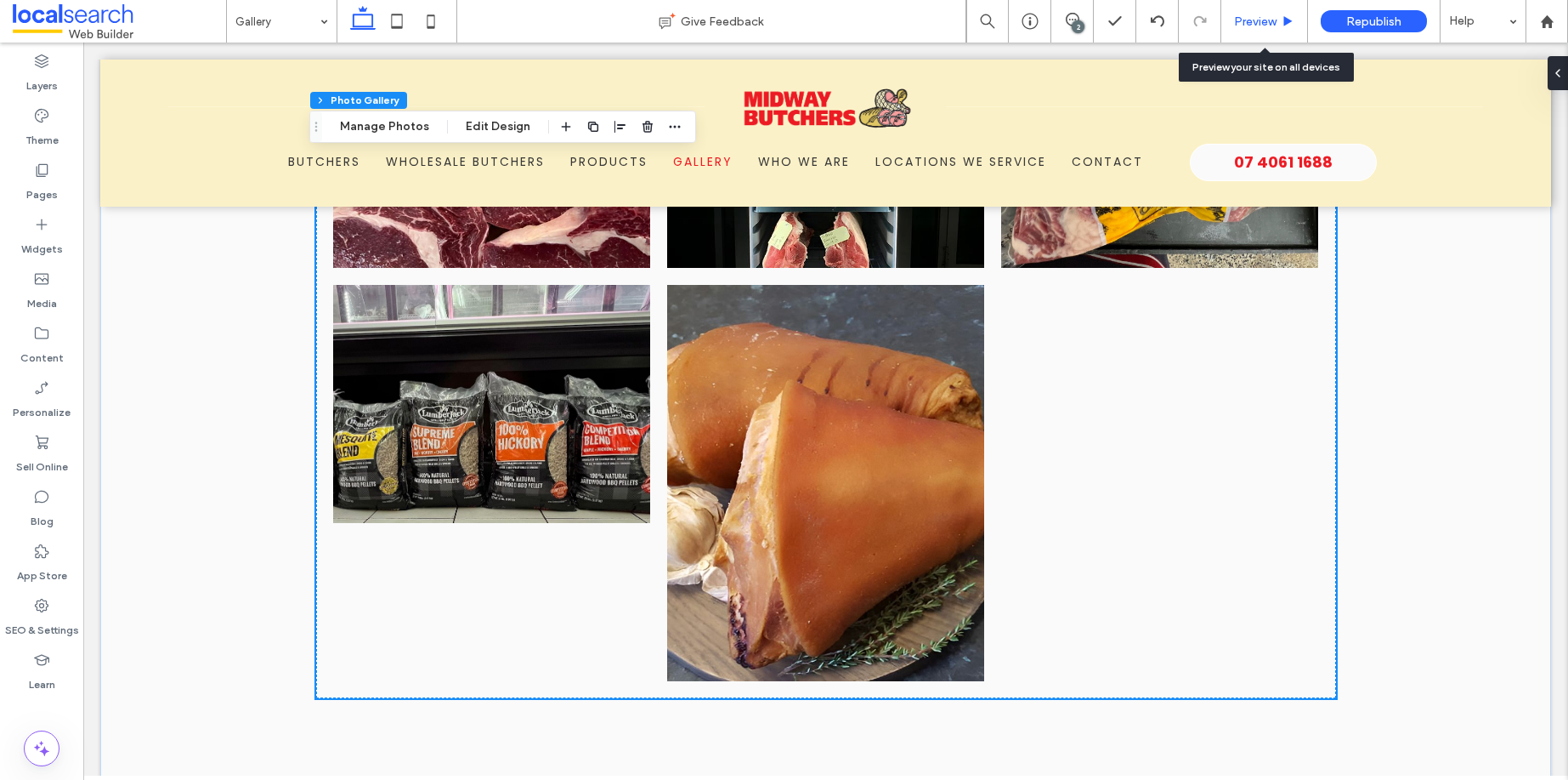
click at [1273, 19] on span "Preview" at bounding box center [1255, 22] width 43 height 15
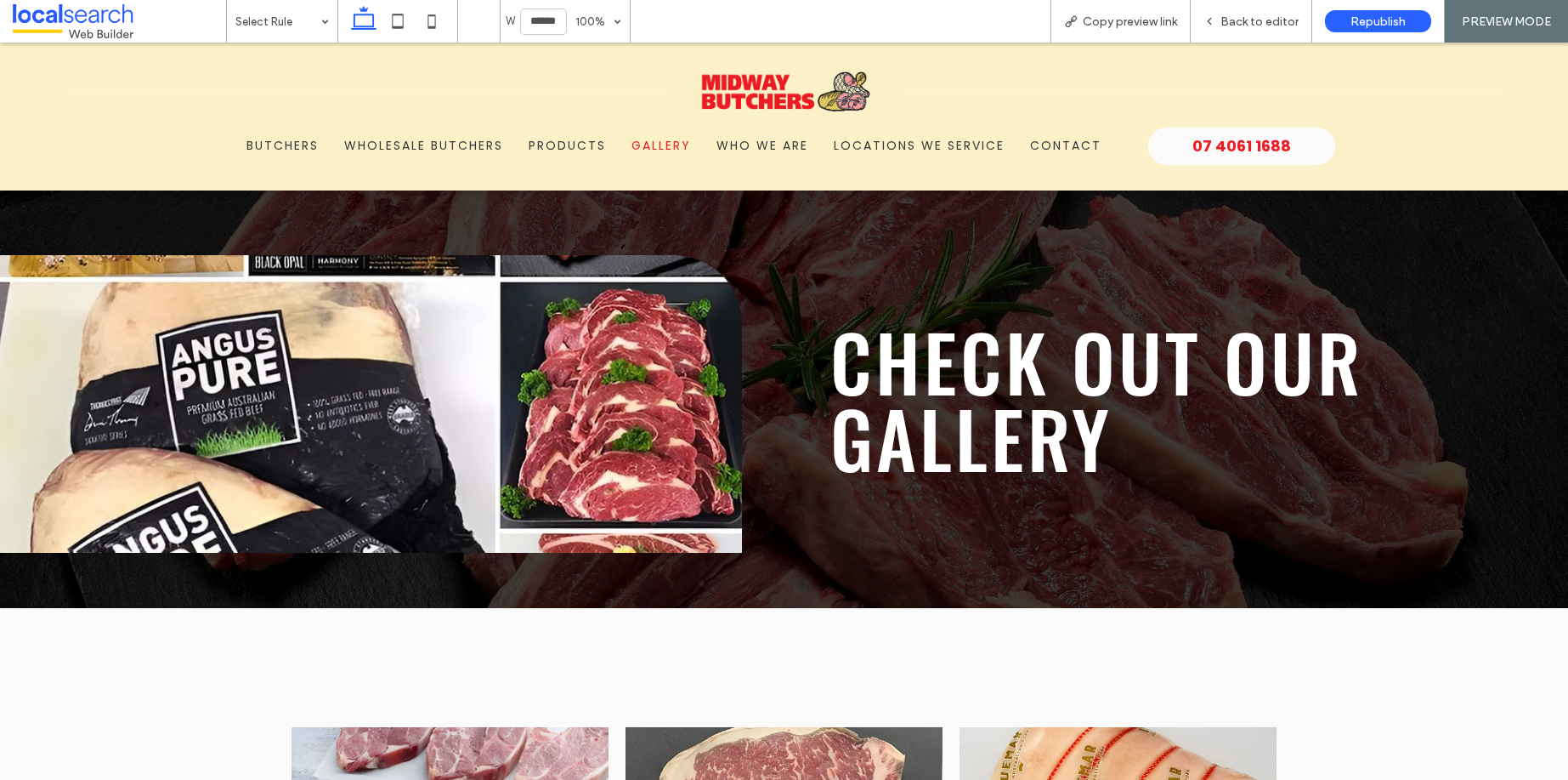
scroll to position [3, 0]
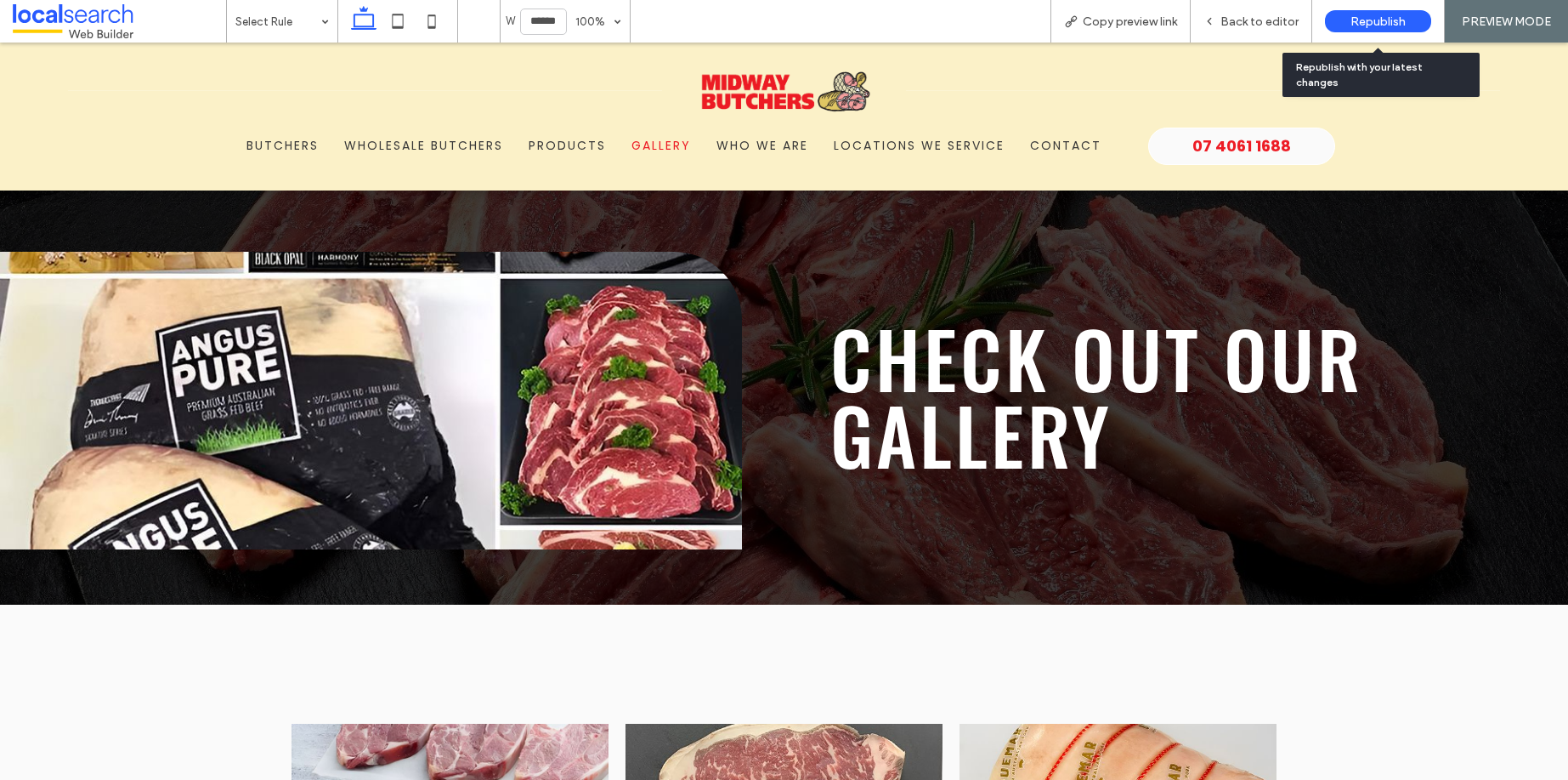
click at [1366, 23] on span "Republish" at bounding box center [1377, 22] width 55 height 15
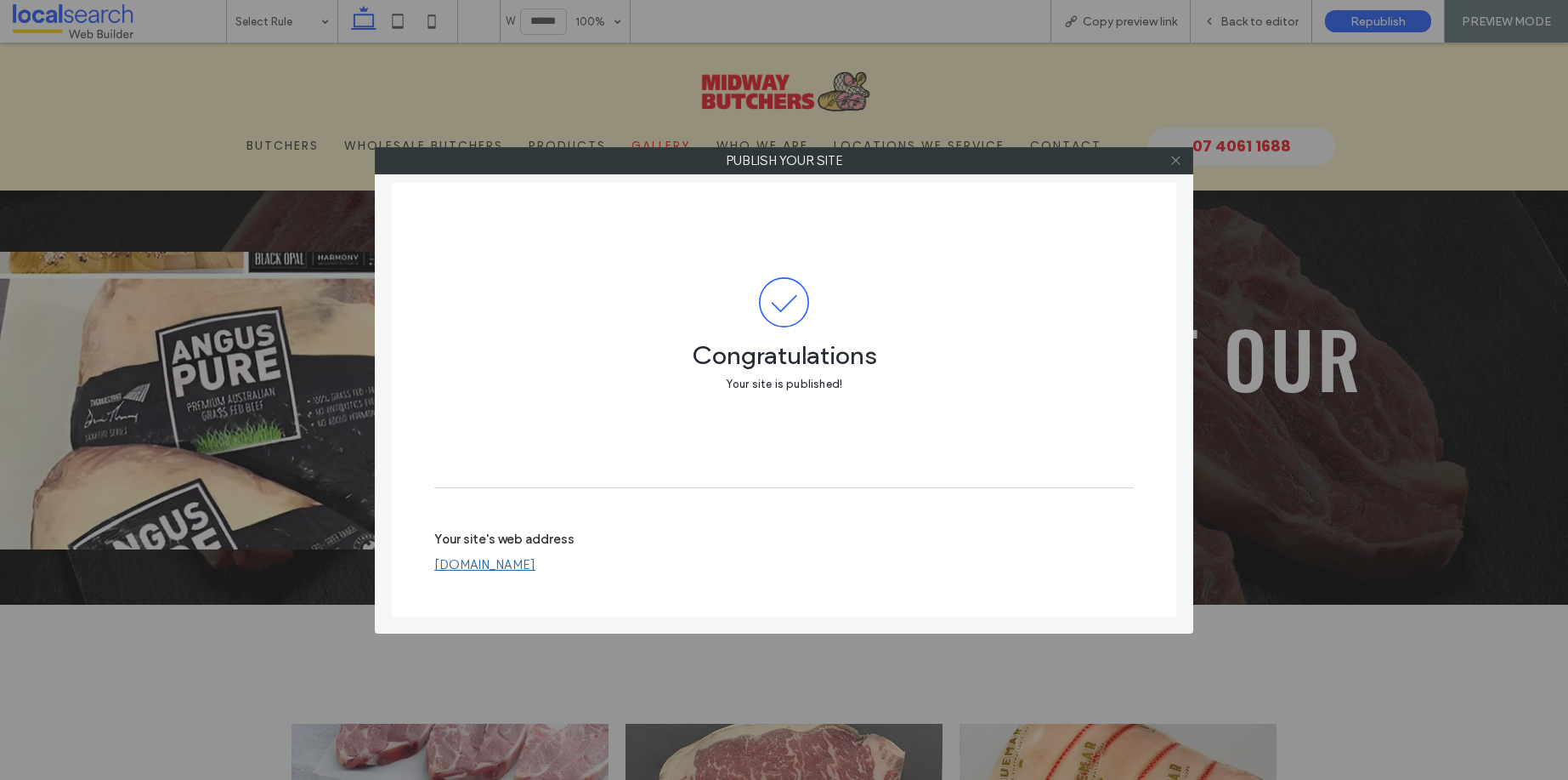
click at [1174, 166] on icon at bounding box center [1176, 160] width 13 height 13
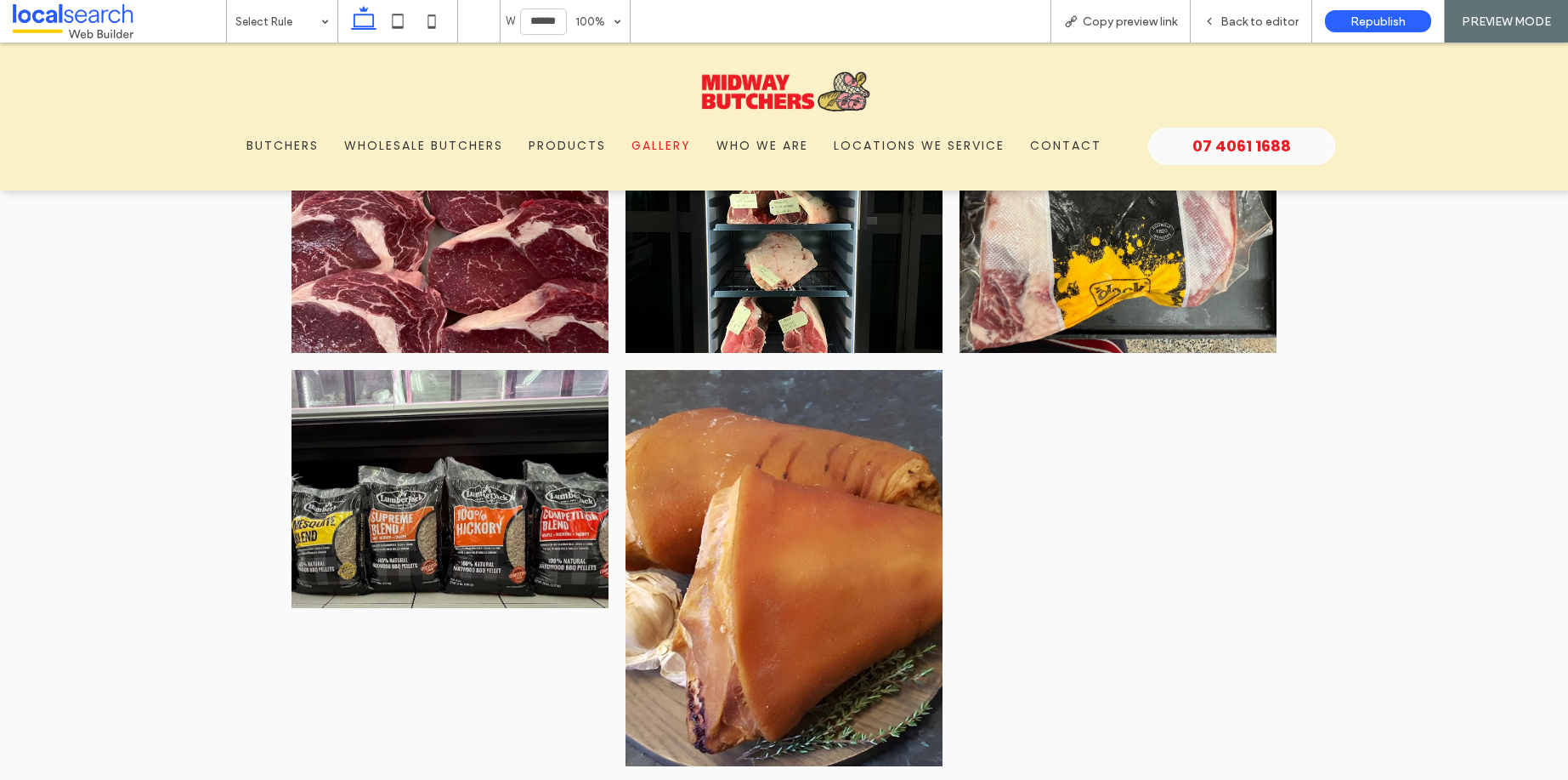
scroll to position [1181, 0]
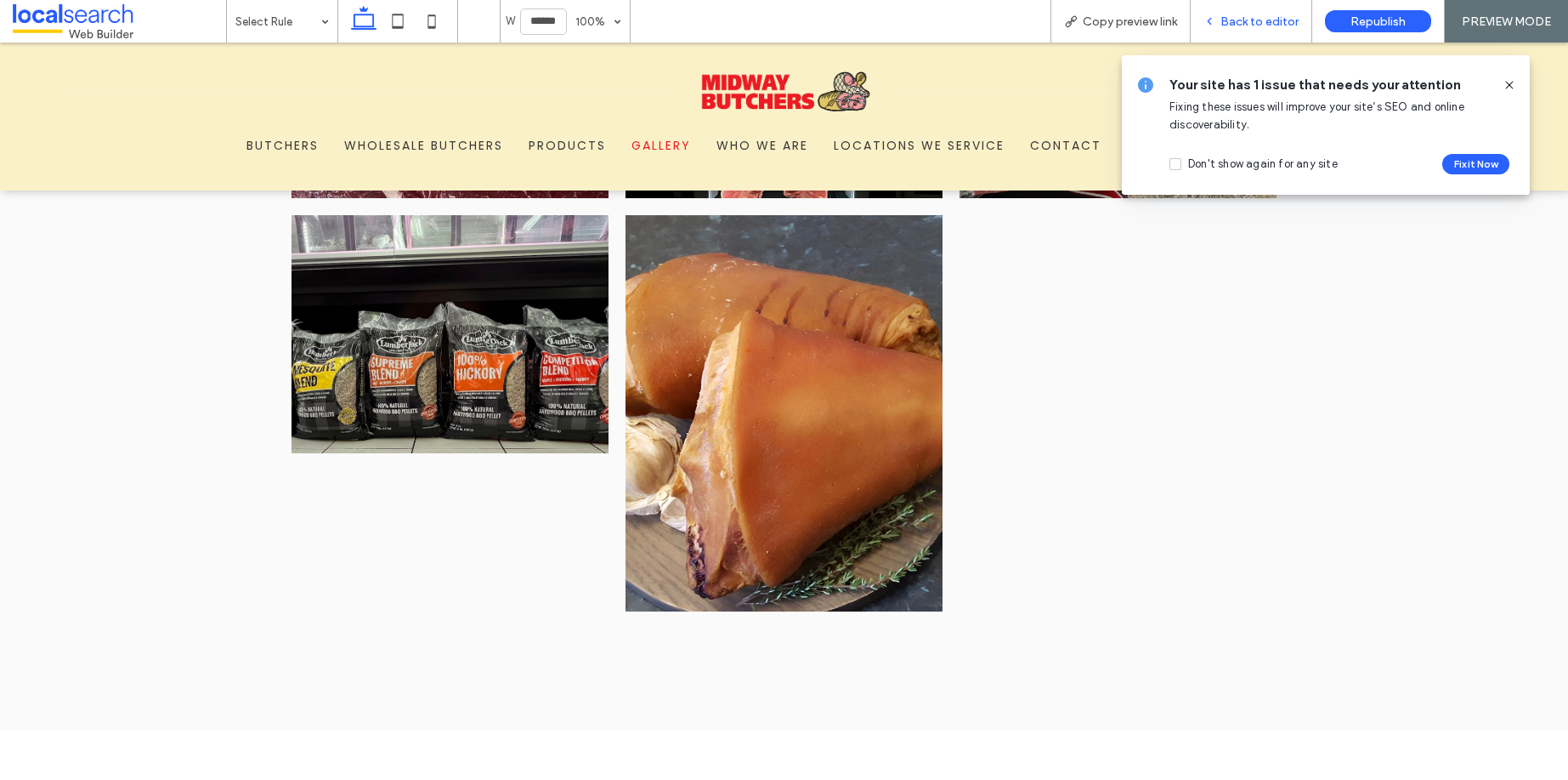
click at [1301, 24] on div "Back to editor" at bounding box center [1251, 22] width 121 height 15
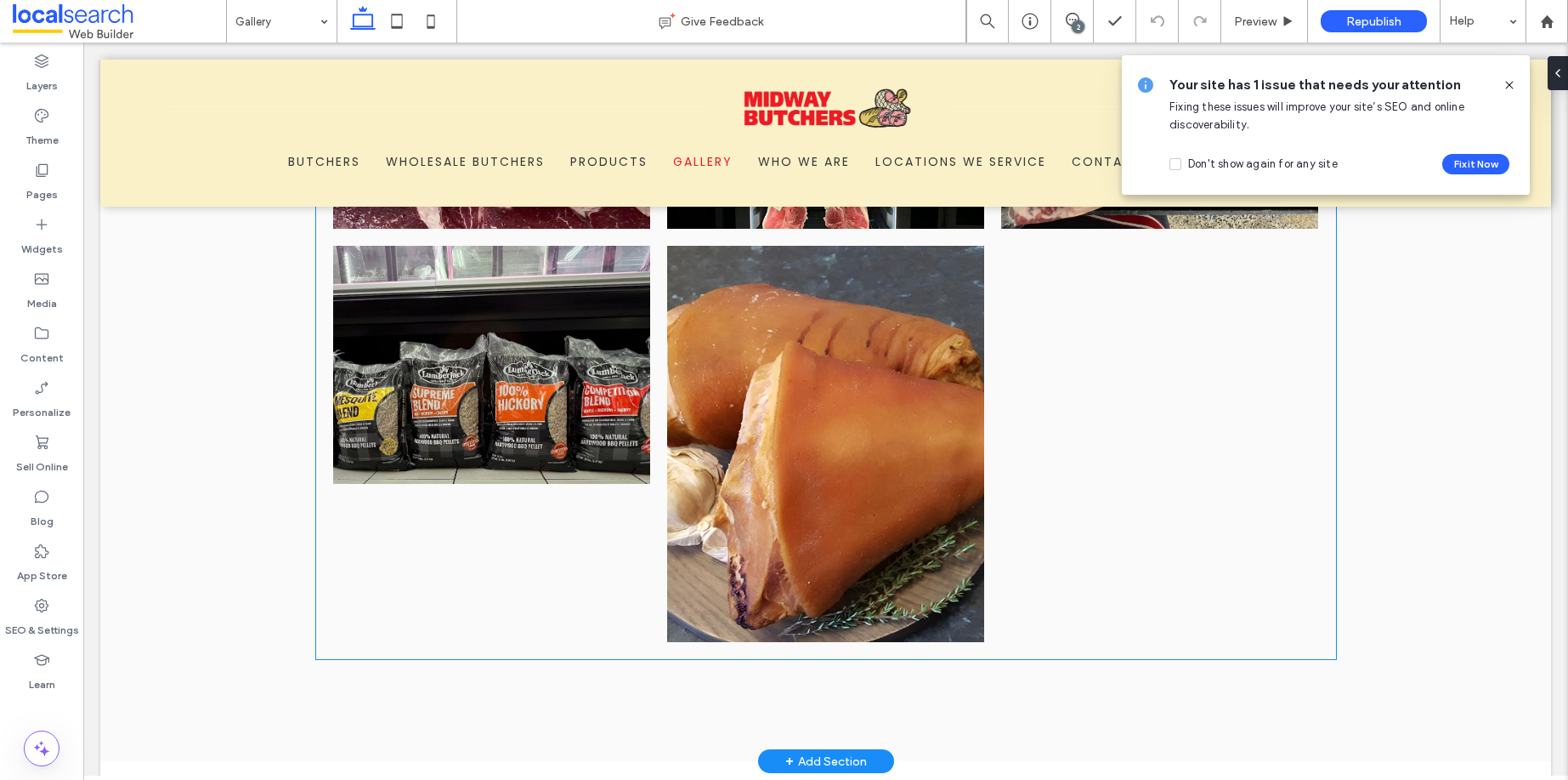
scroll to position [1149, 0]
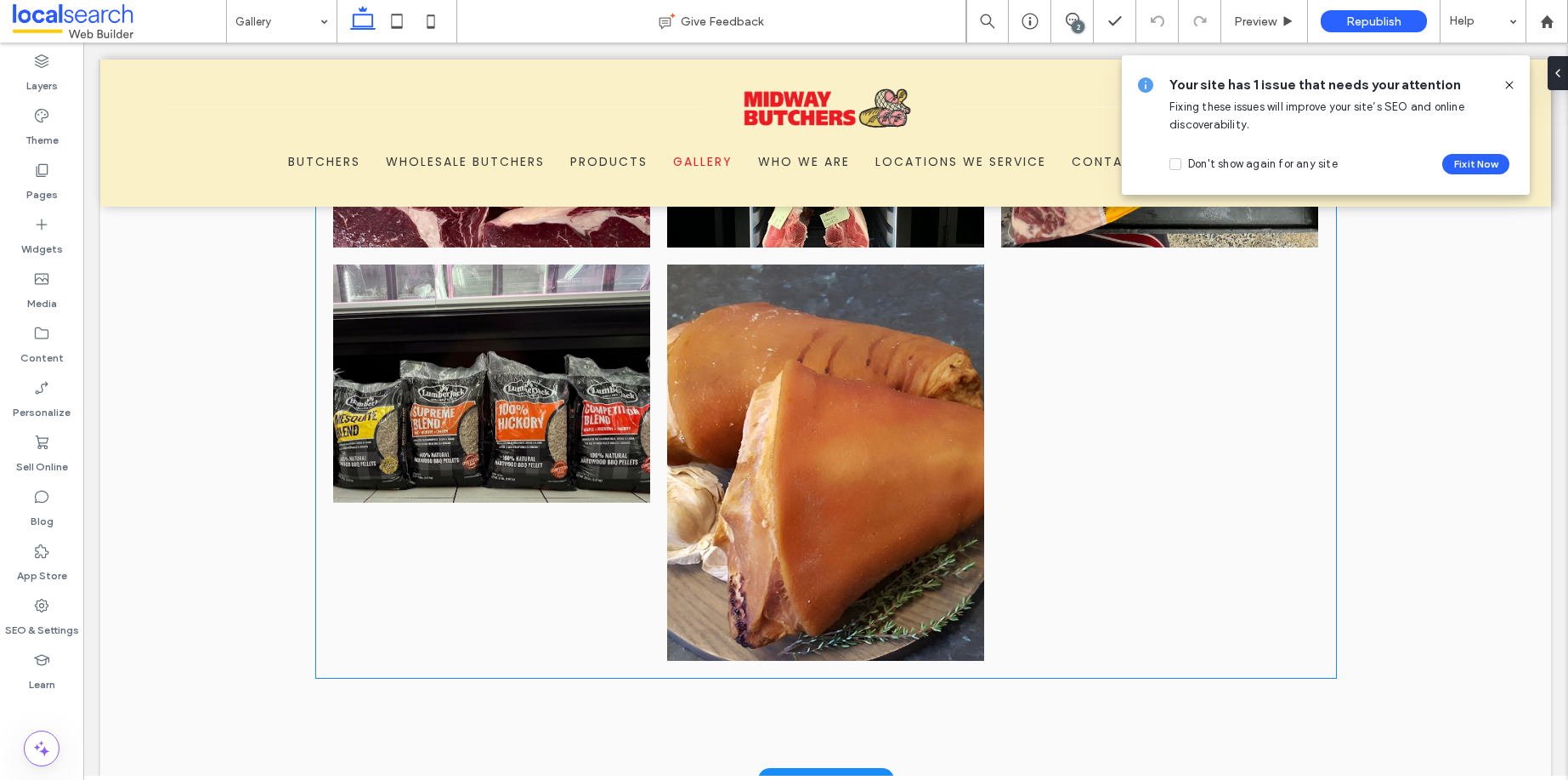
click at [579, 393] on link at bounding box center [491, 383] width 317 height 238
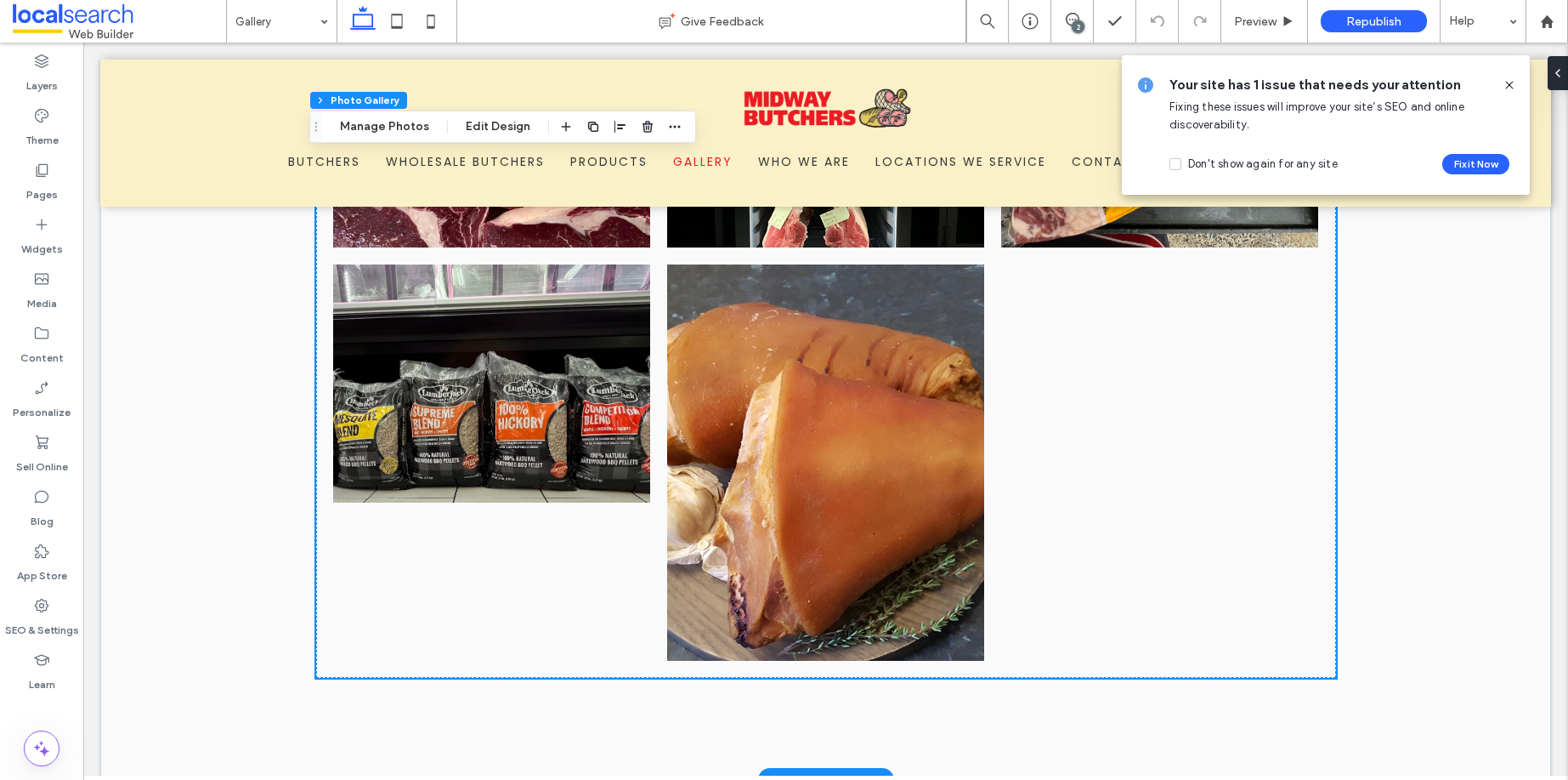
click at [554, 380] on link at bounding box center [491, 383] width 317 height 238
click at [391, 127] on button "Manage Photos" at bounding box center [384, 126] width 111 height 20
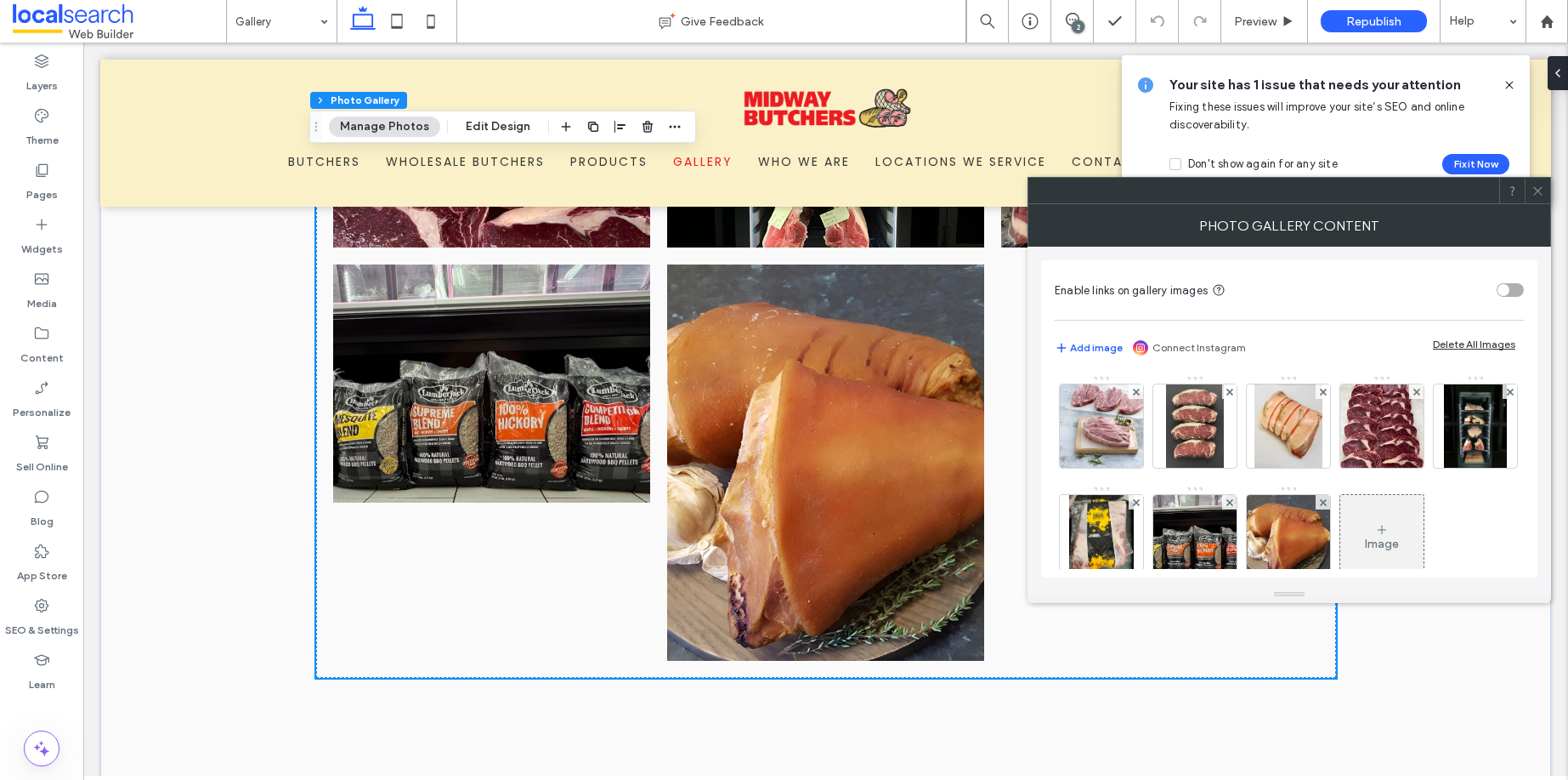
drag, startPoint x: 1508, startPoint y: 87, endPoint x: 1410, endPoint y: 73, distance: 99.0
click at [1508, 87] on icon at bounding box center [1509, 85] width 14 height 14
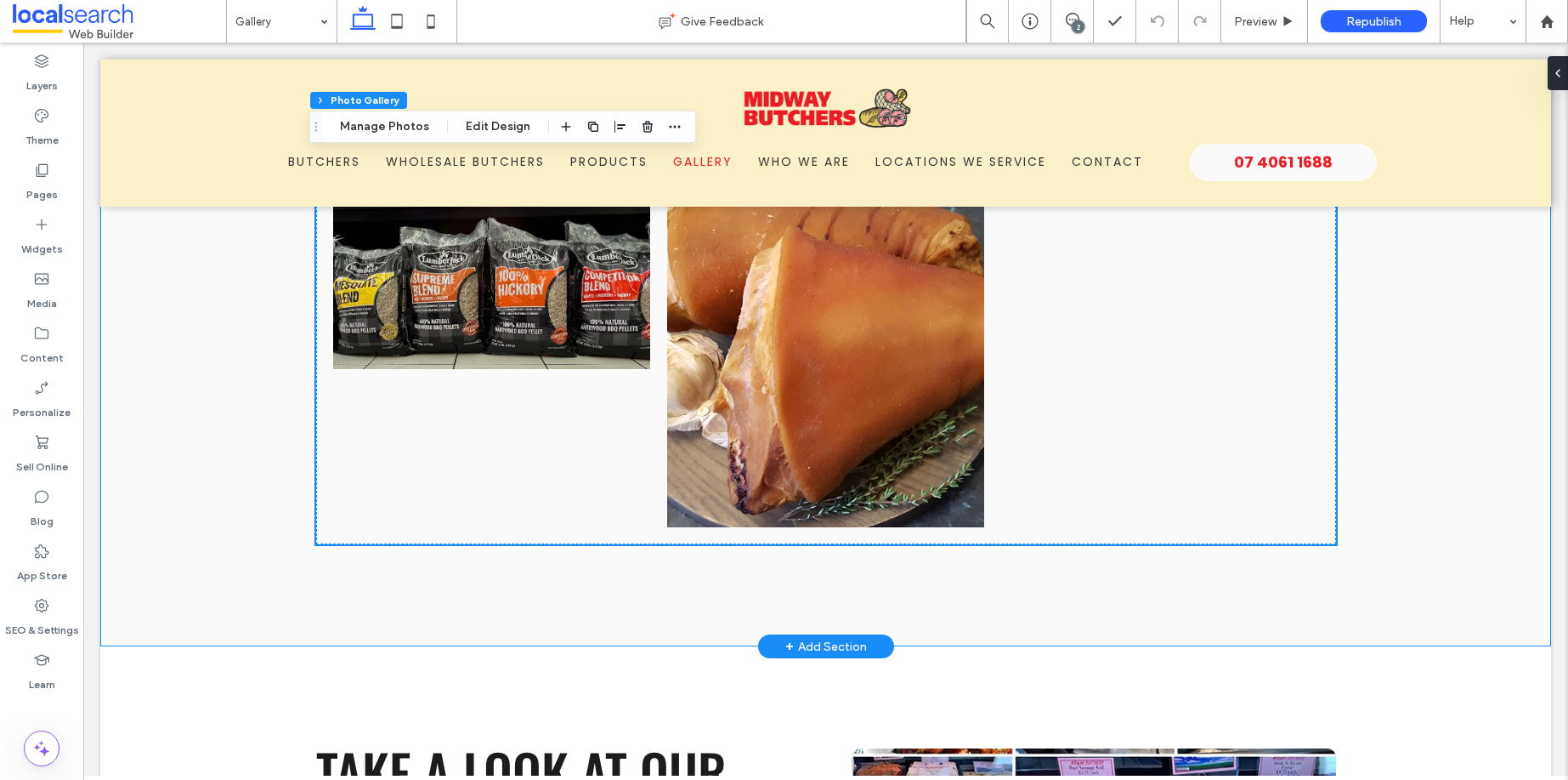
scroll to position [1285, 0]
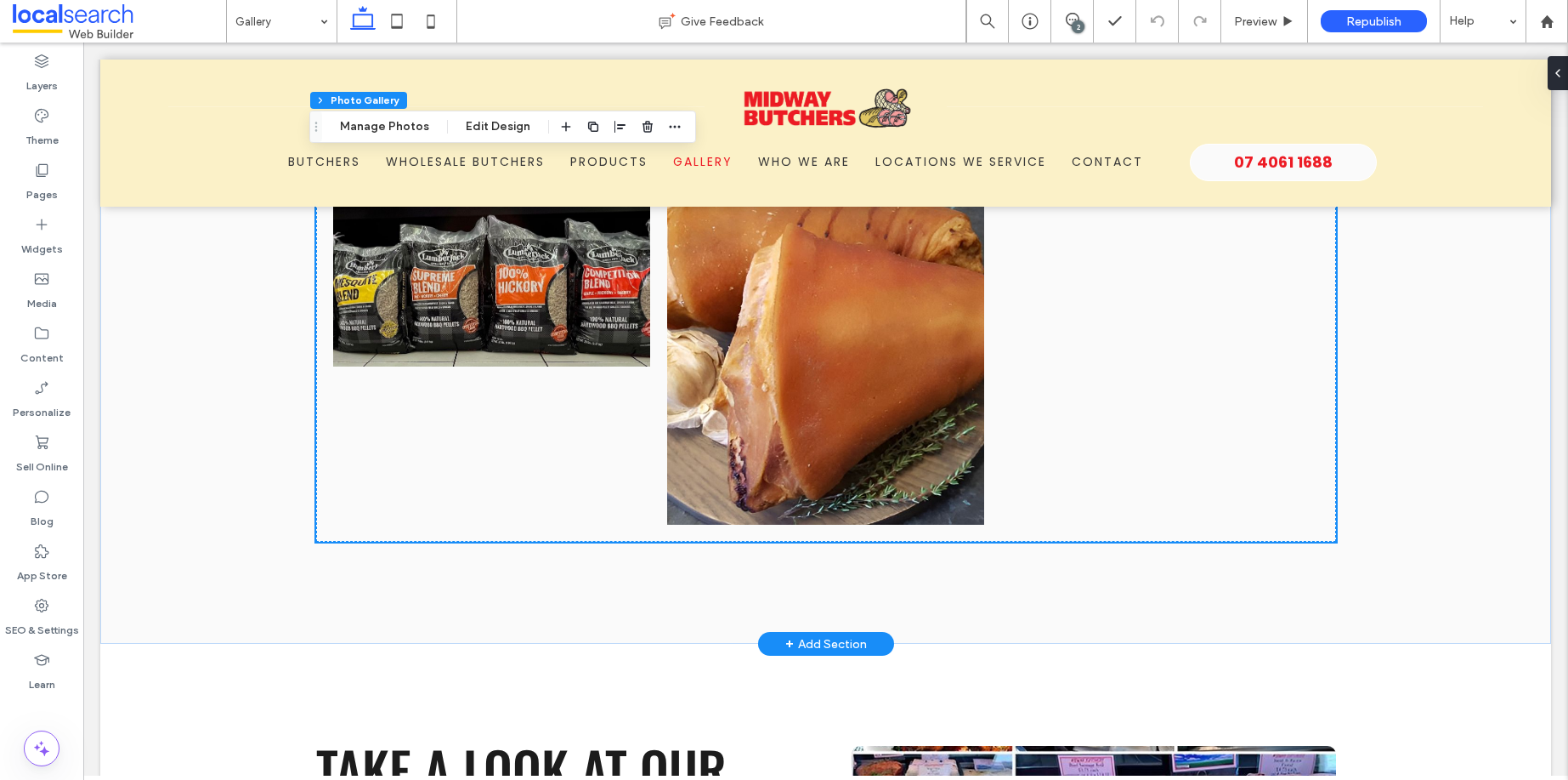
click at [607, 343] on link at bounding box center [491, 247] width 317 height 238
click at [402, 126] on button "Manage Photos" at bounding box center [384, 126] width 111 height 20
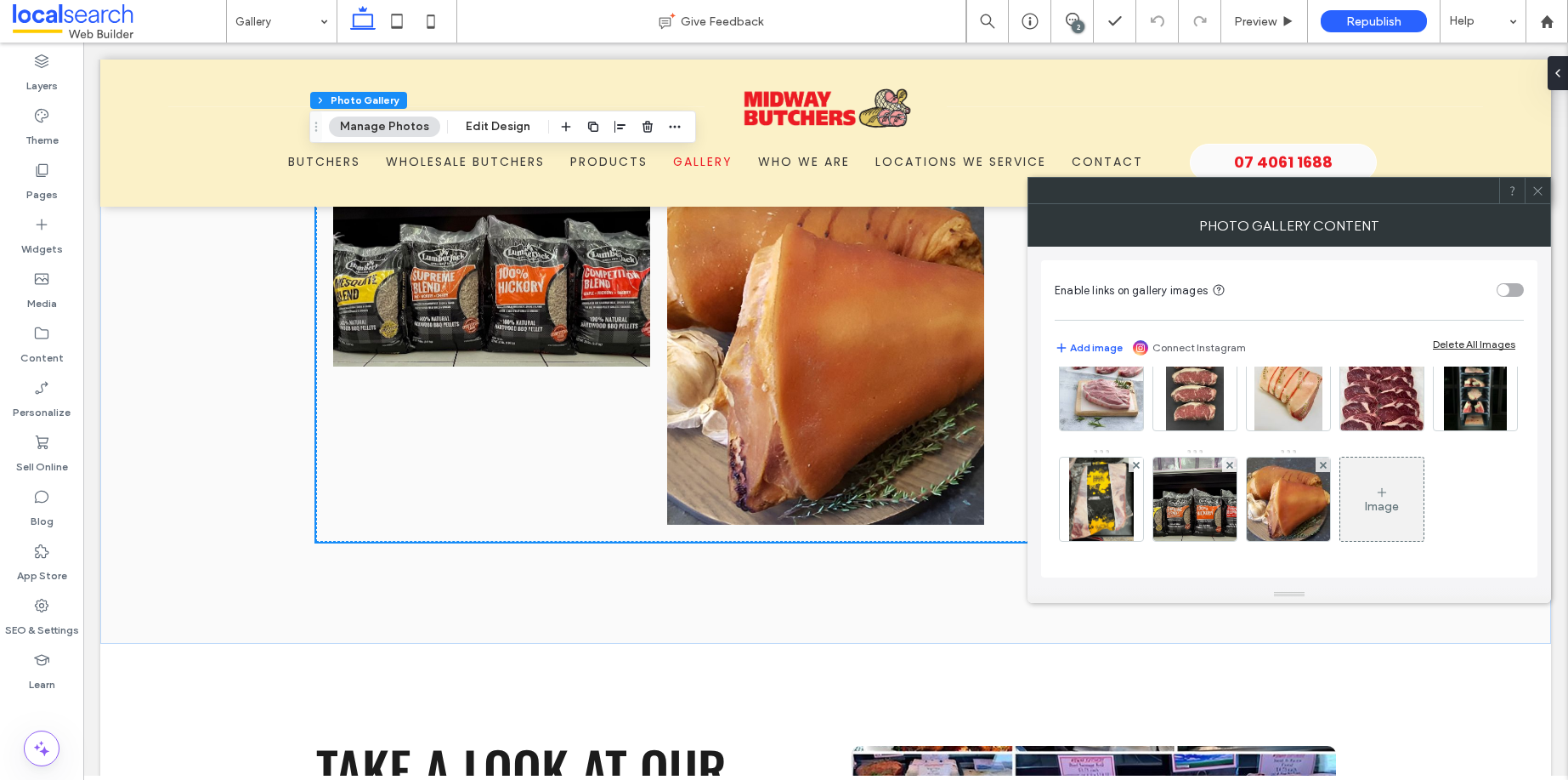
scroll to position [114, 0]
click at [1288, 457] on img at bounding box center [1195, 498] width 187 height 83
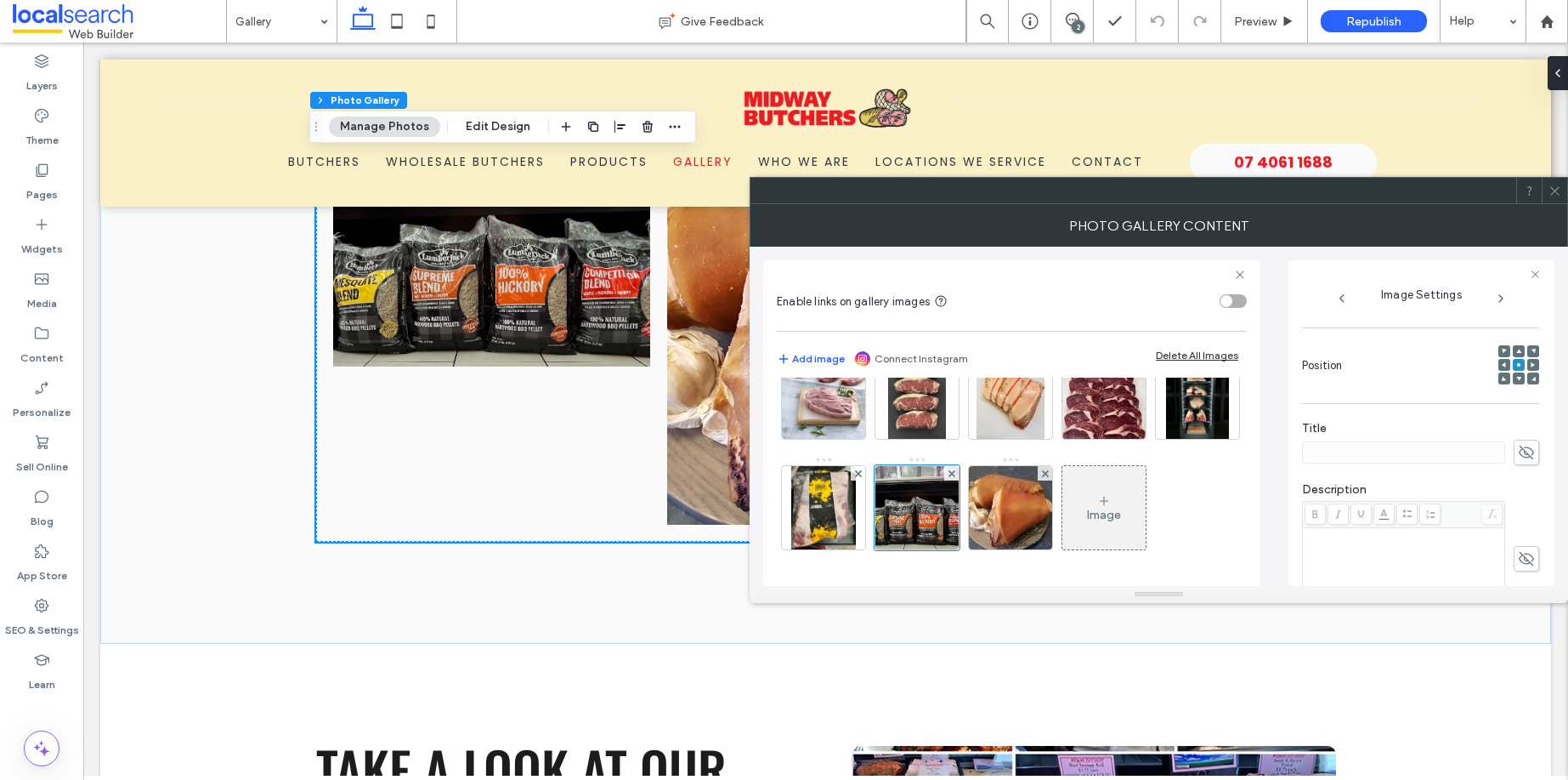
scroll to position [242, 0]
click at [1396, 524] on div "Rich Text Editor" at bounding box center [1404, 543] width 198 height 85
click at [1518, 340] on icon at bounding box center [1526, 345] width 17 height 18
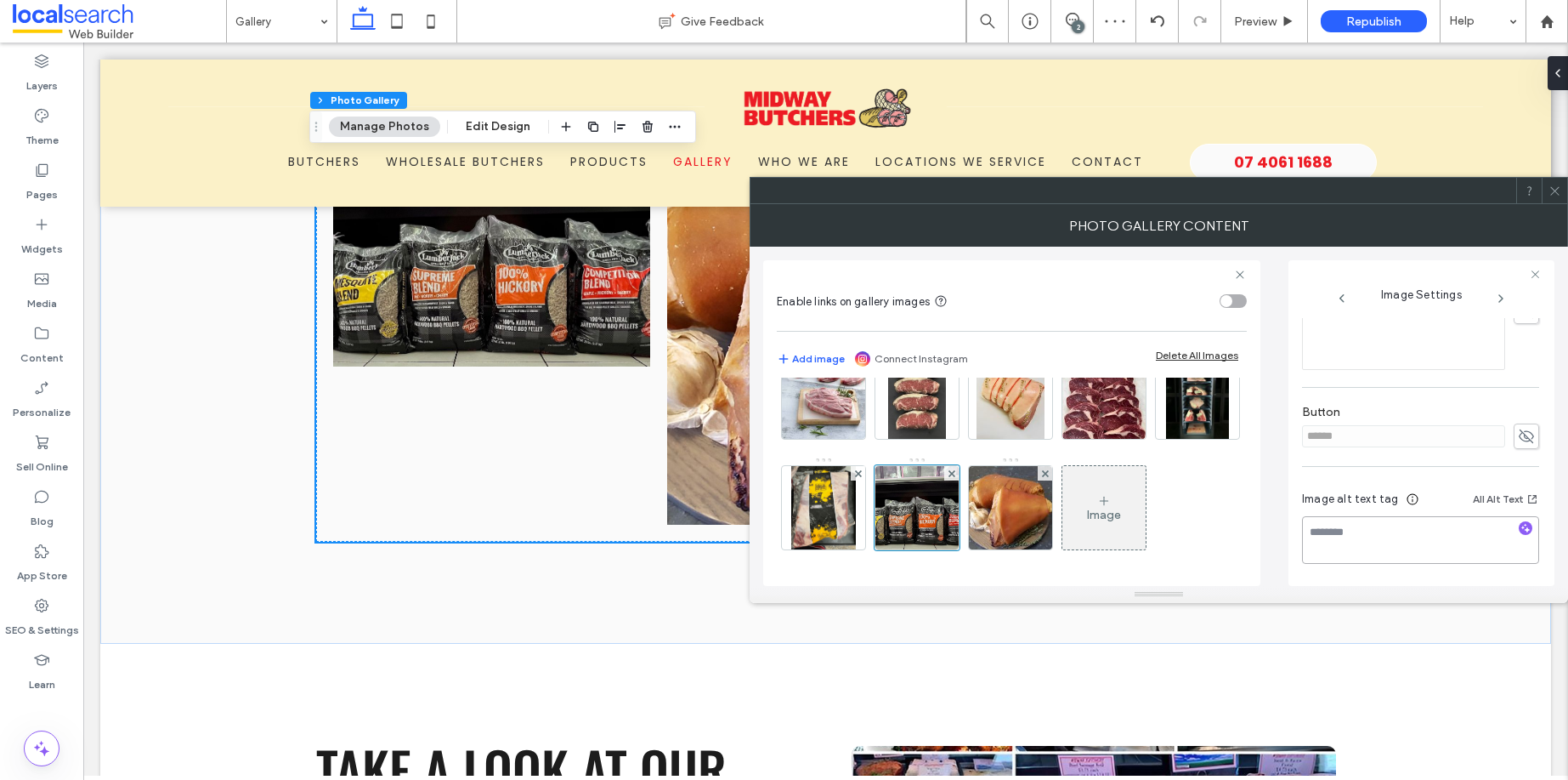
click at [1449, 535] on textarea at bounding box center [1420, 540] width 237 height 47
click at [1381, 529] on textarea "**********" at bounding box center [1416, 540] width 228 height 47
click at [1485, 528] on textarea "**********" at bounding box center [1416, 540] width 228 height 47
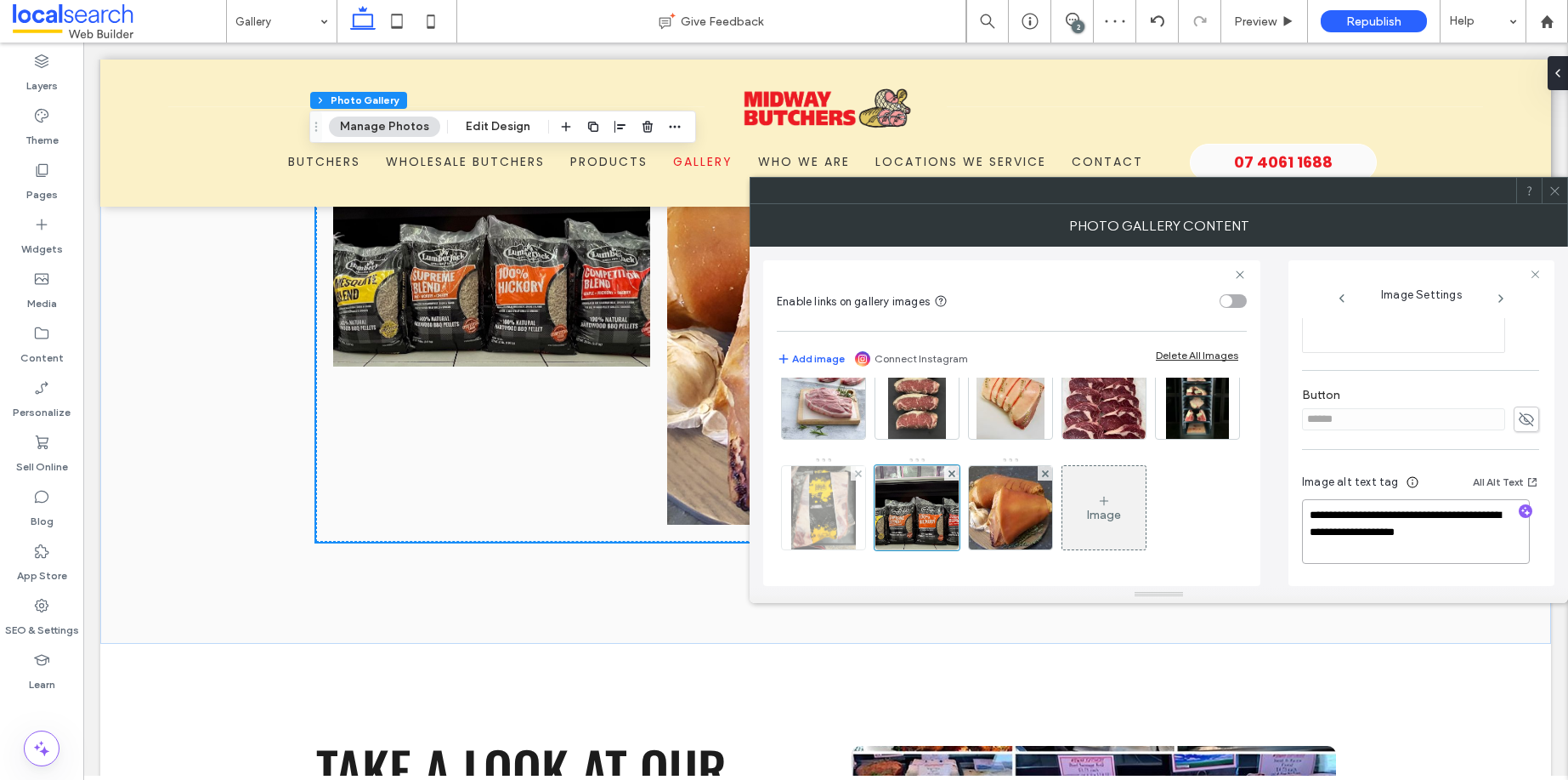
type textarea "**********"
click at [856, 466] on img at bounding box center [823, 507] width 65 height 83
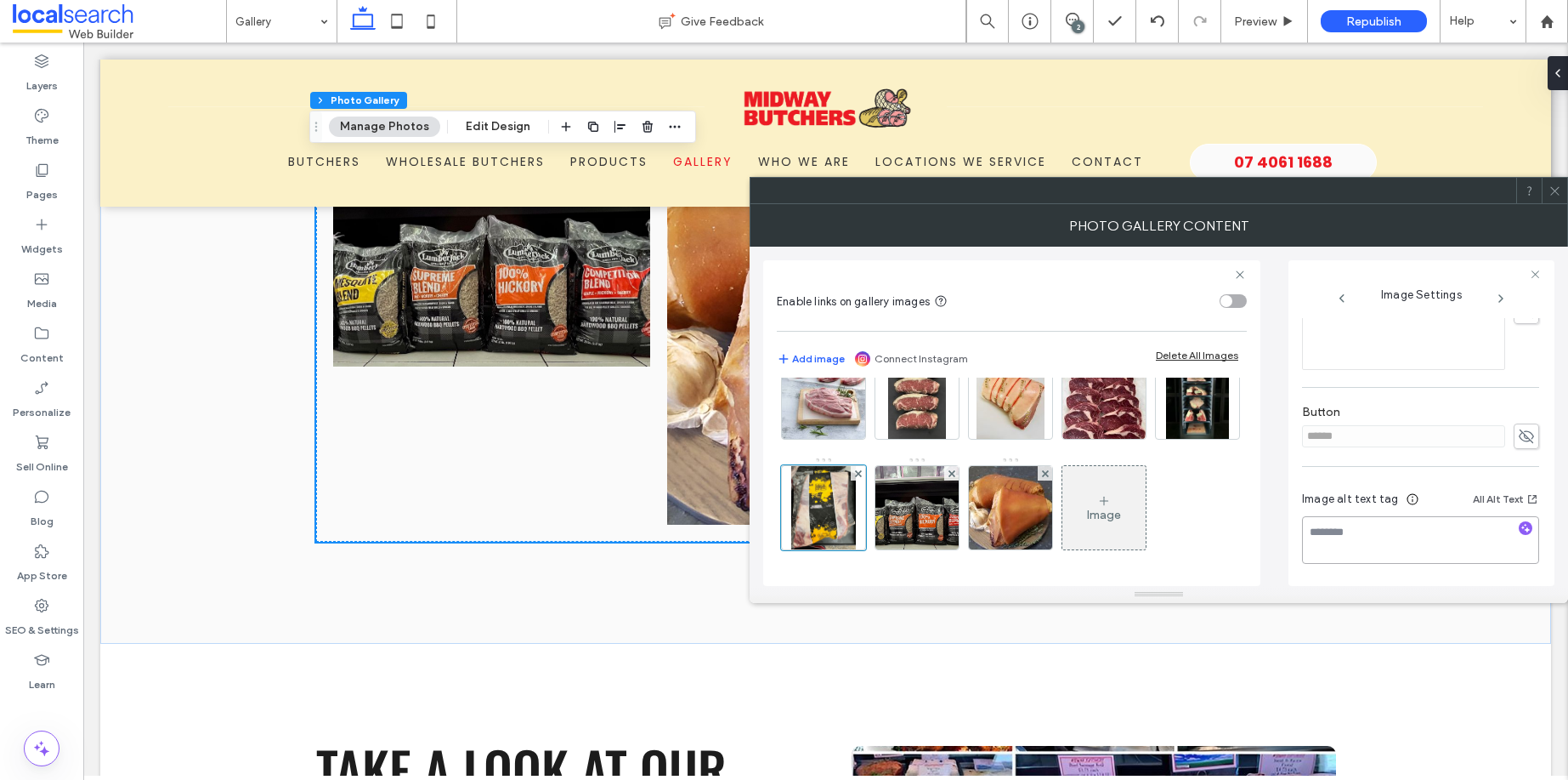
click at [1335, 535] on textarea at bounding box center [1420, 540] width 237 height 47
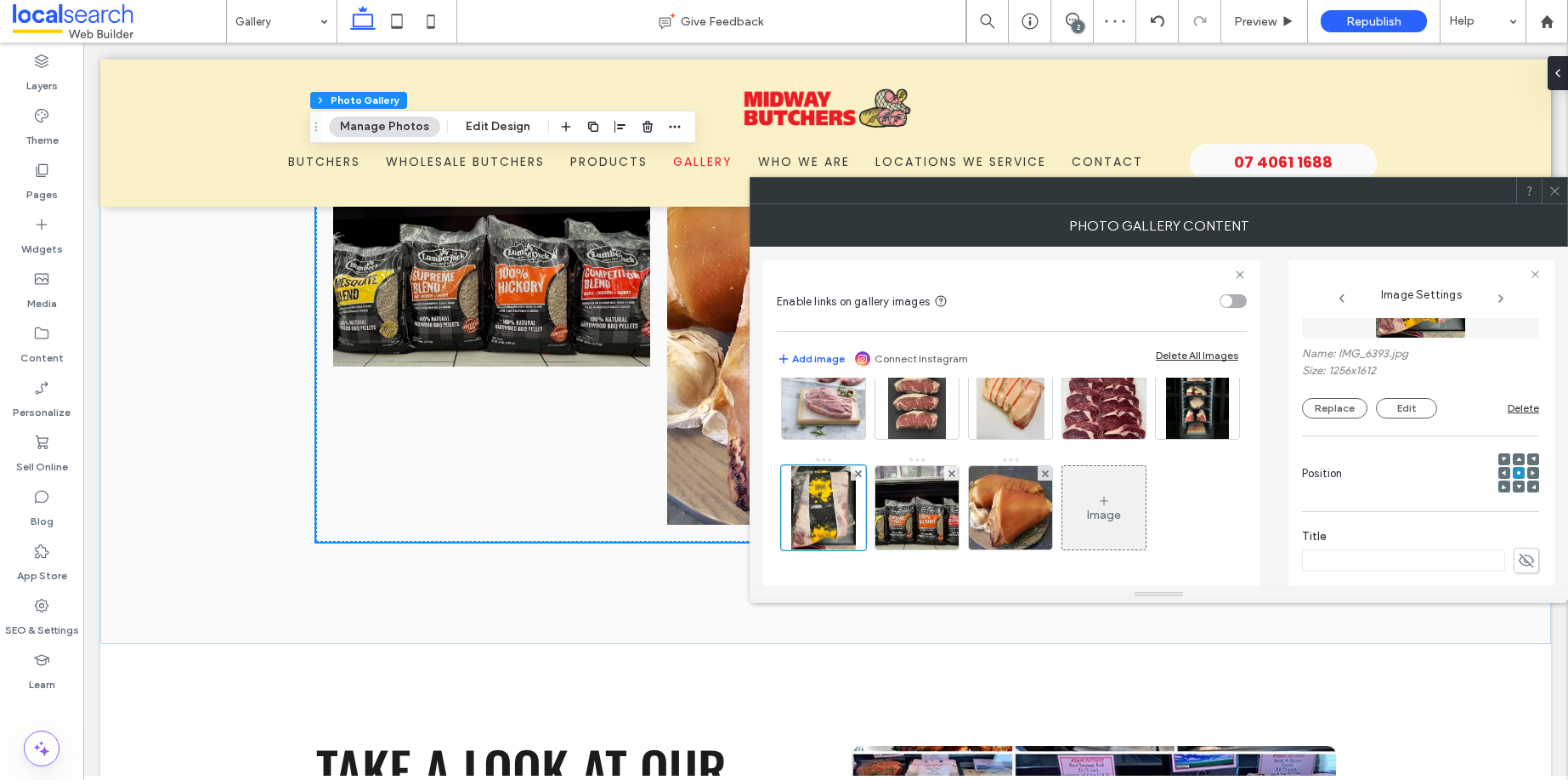
type textarea "**********"
click at [1556, 186] on icon at bounding box center [1555, 191] width 13 height 13
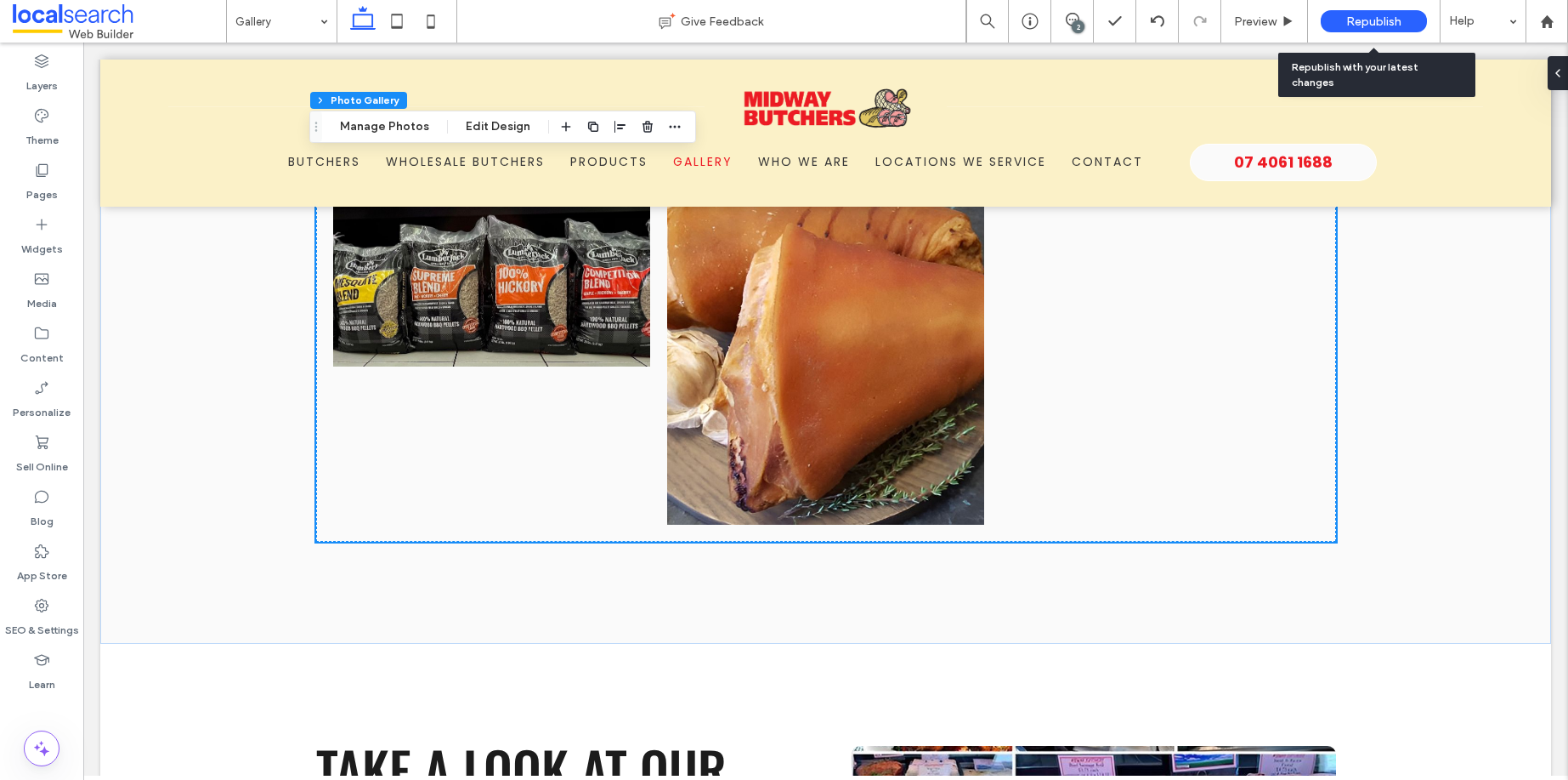
click at [1370, 23] on span "Republish" at bounding box center [1373, 22] width 55 height 15
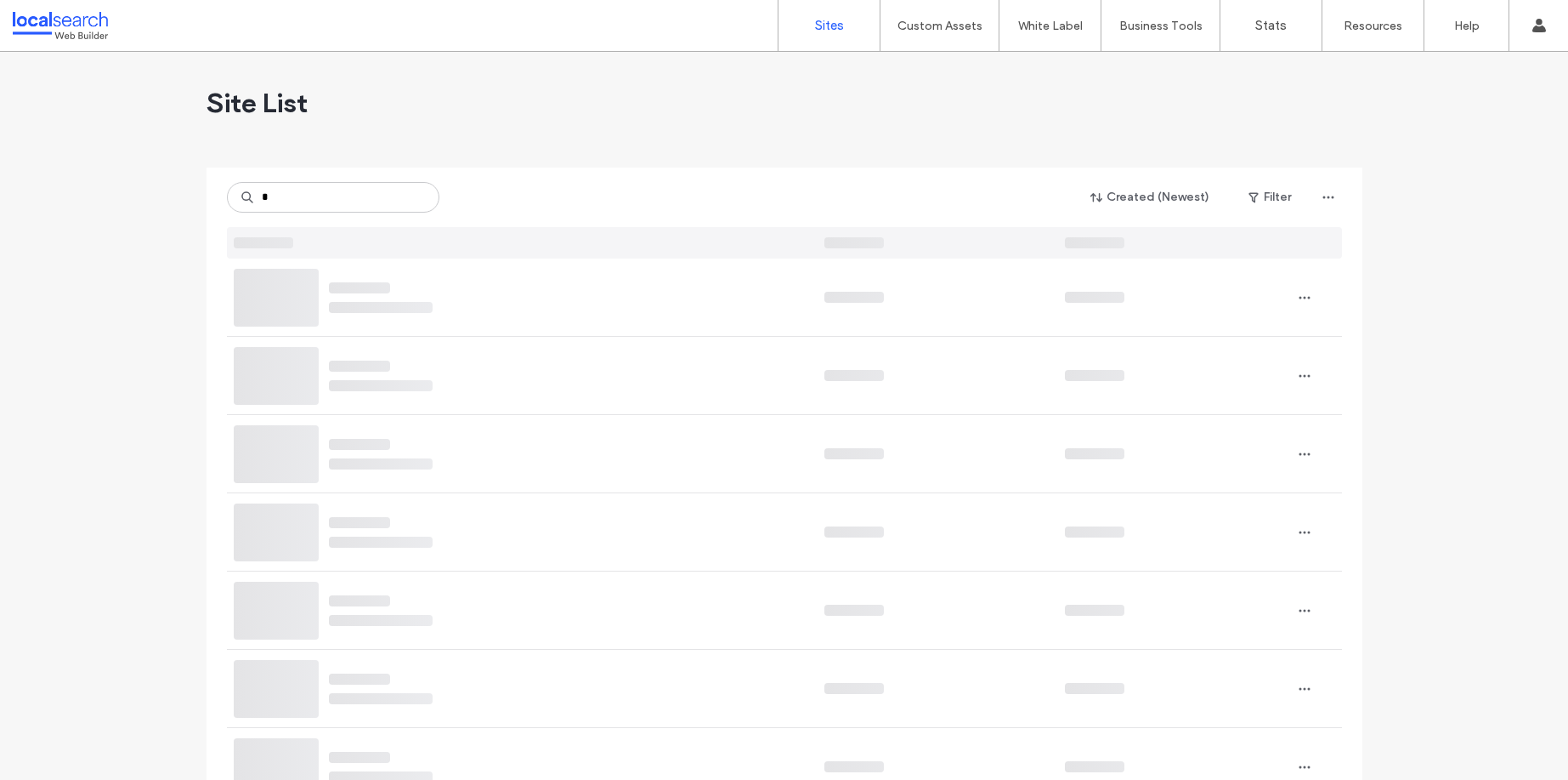
type input "*"
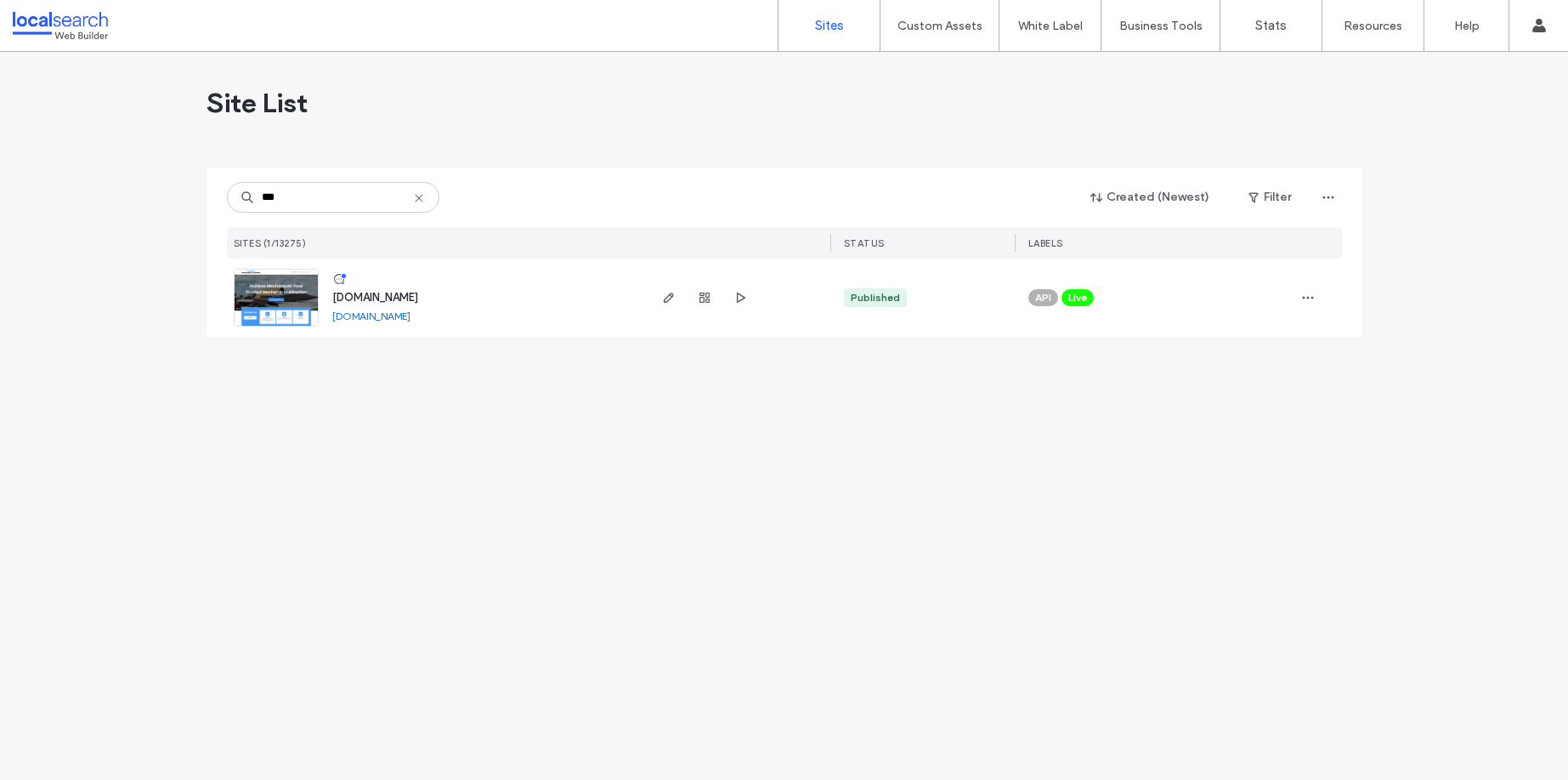
type input "***"
click at [404, 296] on span "www.huiskes.com.au" at bounding box center [375, 297] width 86 height 13
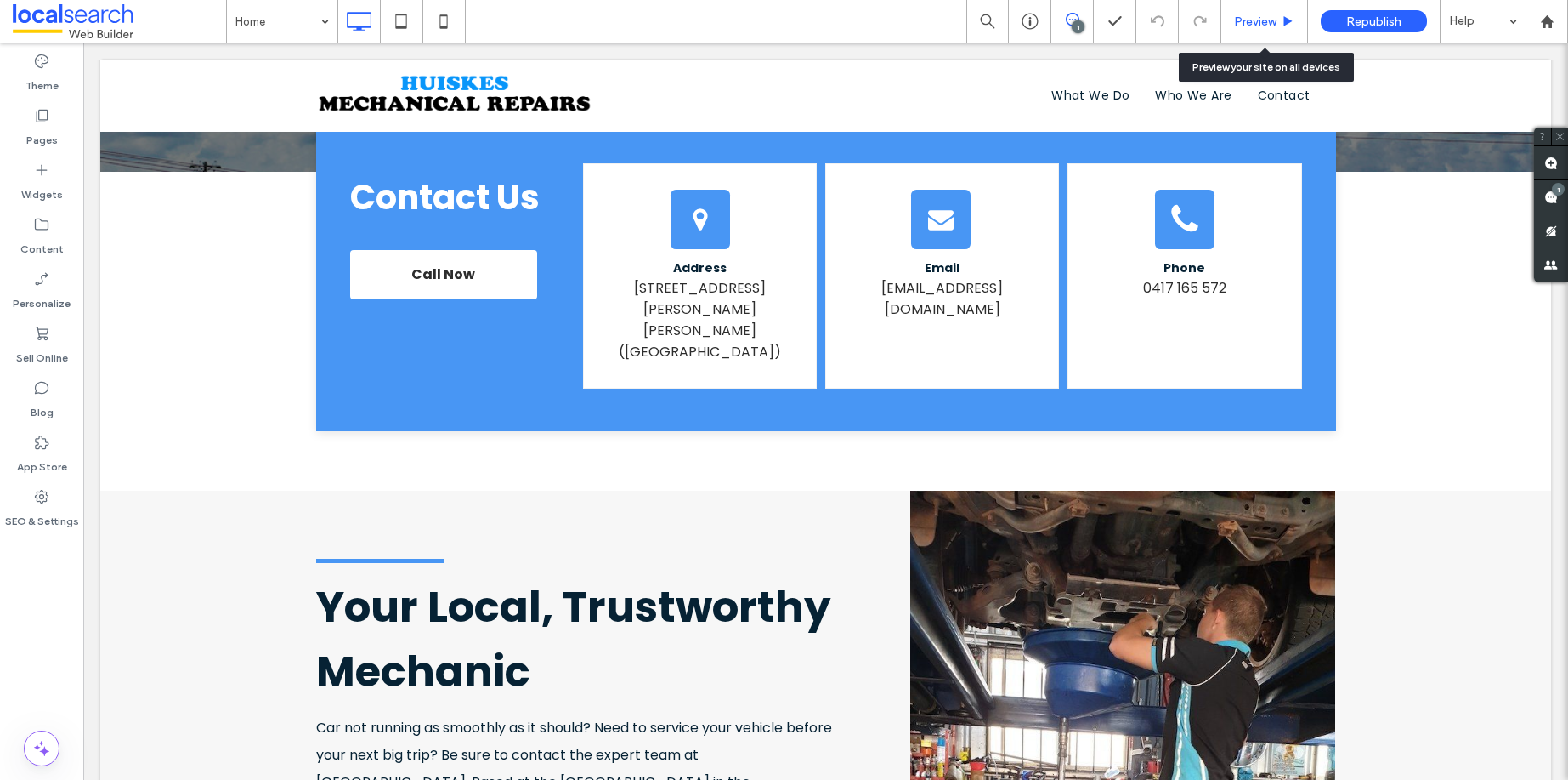
click at [1270, 25] on span "Preview" at bounding box center [1255, 22] width 43 height 15
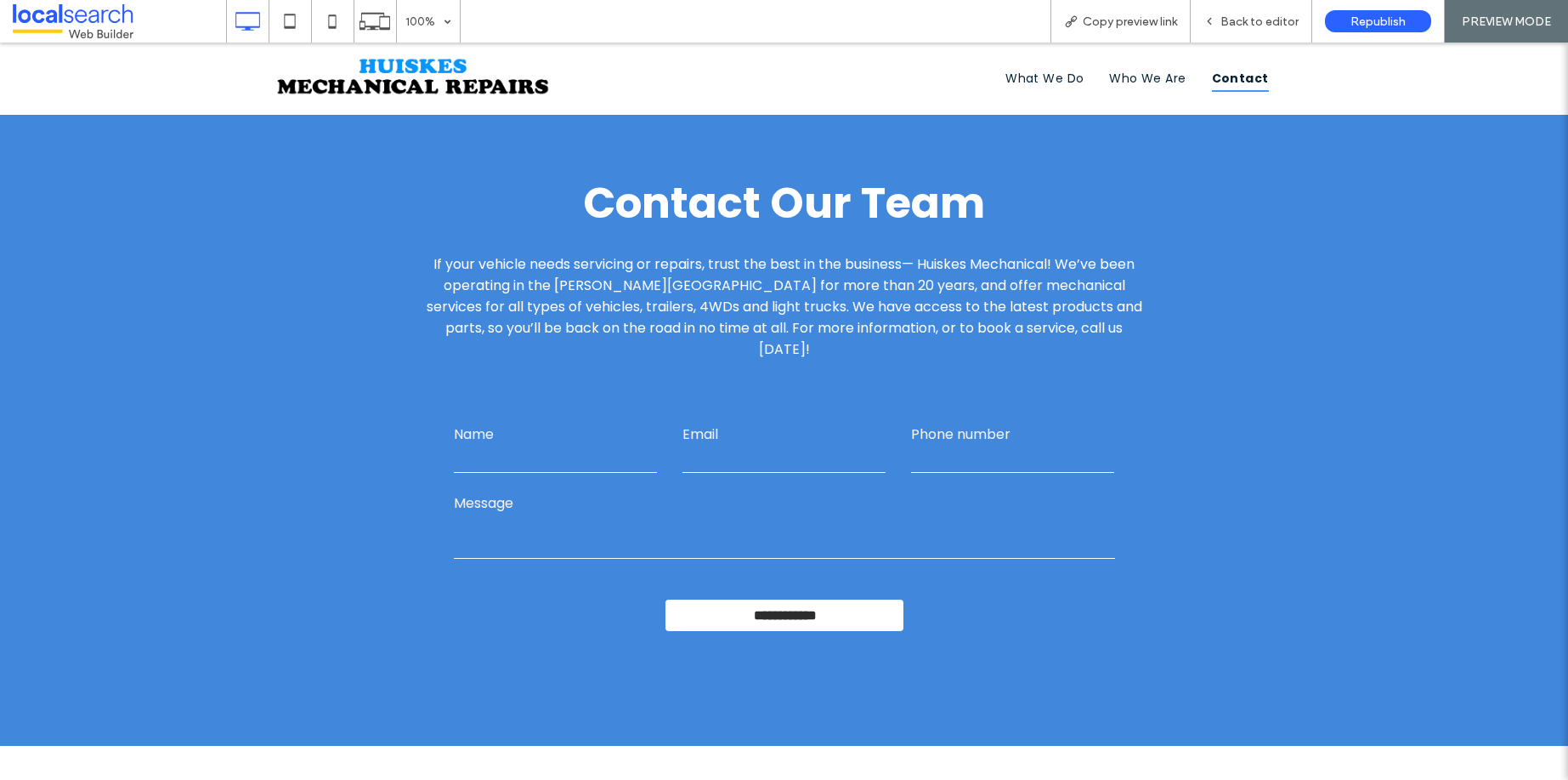
scroll to position [4866, 0]
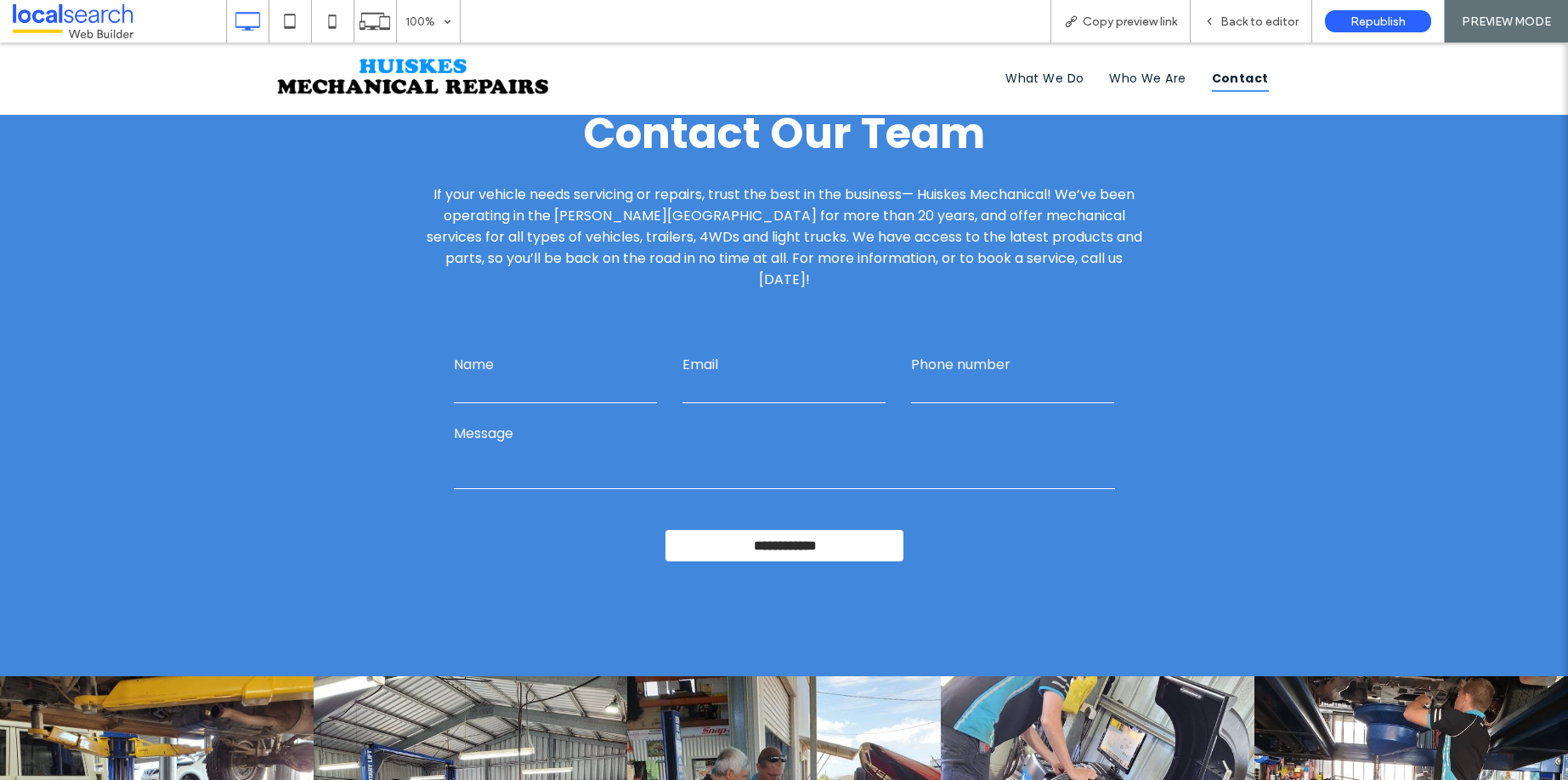
click at [1232, 83] on span "Contact" at bounding box center [1240, 79] width 57 height 26
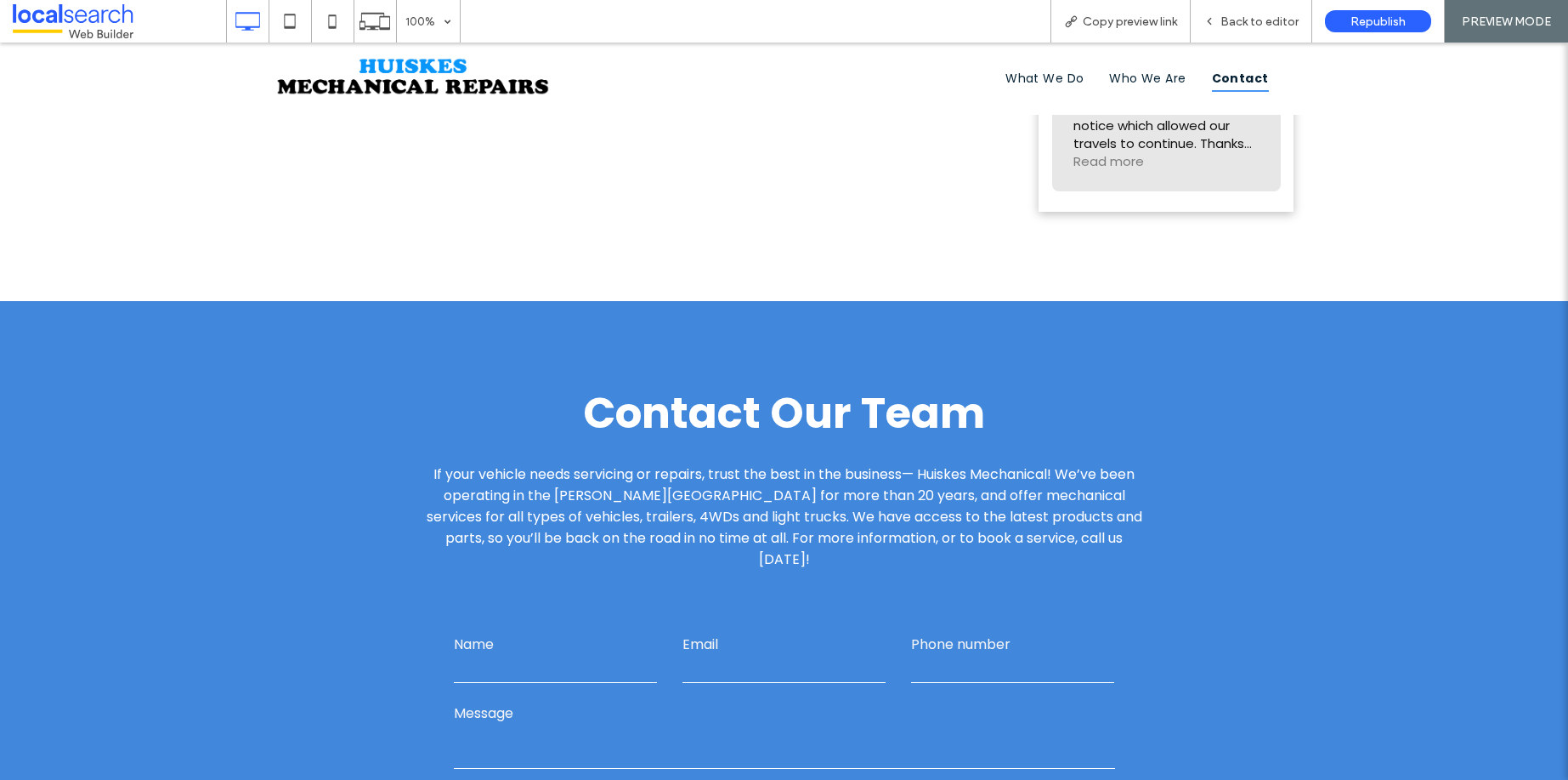
scroll to position [4576, 0]
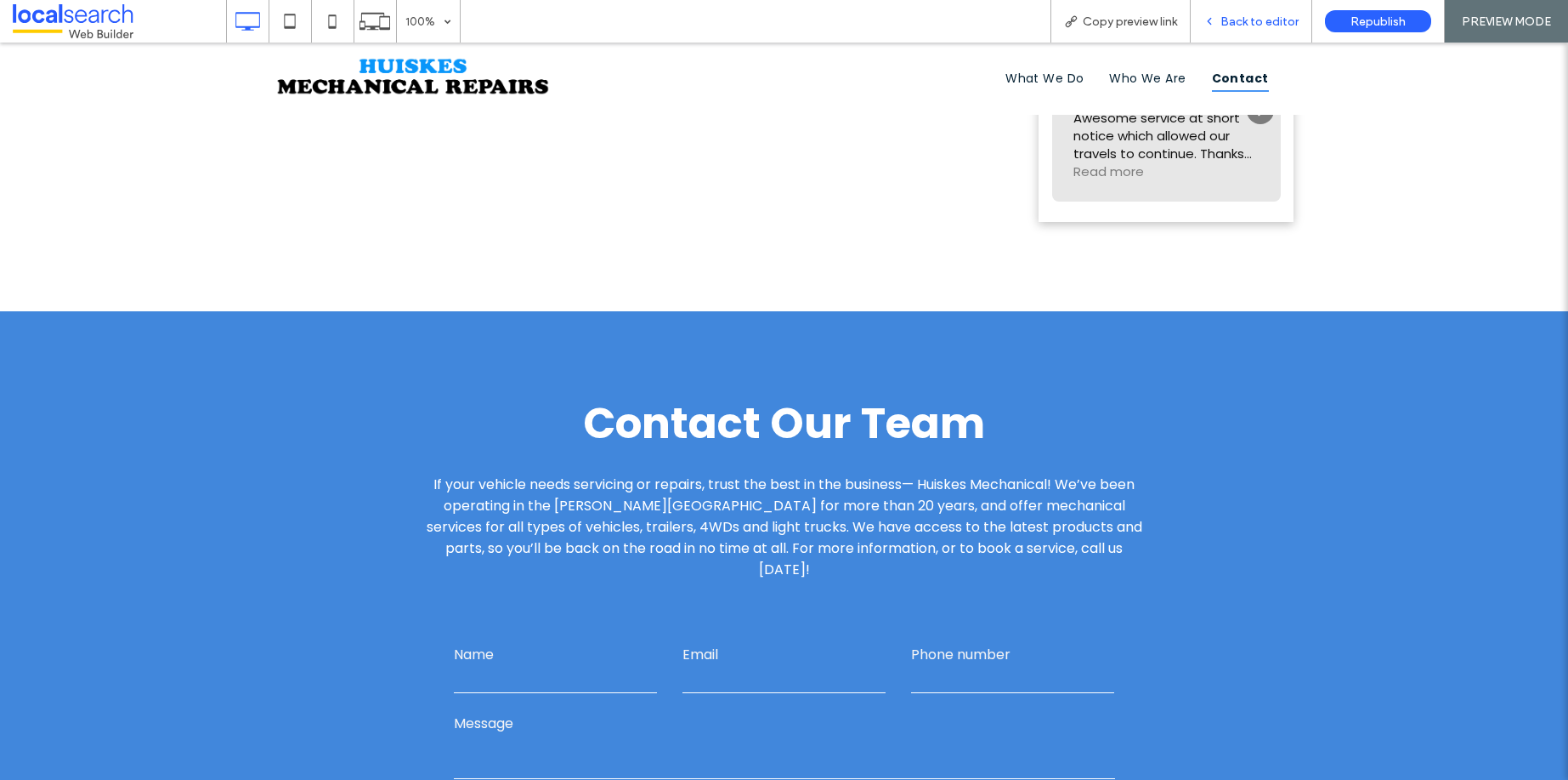
click at [1273, 28] on div "Back to editor" at bounding box center [1251, 21] width 121 height 43
click at [1279, 16] on span "Back to editor" at bounding box center [1259, 22] width 78 height 15
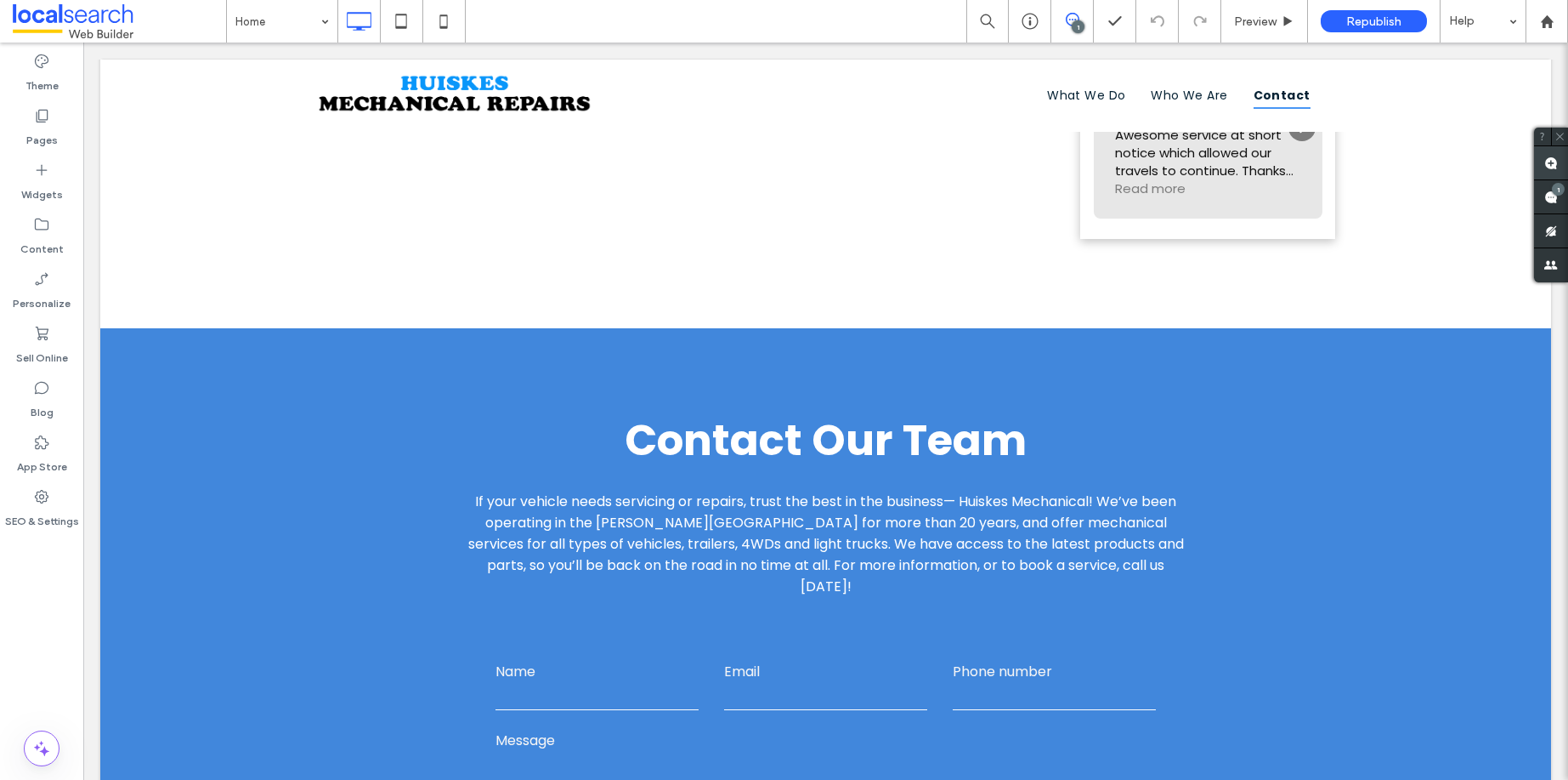
click at [1550, 157] on use at bounding box center [1551, 164] width 14 height 14
click at [1306, 414] on div "**********" at bounding box center [826, 656] width 1020 height 484
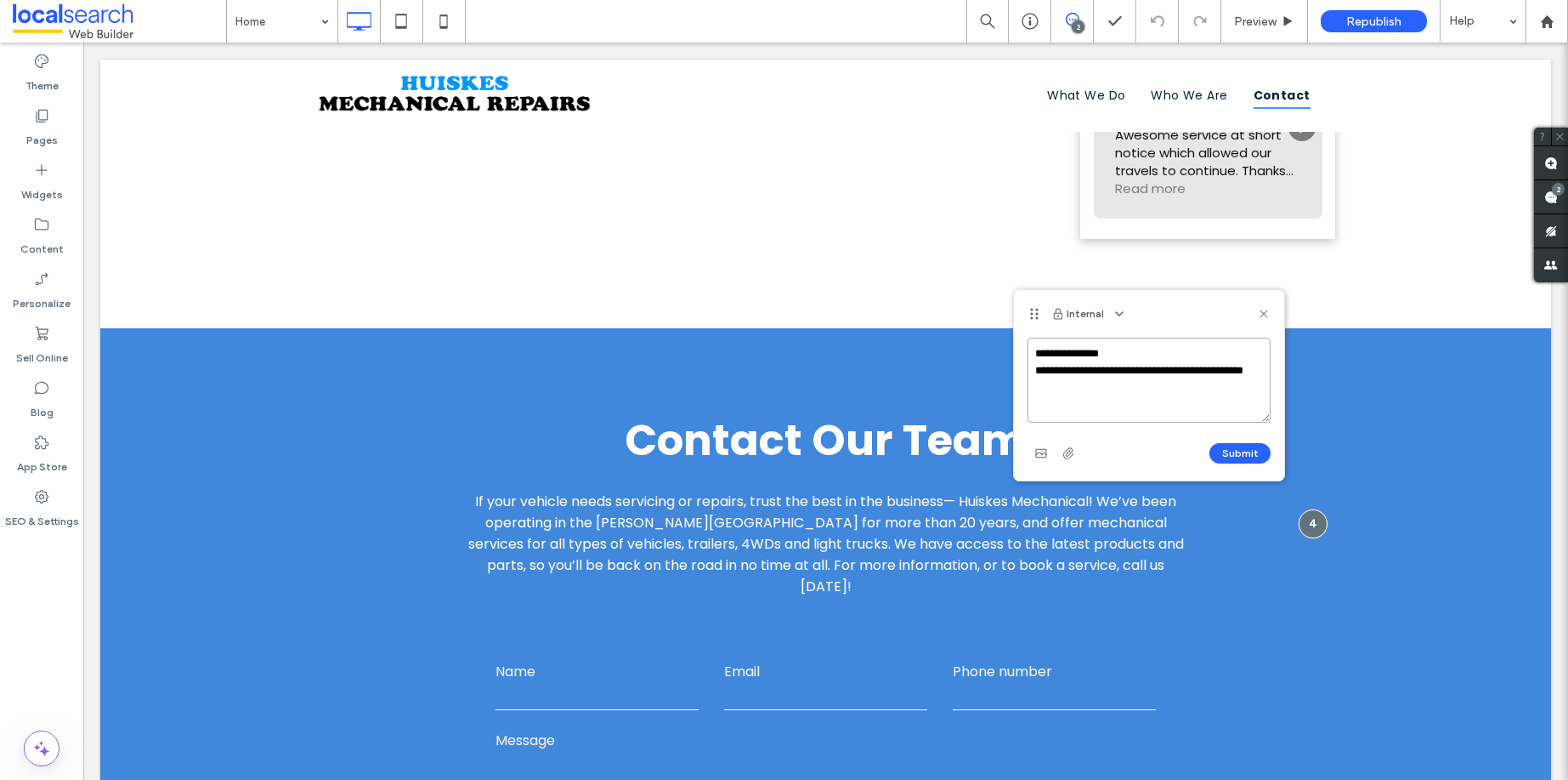
paste textarea "**********"
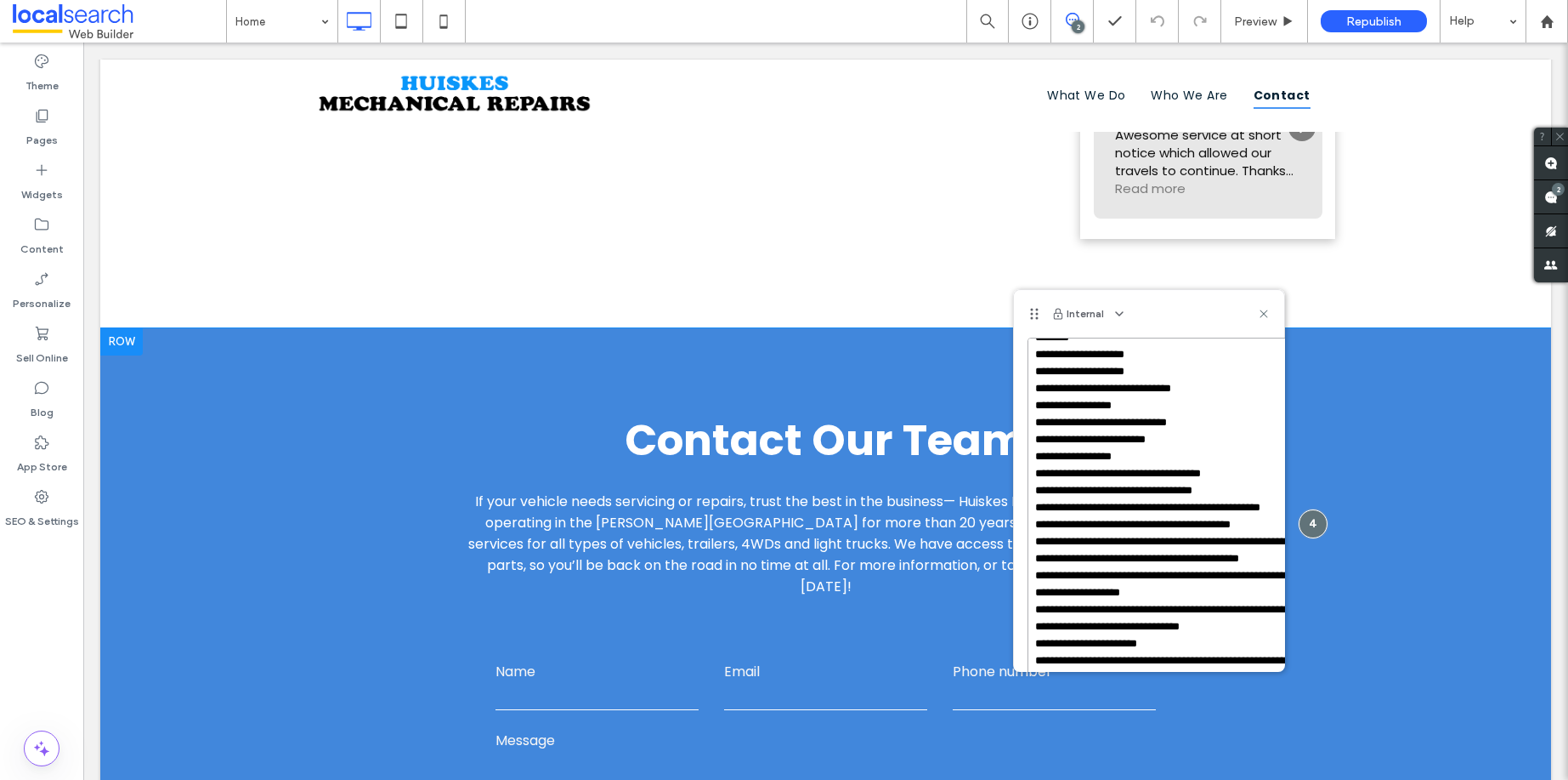
scroll to position [303, 0]
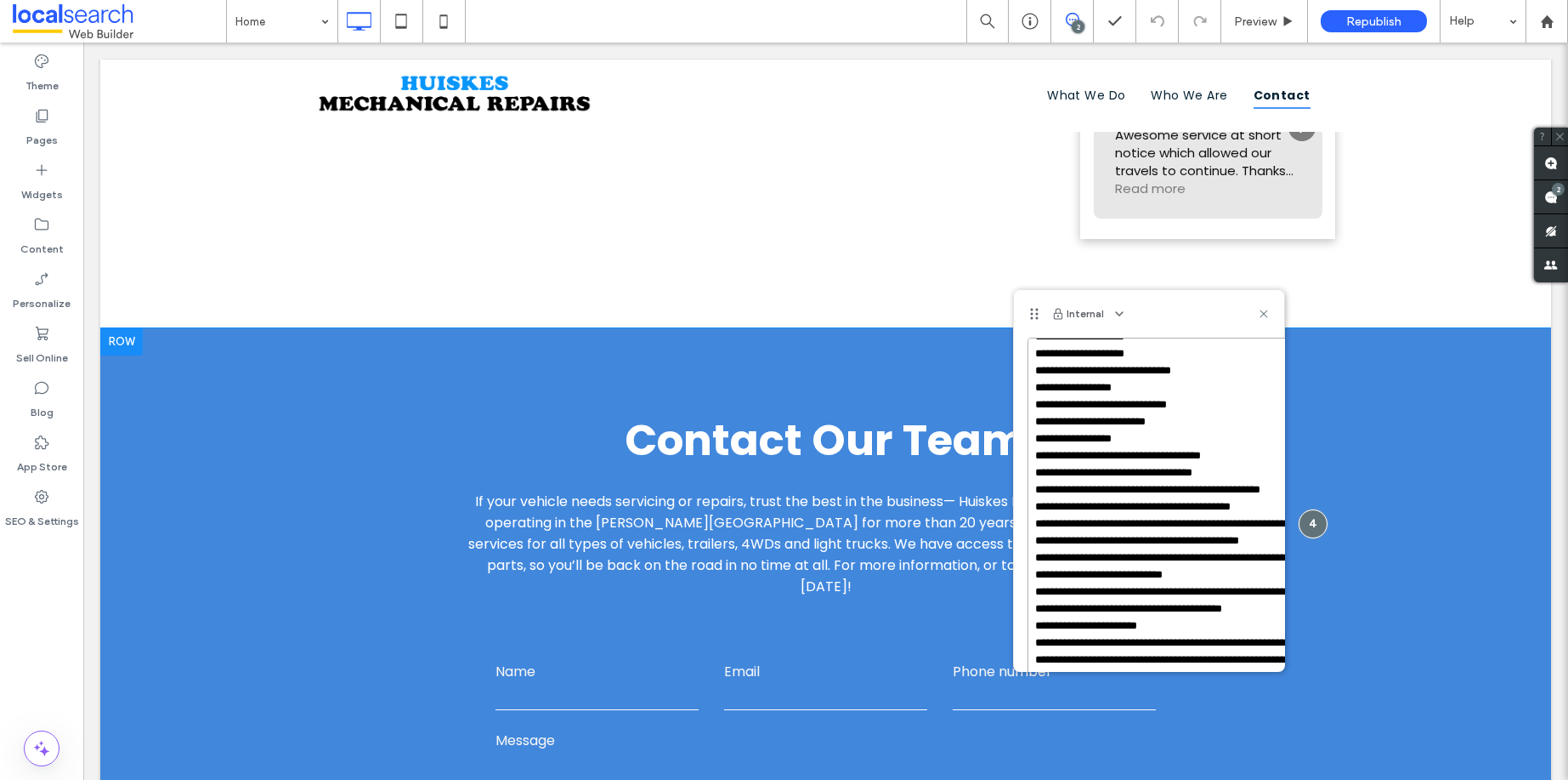
drag, startPoint x: 1349, startPoint y: 463, endPoint x: 1314, endPoint y: 691, distance: 230.7
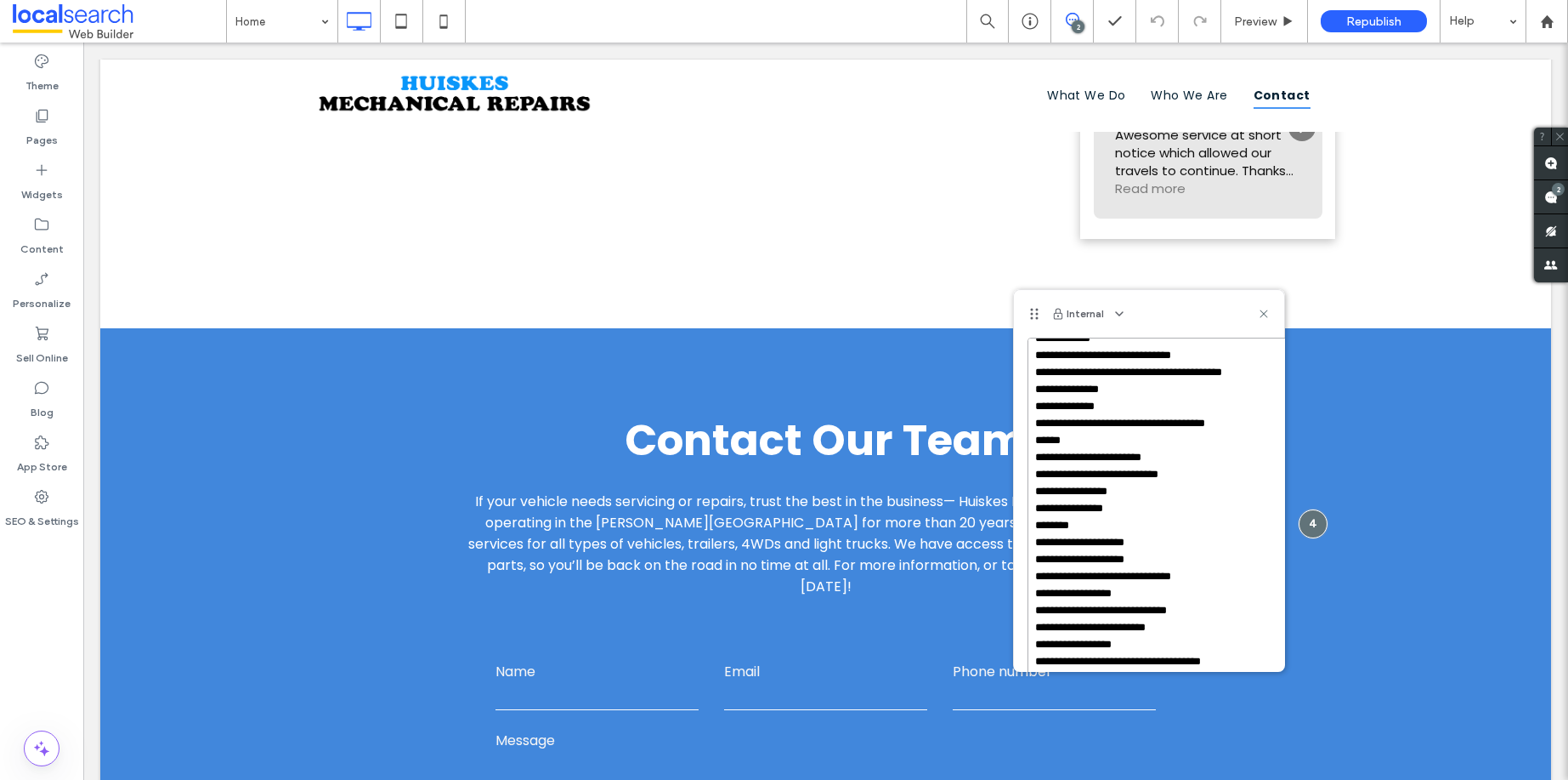
scroll to position [0, 0]
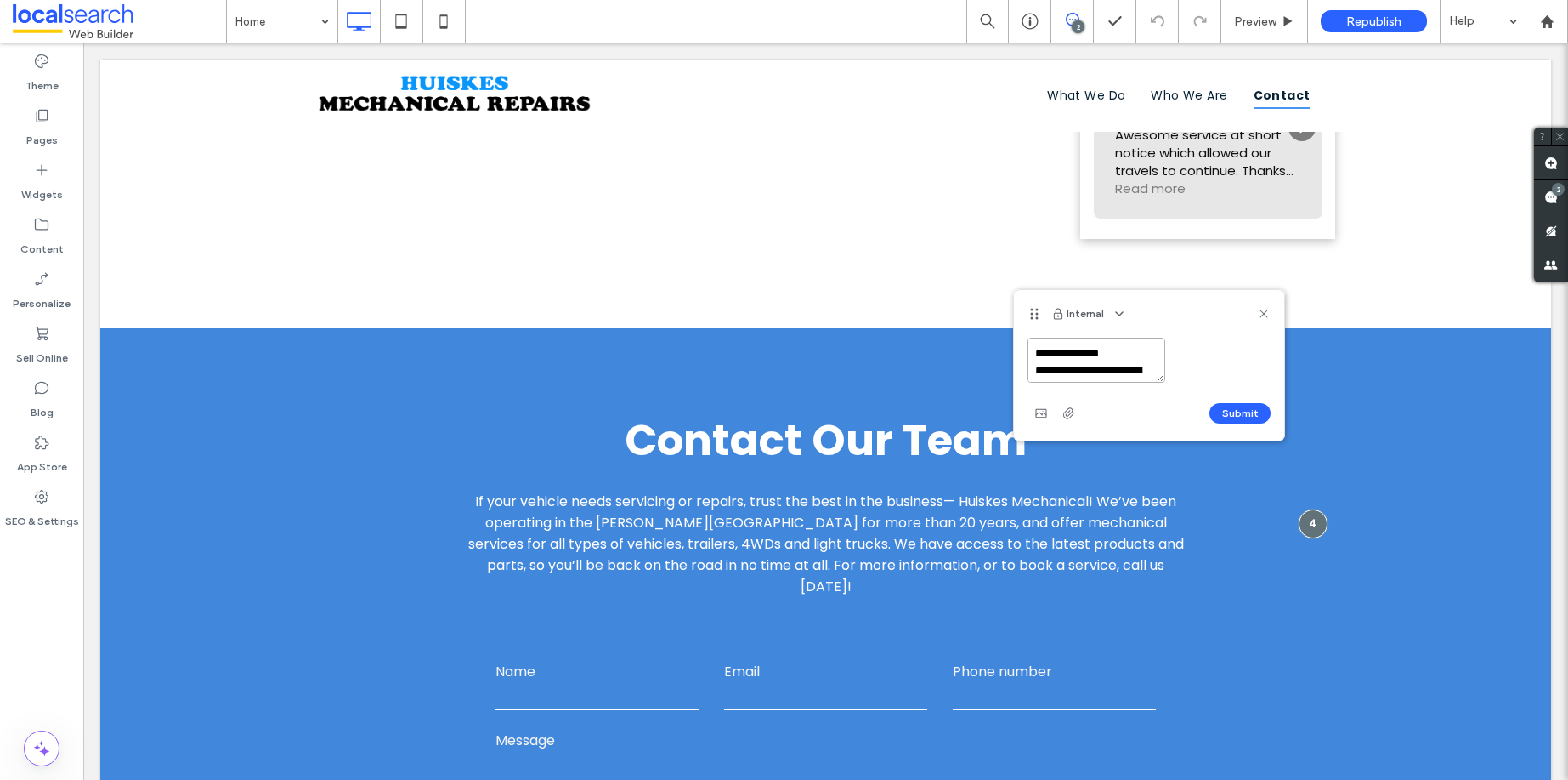
click at [1161, 380] on textarea at bounding box center [1097, 360] width 138 height 45
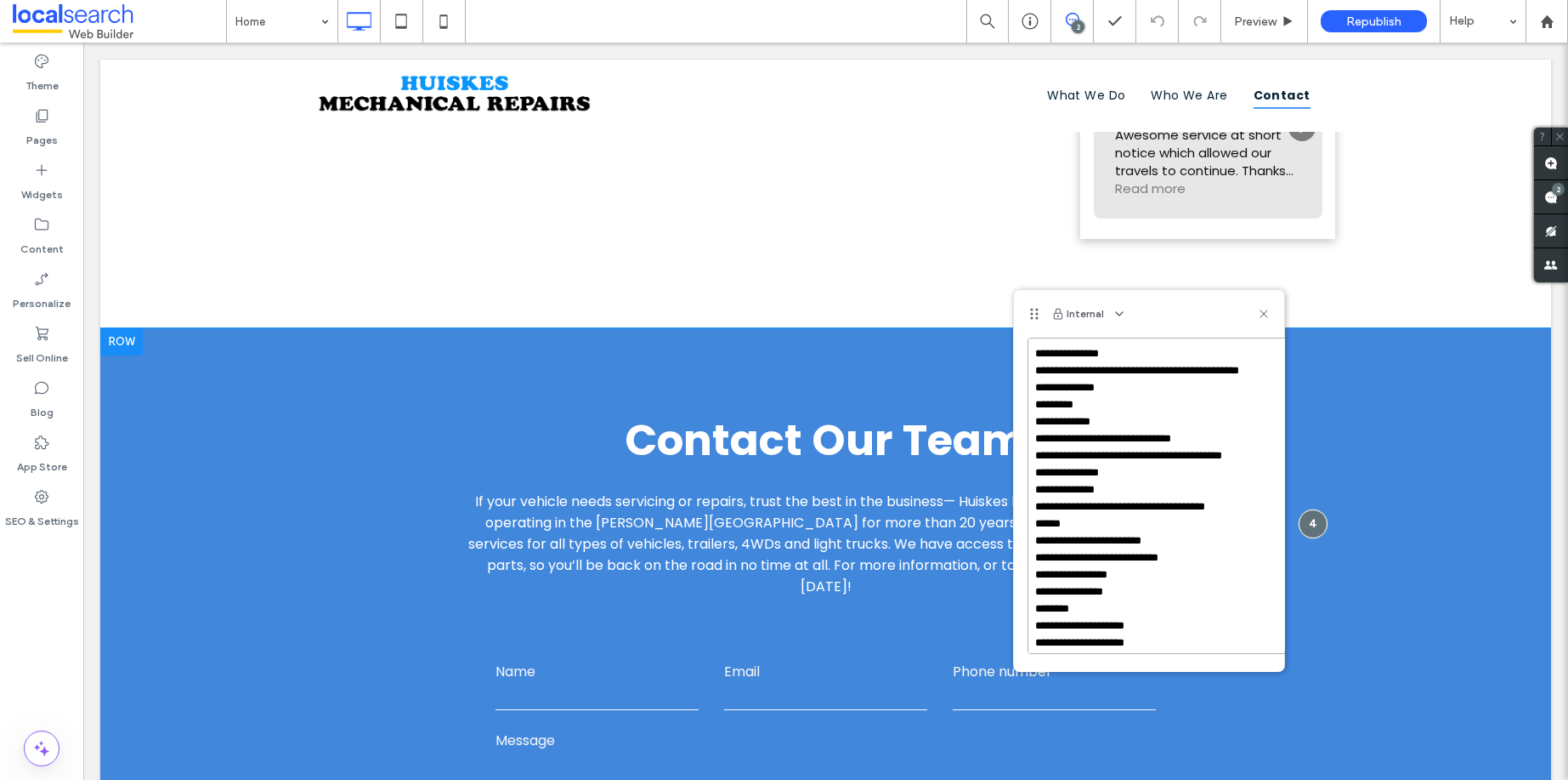
drag, startPoint x: 1243, startPoint y: 421, endPoint x: 1287, endPoint y: 651, distance: 234.2
click at [1076, 385] on textarea at bounding box center [1160, 496] width 264 height 317
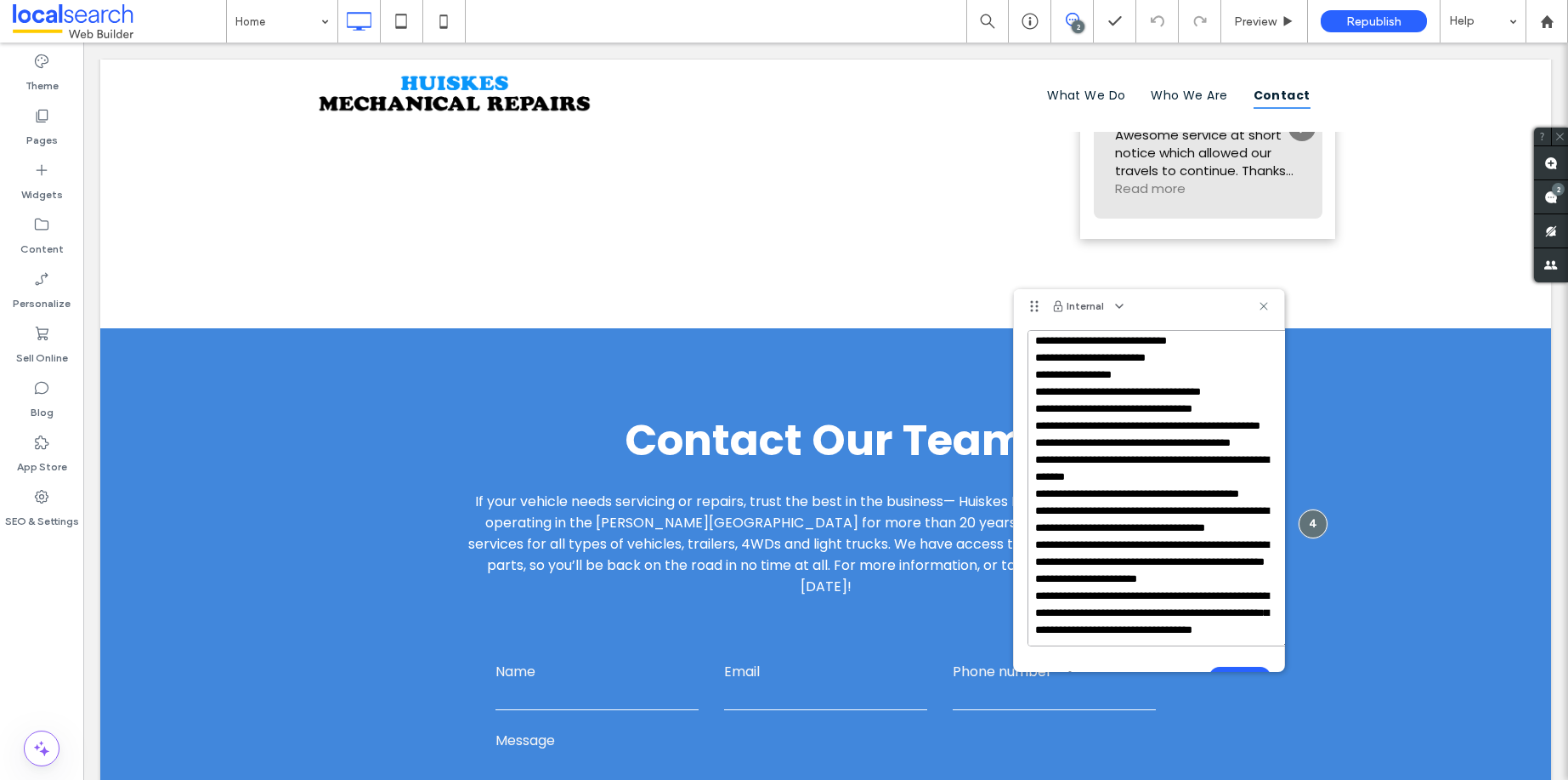
scroll to position [52, 0]
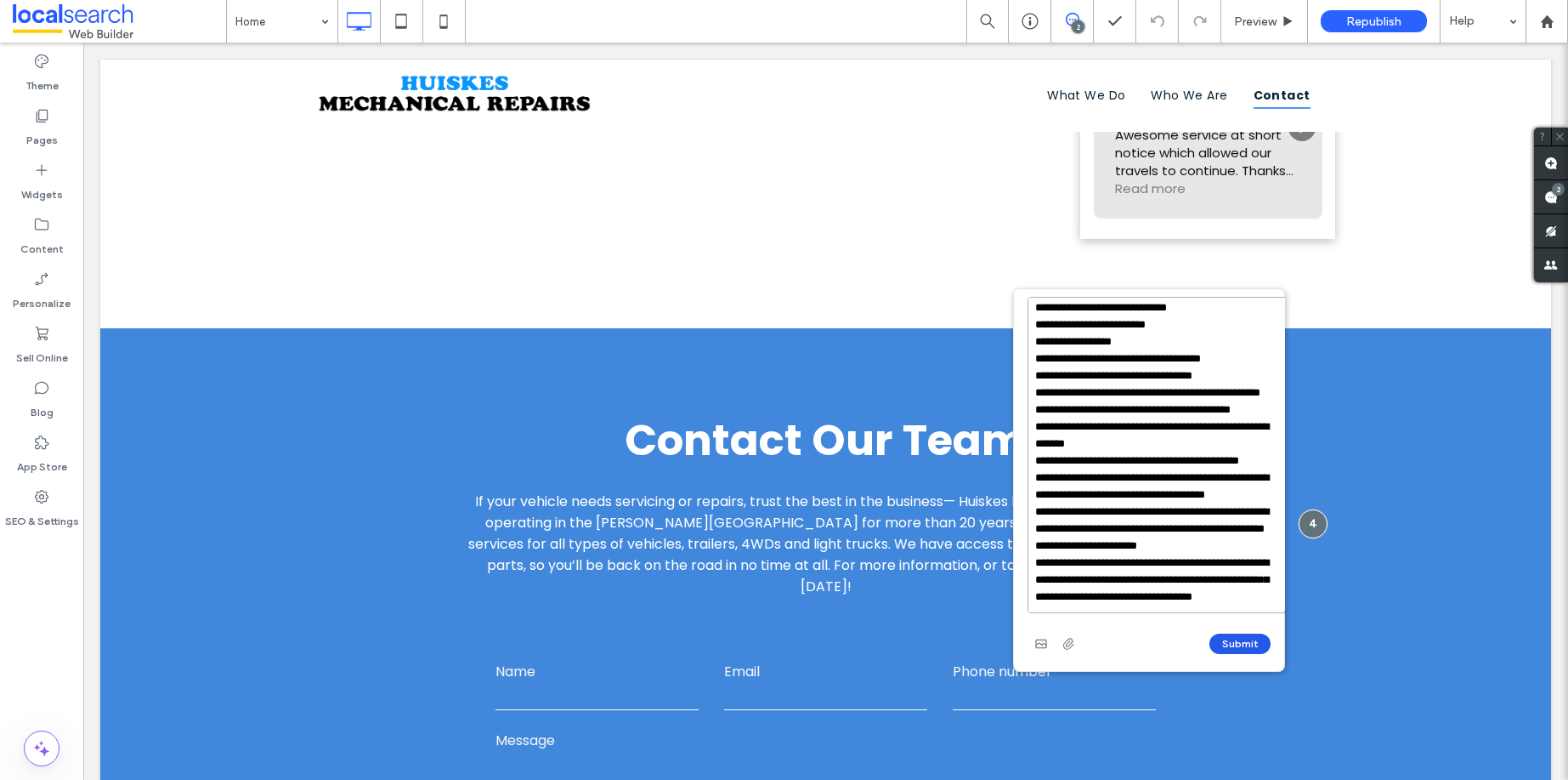
type textarea "**********"
click at [1225, 633] on button "Submit" at bounding box center [1240, 643] width 61 height 20
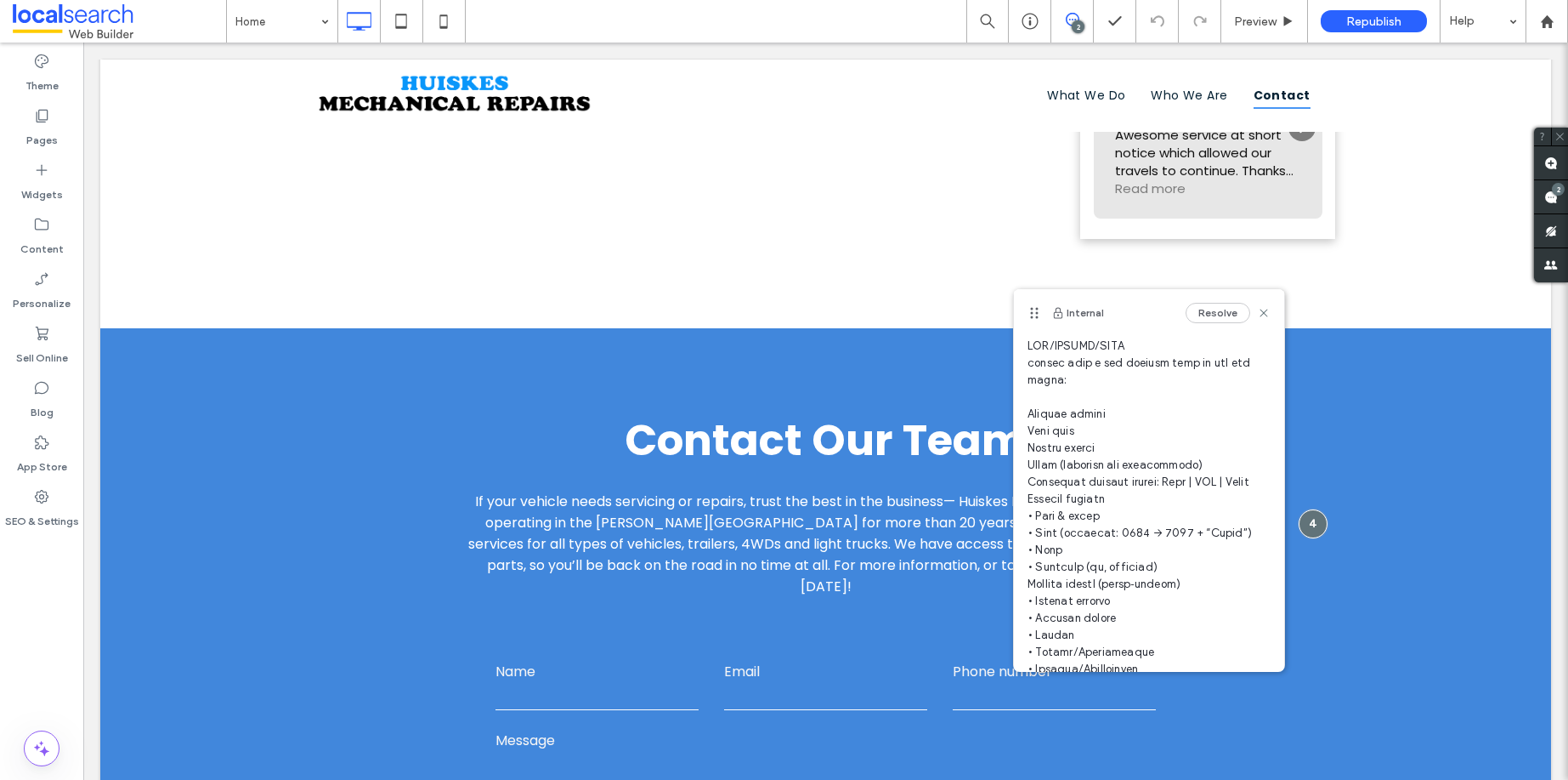
scroll to position [0, 0]
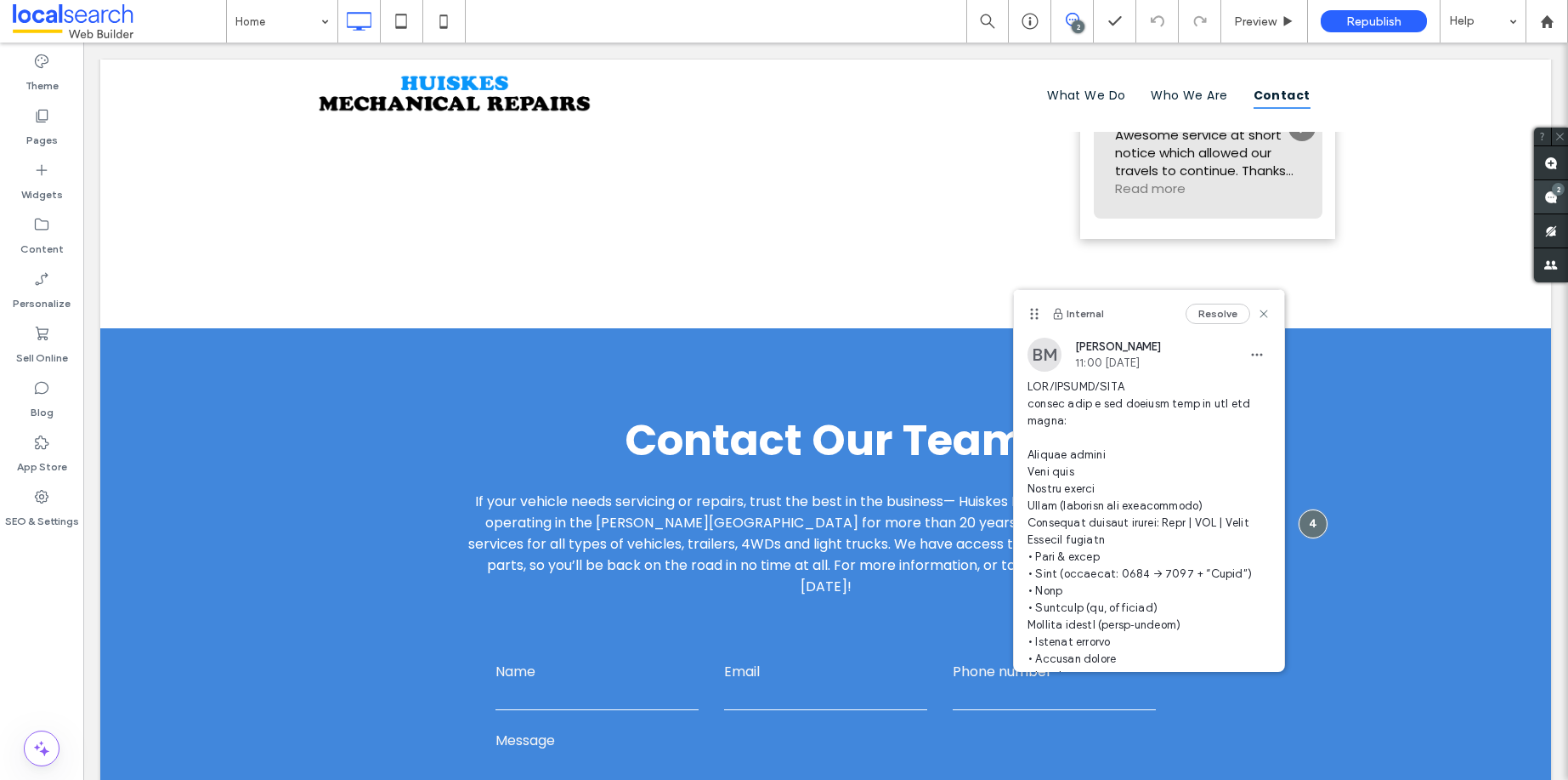
click at [1565, 194] on span at bounding box center [1551, 197] width 34 height 33
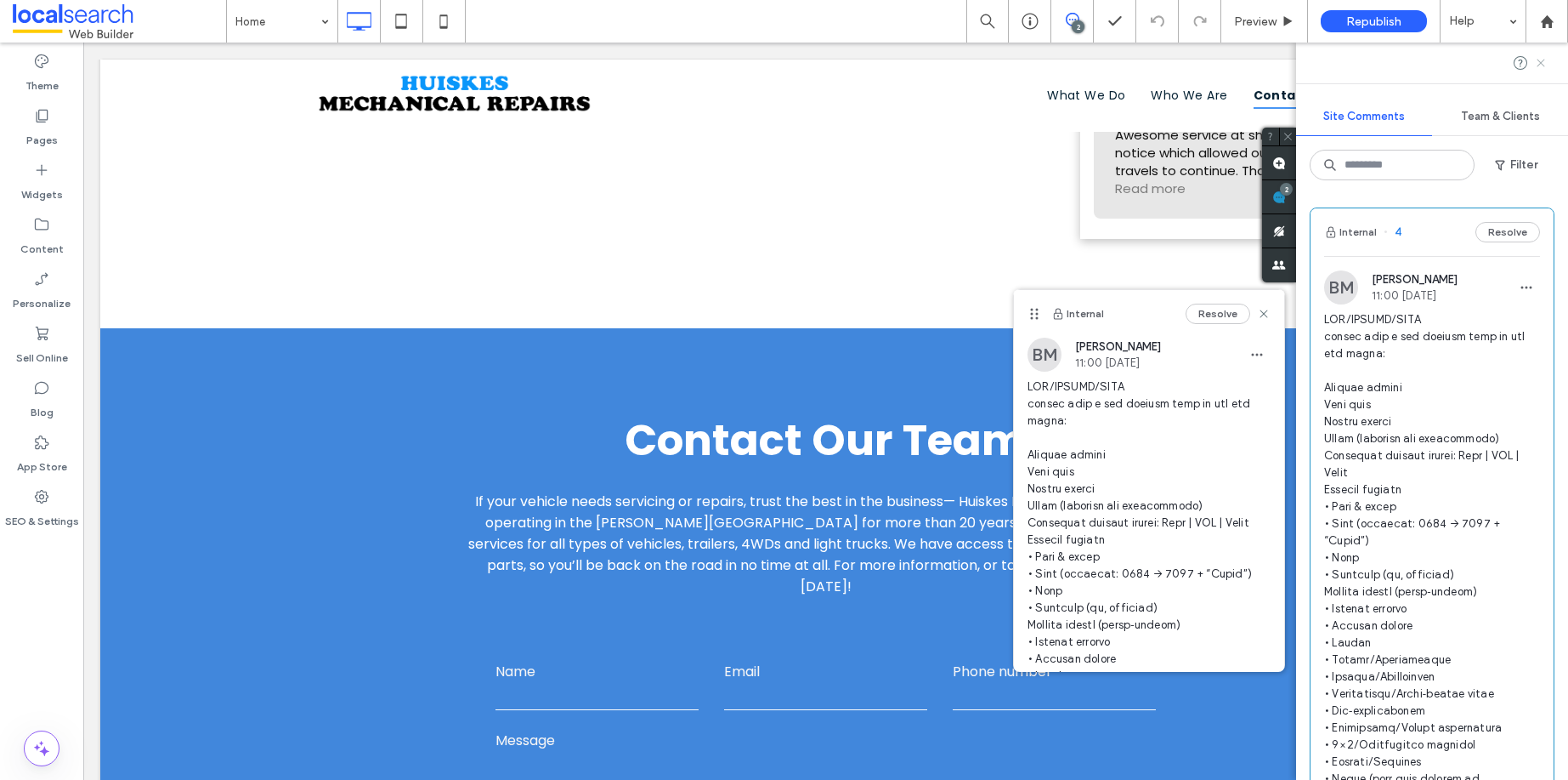
click at [1537, 60] on use at bounding box center [1540, 62] width 8 height 8
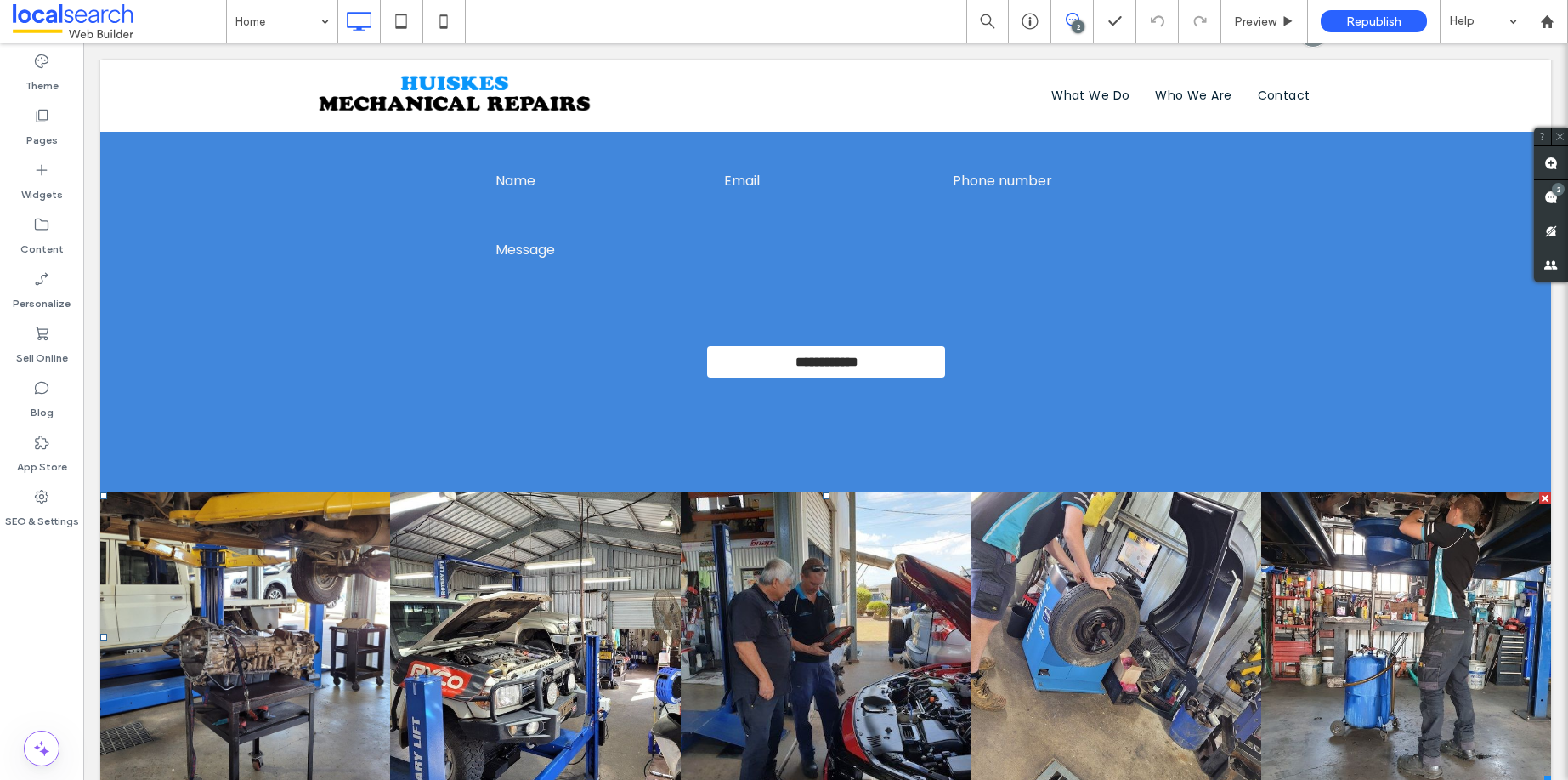
scroll to position [5227, 0]
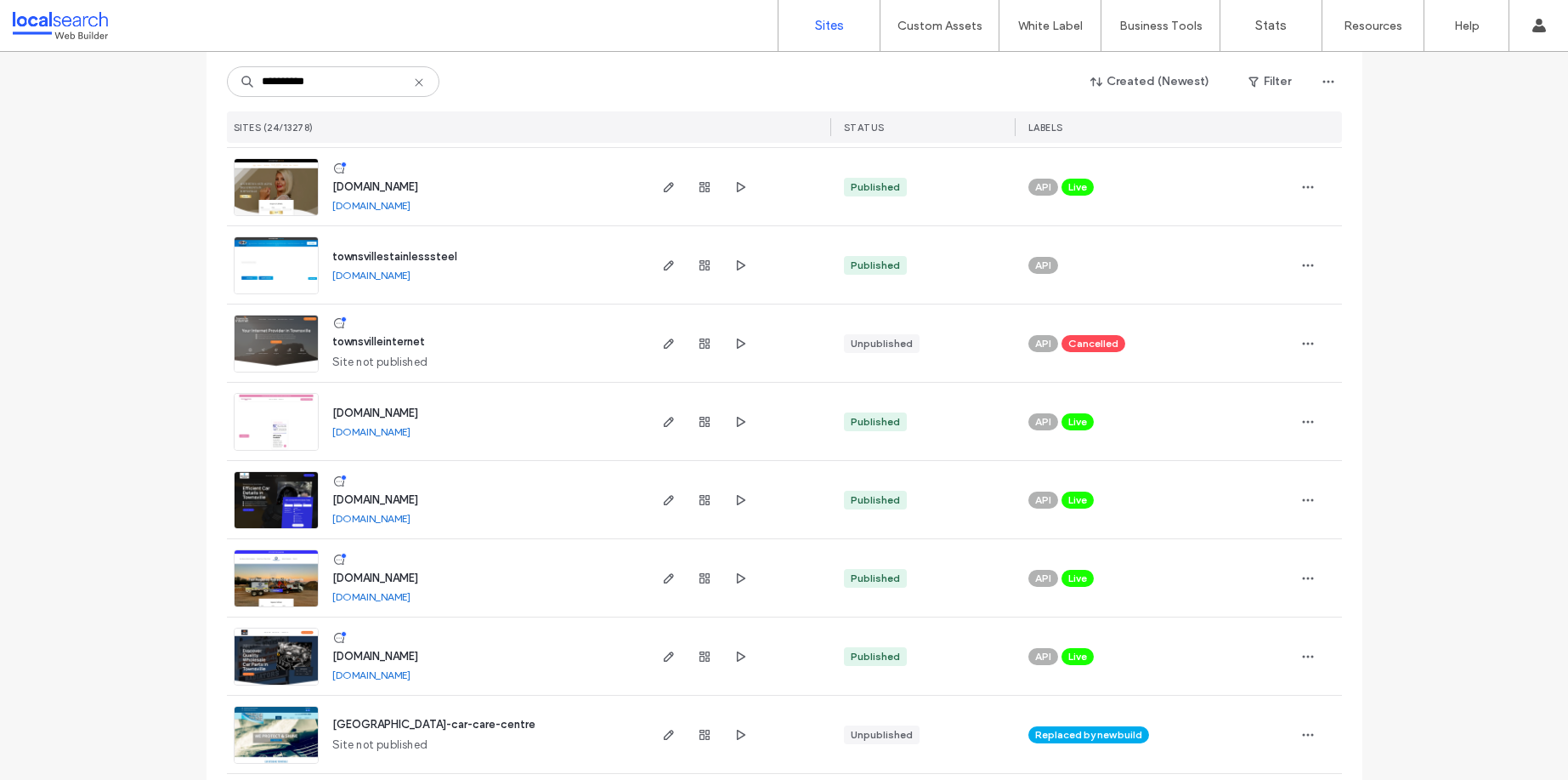
scroll to position [358, 0]
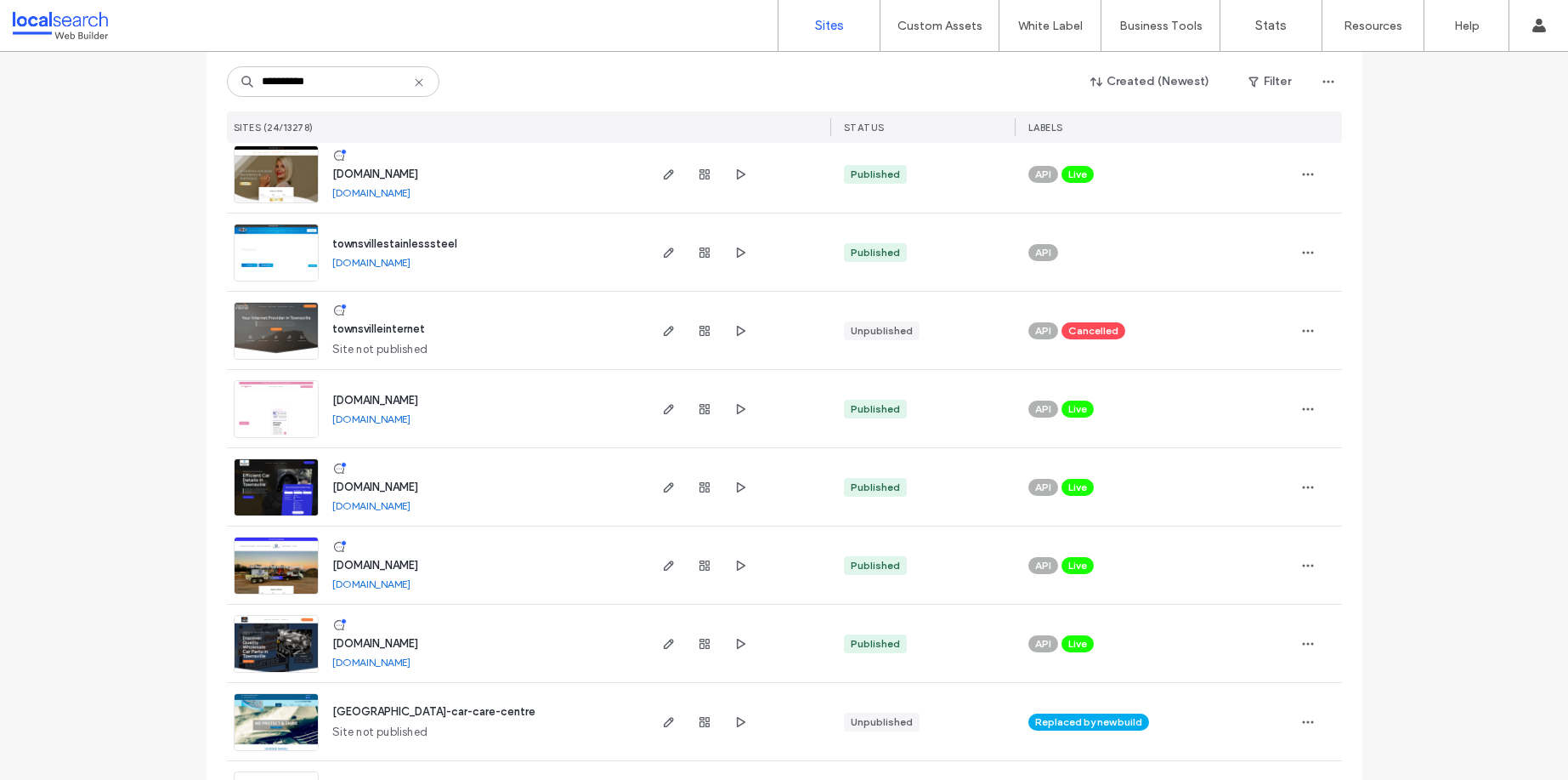
type input "**********"
click at [404, 177] on span "[DOMAIN_NAME]" at bounding box center [375, 174] width 86 height 13
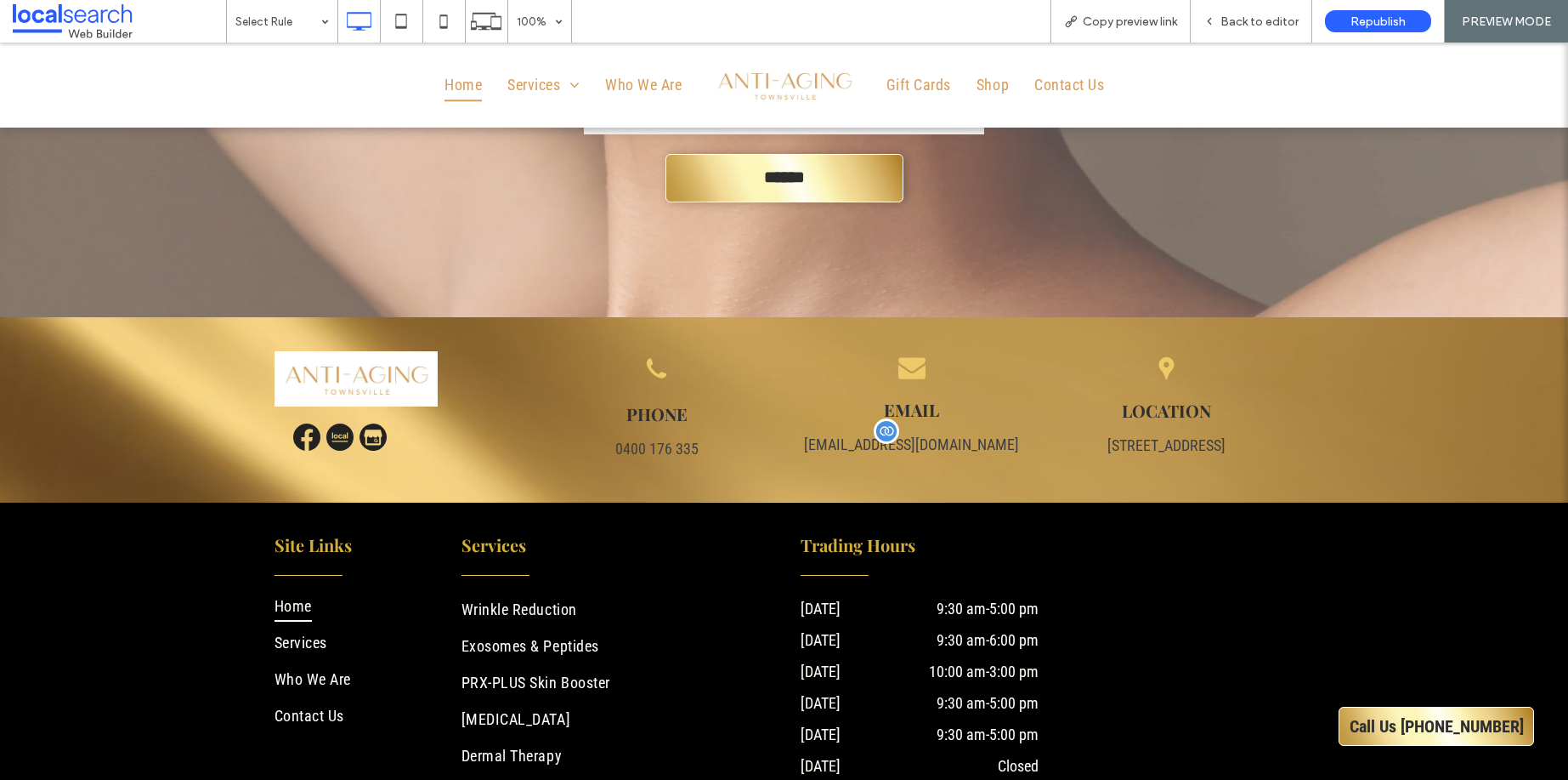
scroll to position [4659, 0]
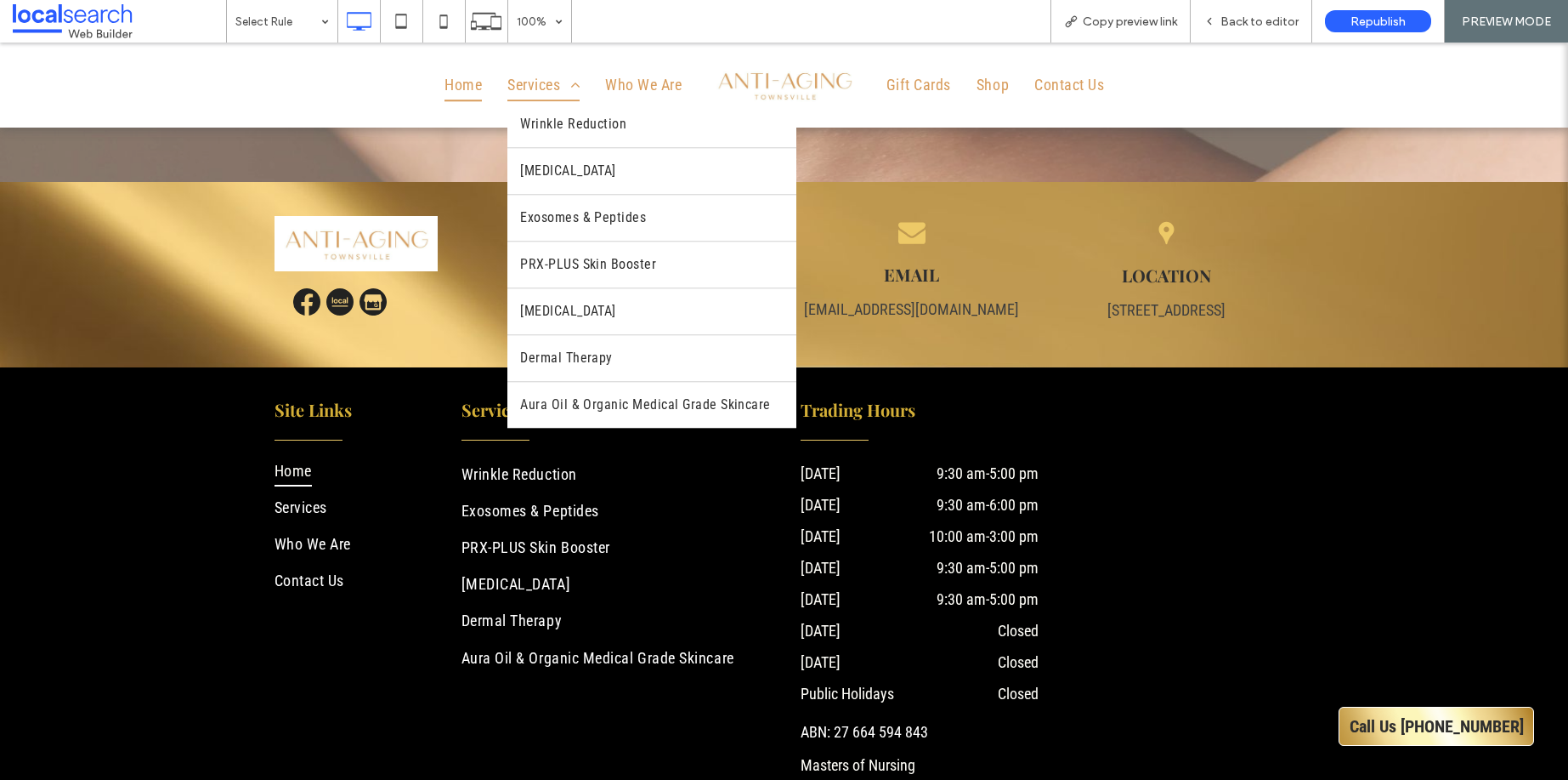
click at [521, 88] on span "Services" at bounding box center [543, 85] width 73 height 32
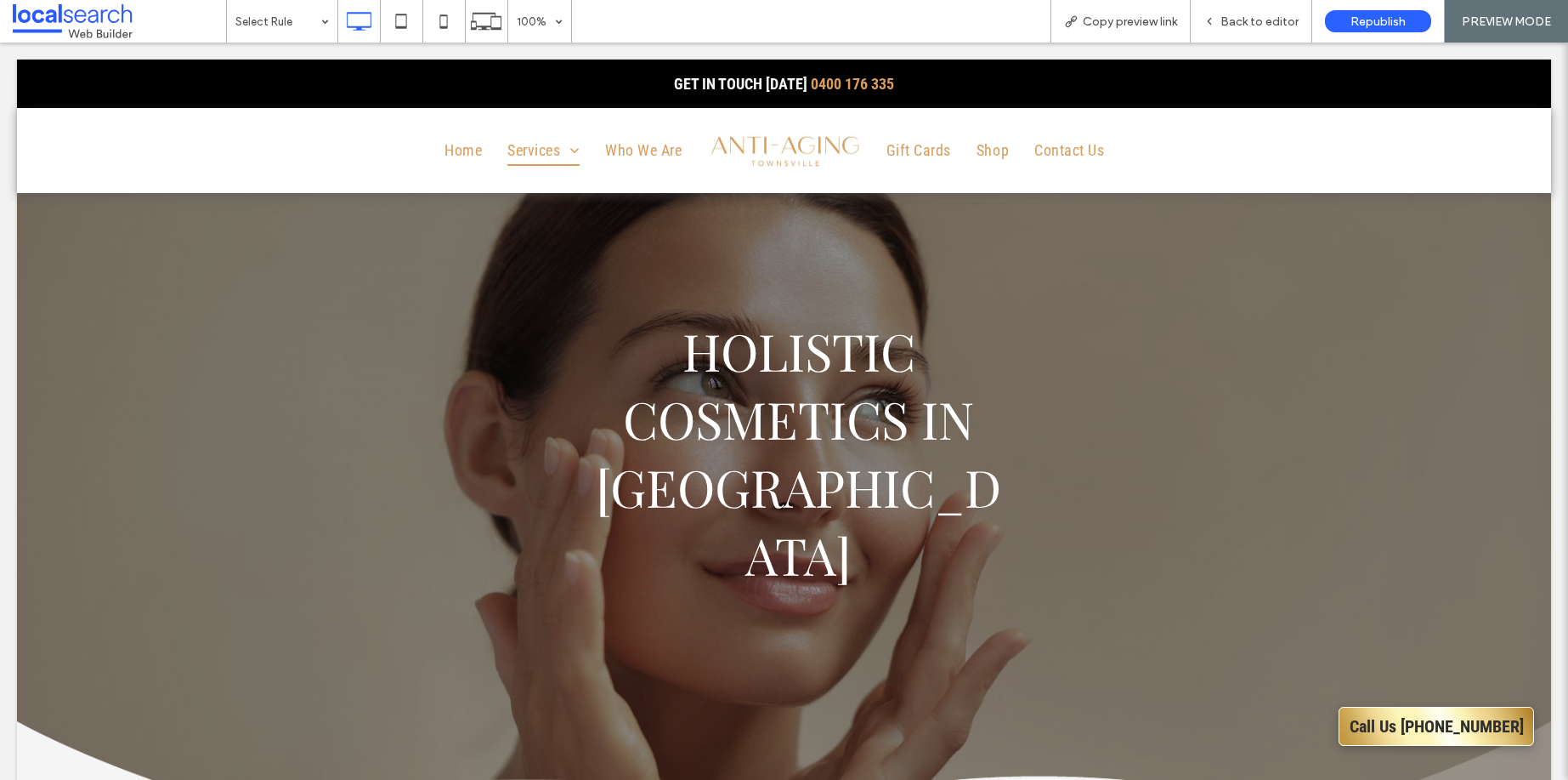
scroll to position [0, 0]
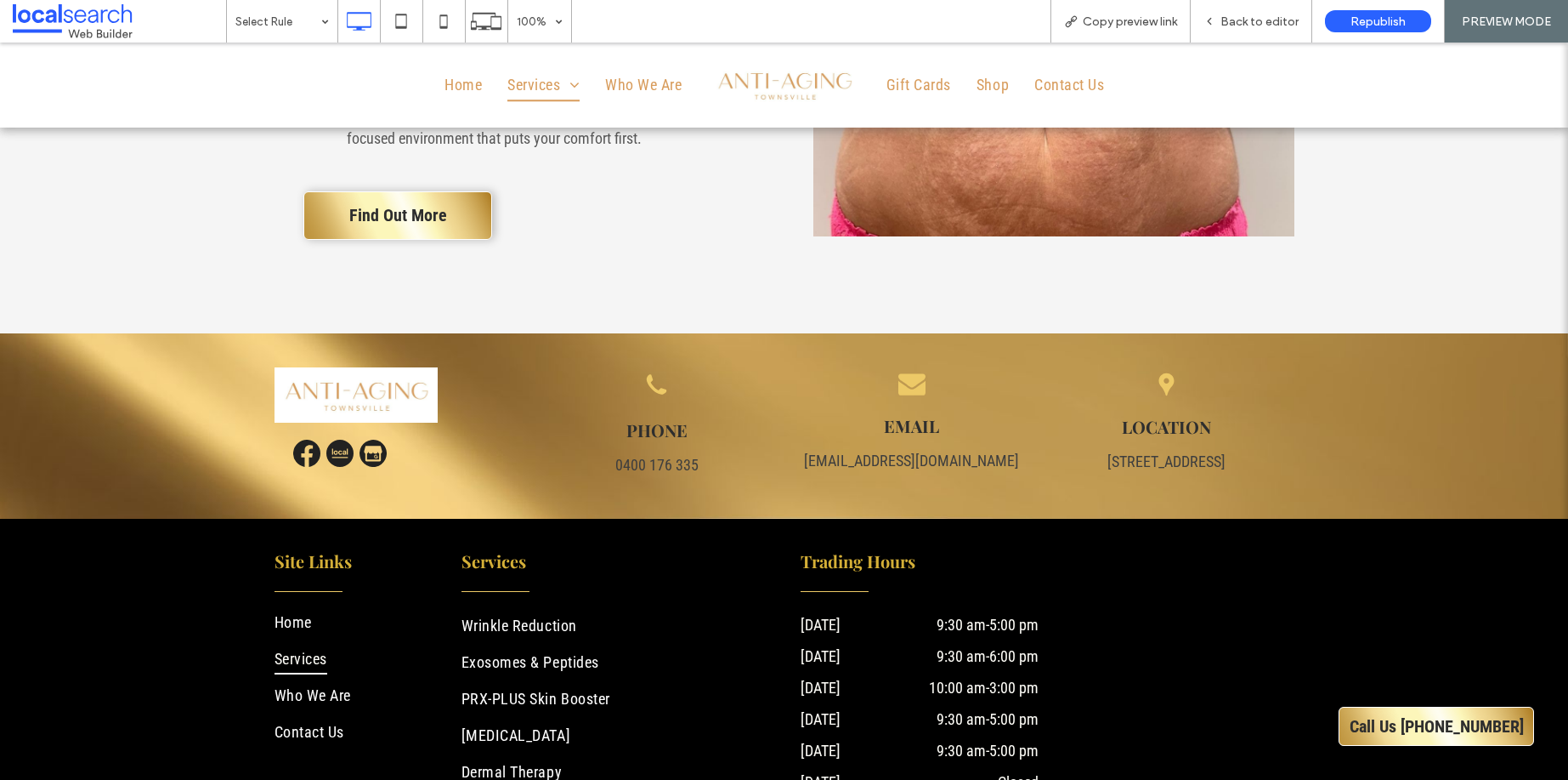
scroll to position [4143, 0]
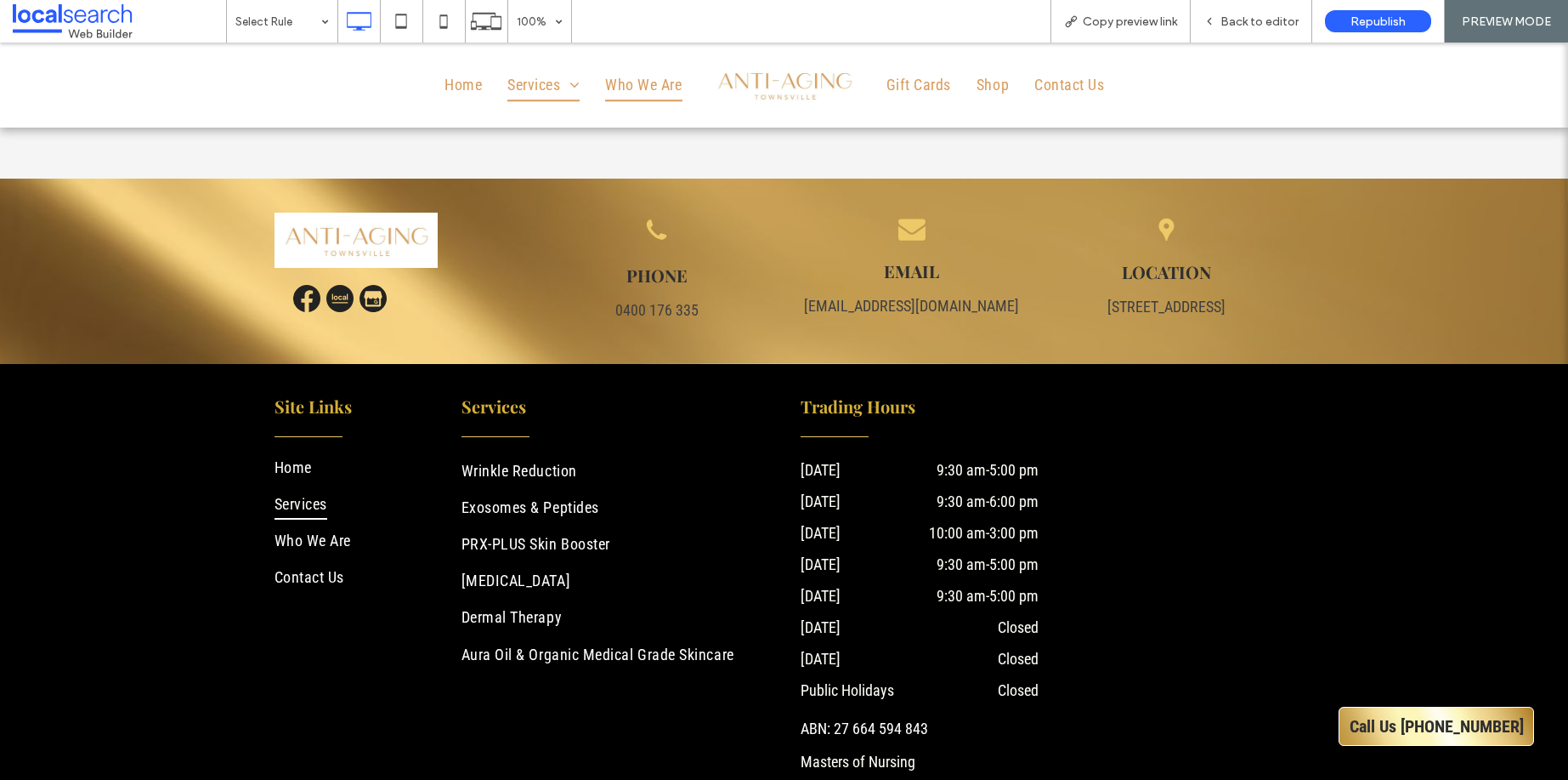
click at [624, 93] on span "Who We Are" at bounding box center [643, 85] width 77 height 32
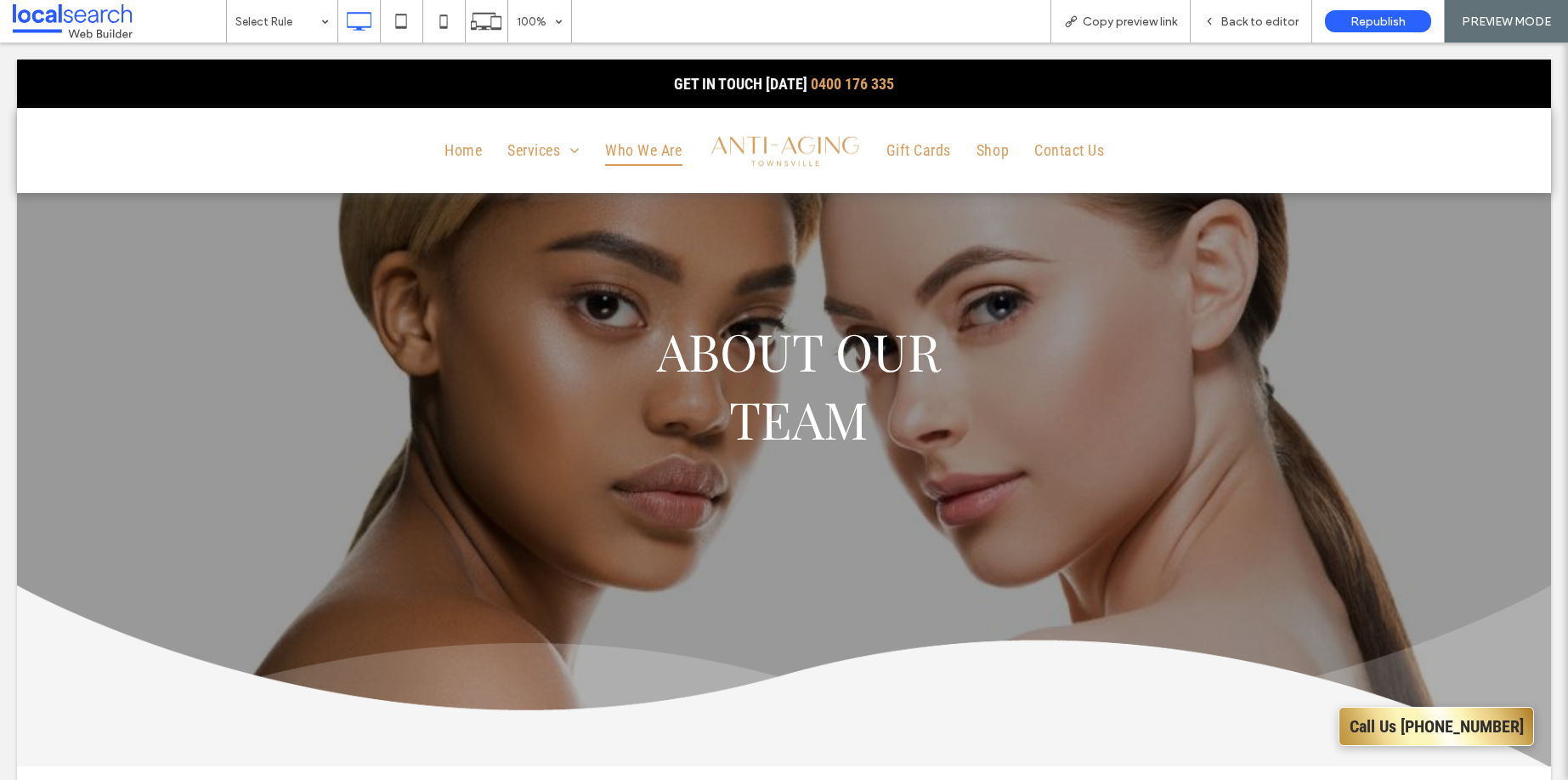
scroll to position [0, 0]
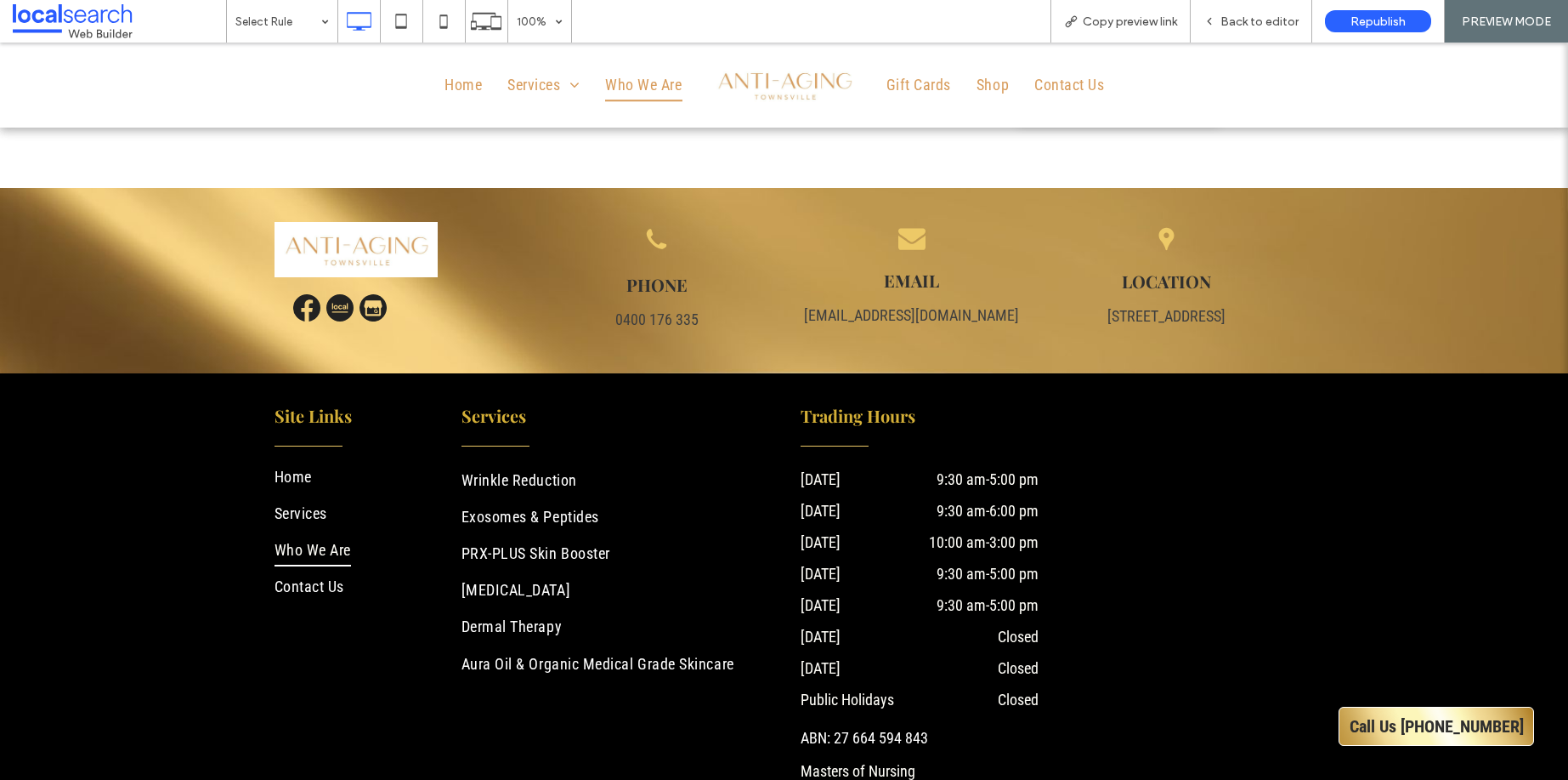
scroll to position [3012, 0]
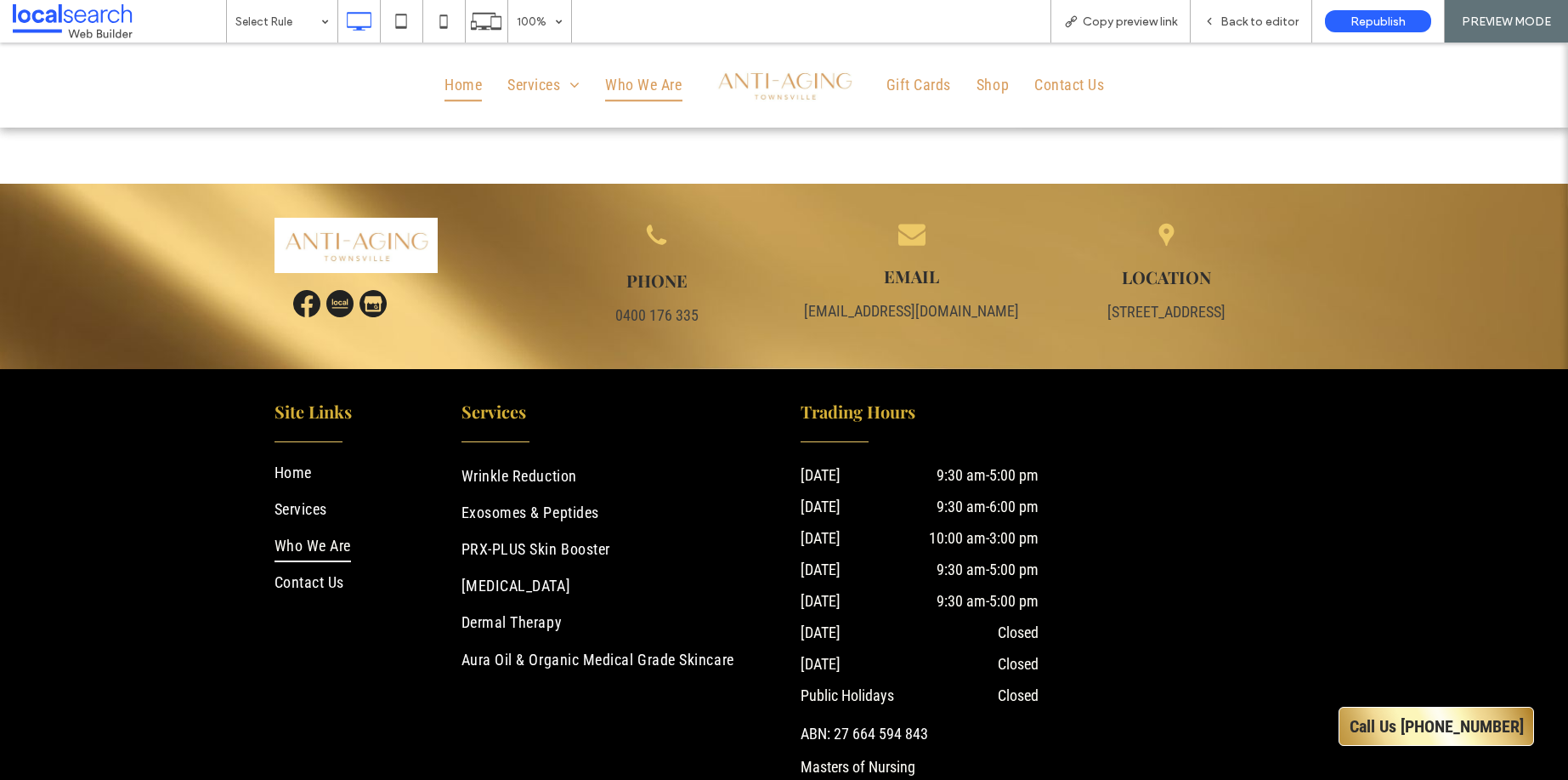
click at [445, 88] on span "Home" at bounding box center [463, 85] width 38 height 32
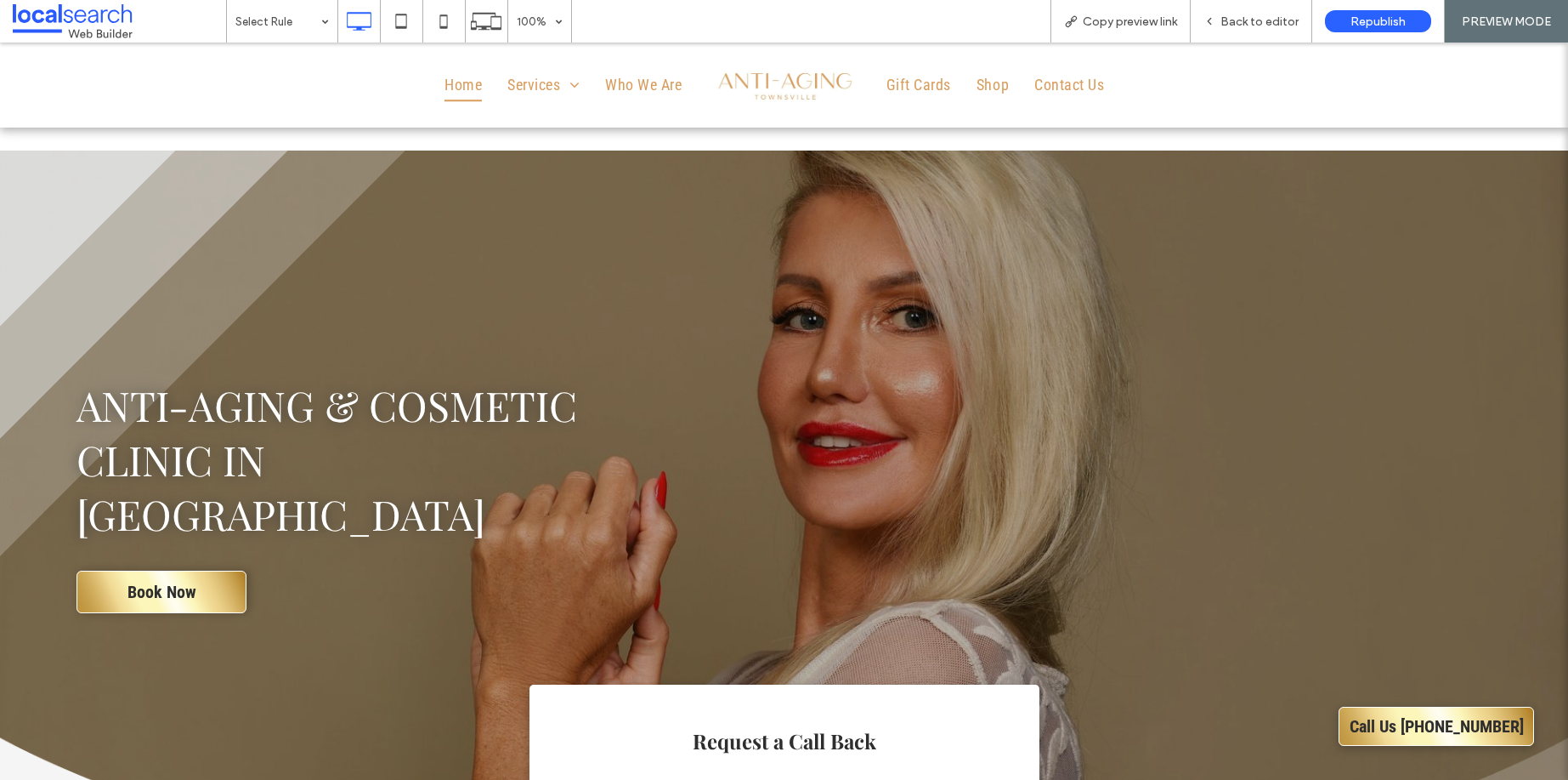
scroll to position [834, 0]
